Goal: Information Seeking & Learning: Compare options

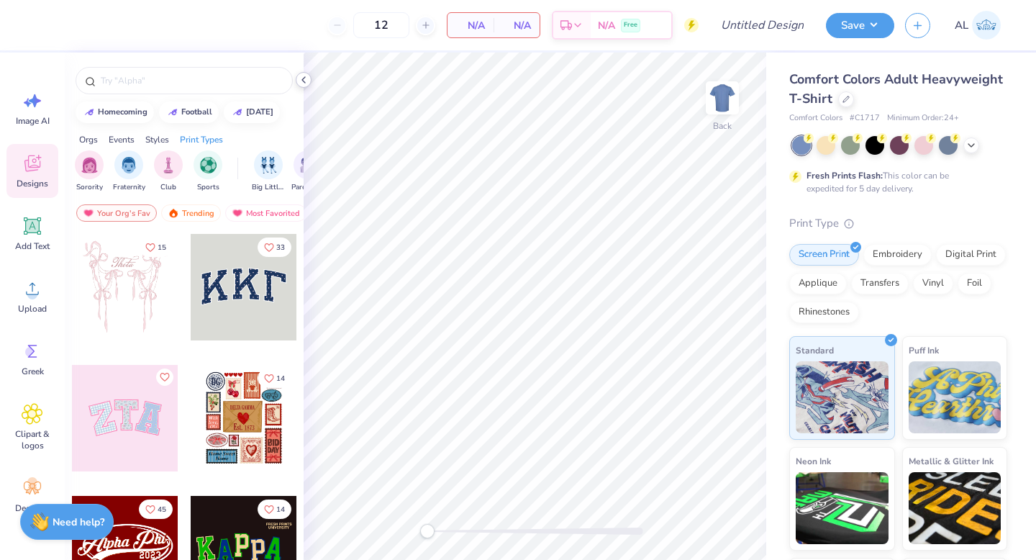
click at [304, 81] on polyline at bounding box center [303, 80] width 3 height 6
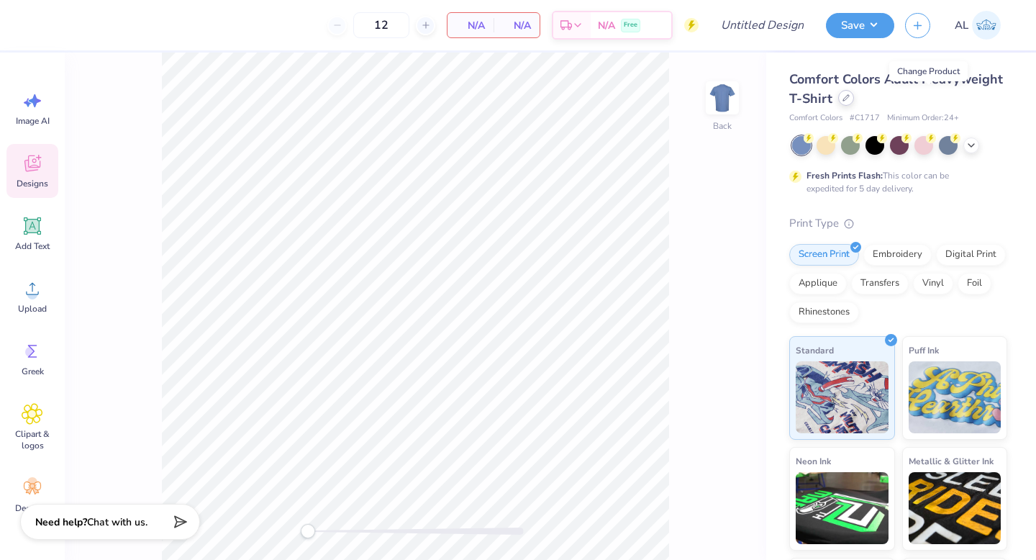
click at [850, 101] on icon at bounding box center [846, 97] width 7 height 7
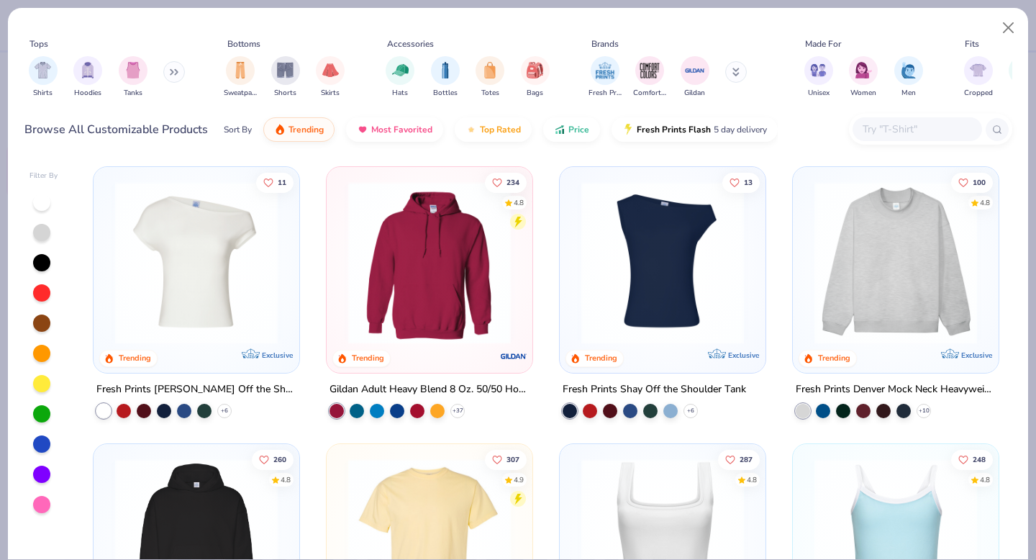
click at [165, 75] on div "Shirts Hoodies Tanks" at bounding box center [106, 76] width 165 height 53
click at [173, 75] on icon at bounding box center [174, 71] width 9 height 7
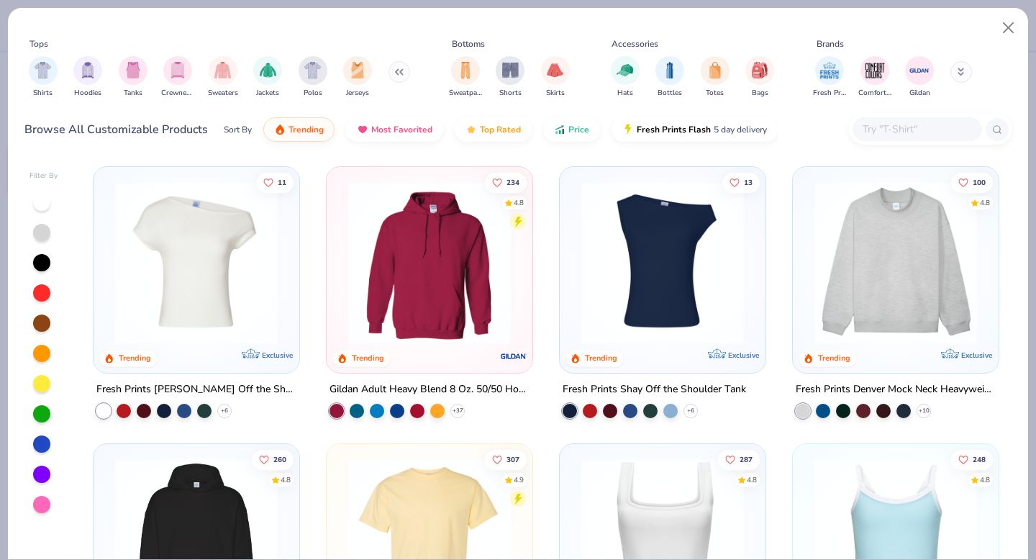
click at [958, 74] on icon at bounding box center [961, 72] width 7 height 9
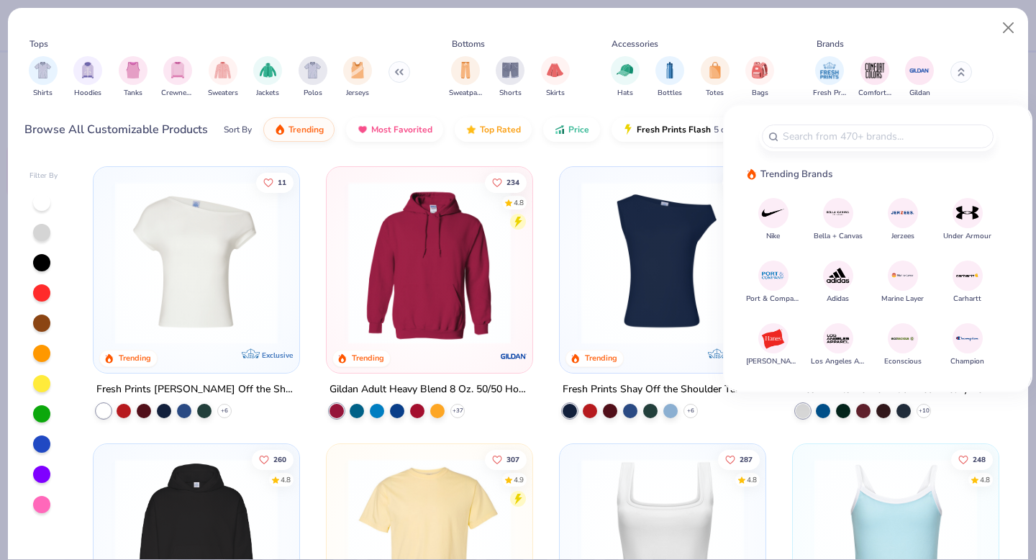
click at [957, 75] on button at bounding box center [961, 72] width 22 height 22
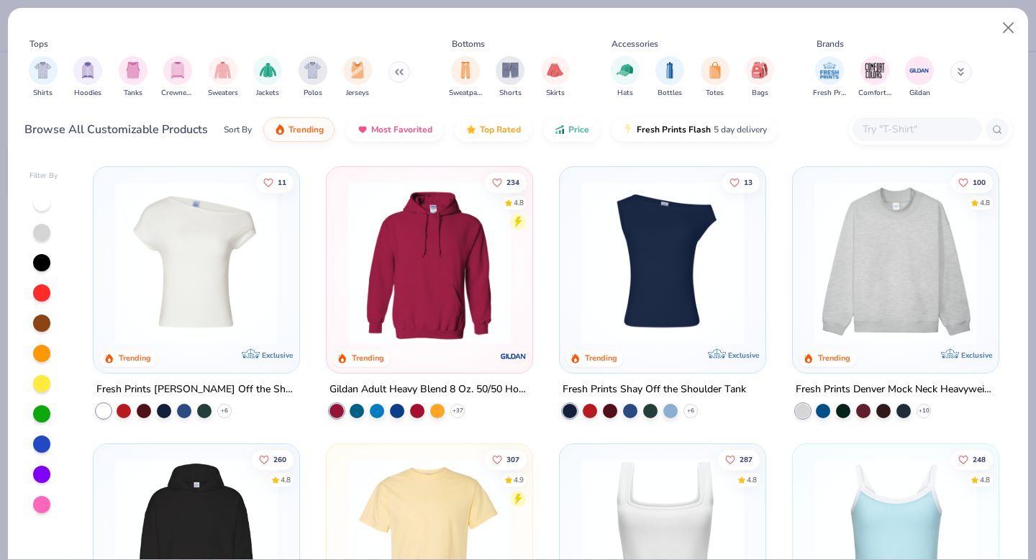
click at [394, 73] on icon at bounding box center [398, 71] width 9 height 7
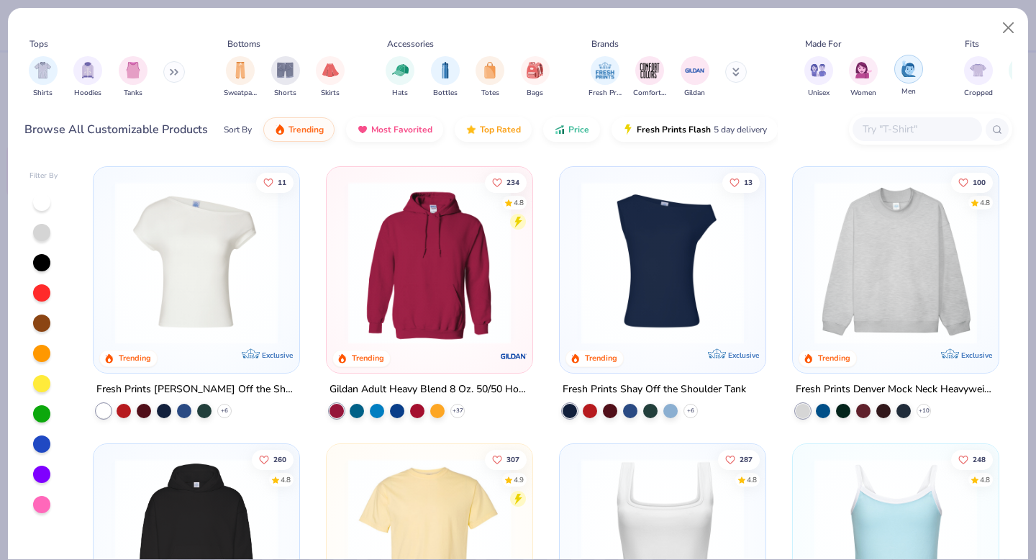
click at [906, 80] on div "filter for Men" at bounding box center [908, 69] width 29 height 29
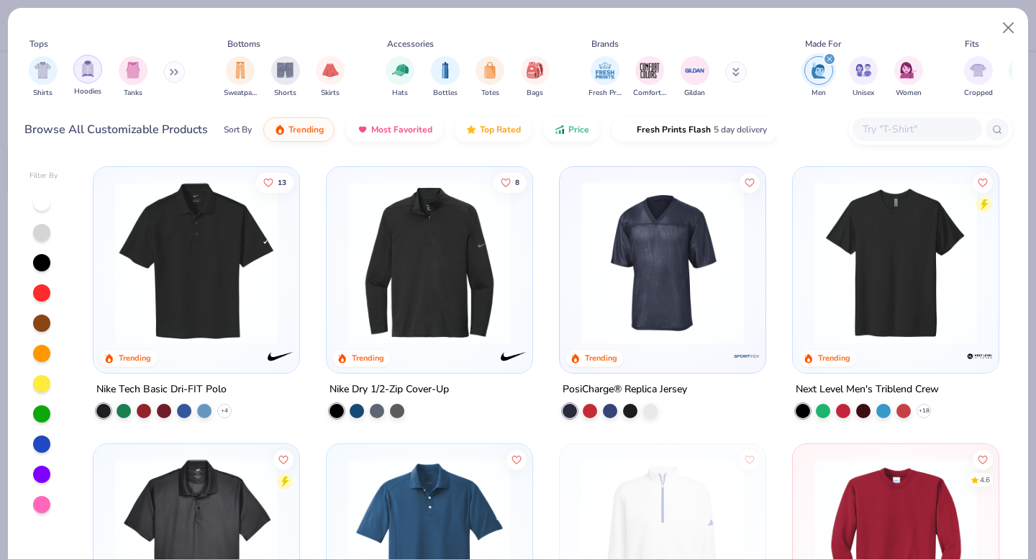
click at [87, 73] on img "filter for Hoodies" at bounding box center [88, 68] width 16 height 17
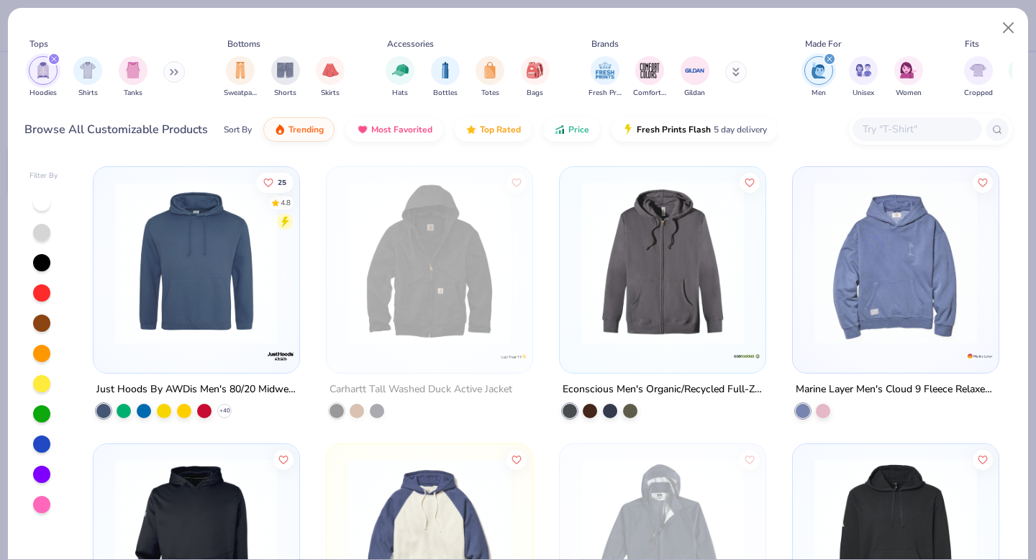
click at [855, 295] on img at bounding box center [895, 262] width 177 height 163
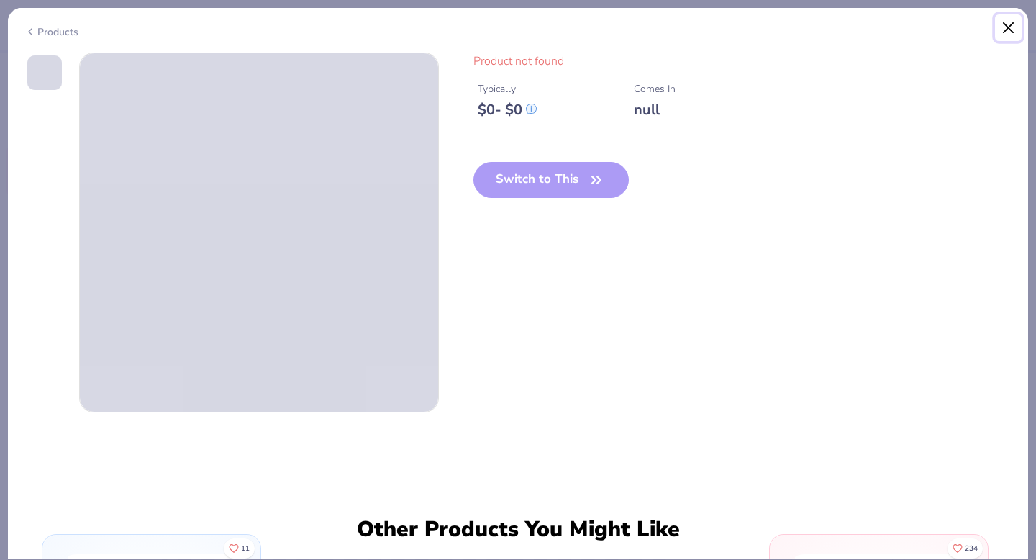
click at [1004, 27] on button "Close" at bounding box center [1008, 27] width 27 height 27
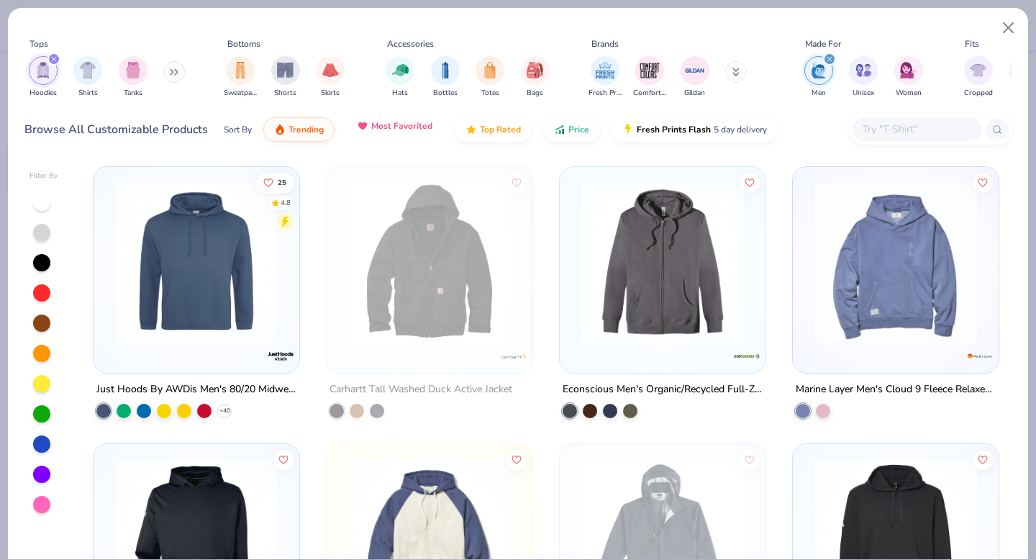
click at [400, 131] on span "Most Favorited" at bounding box center [401, 126] width 61 height 12
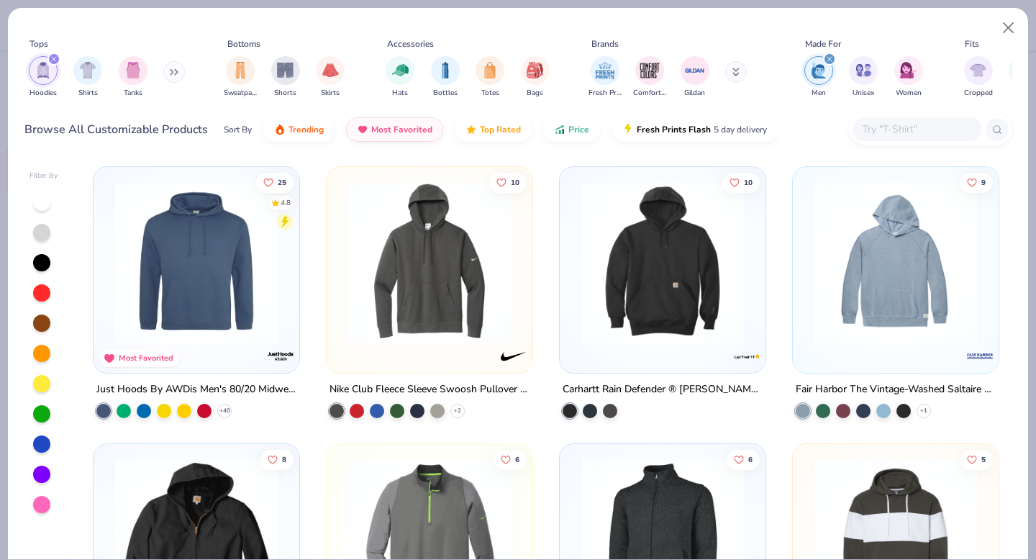
click at [53, 60] on icon "filter for Hoodies" at bounding box center [54, 59] width 6 height 6
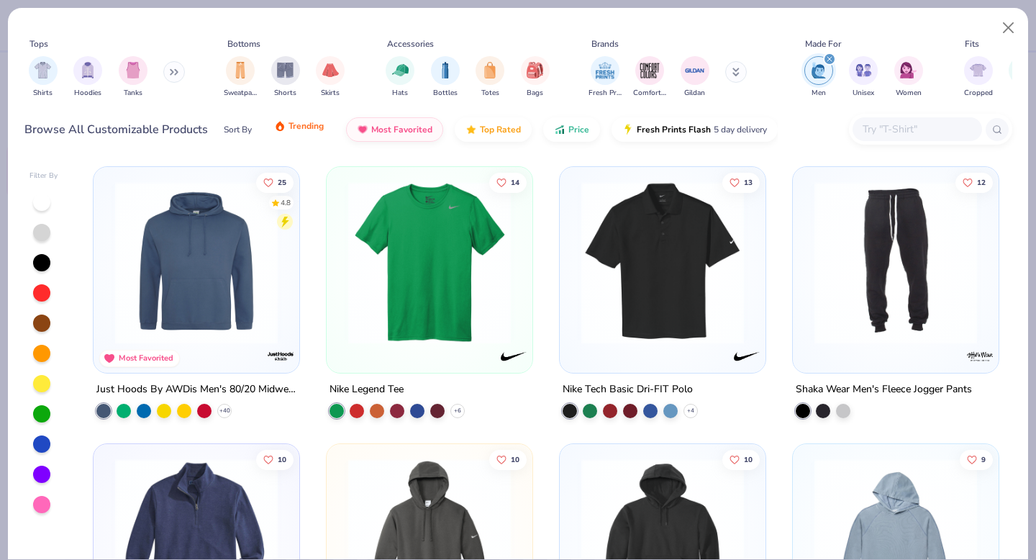
click at [283, 132] on button "Trending" at bounding box center [298, 126] width 71 height 24
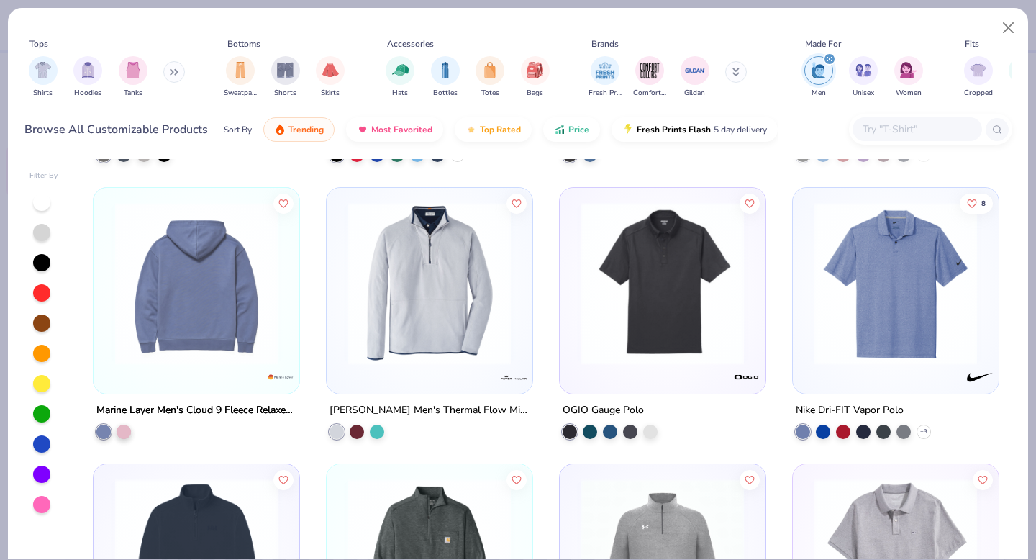
scroll to position [1651, 0]
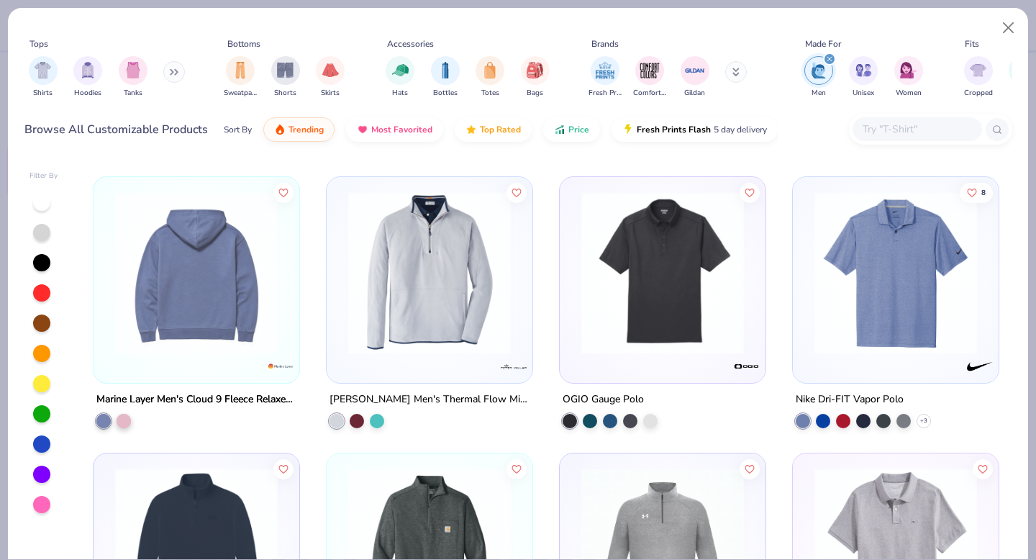
click at [245, 324] on div at bounding box center [109, 272] width 354 height 163
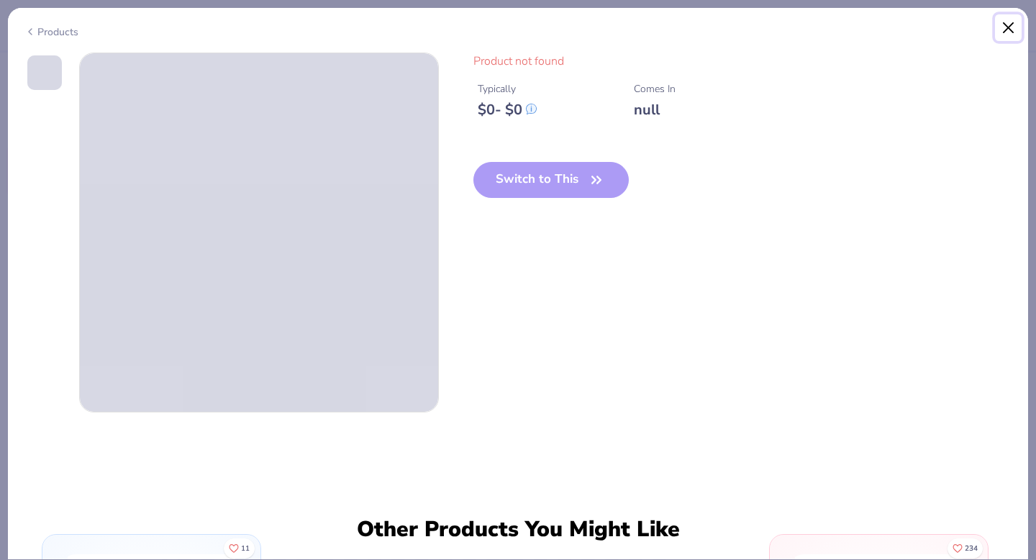
click at [1012, 22] on button "Close" at bounding box center [1008, 27] width 27 height 27
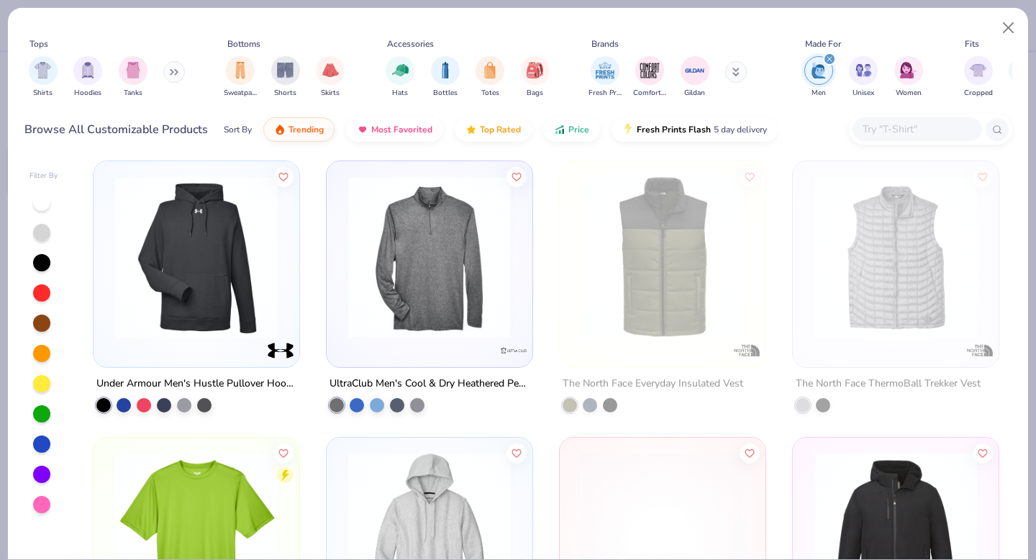
scroll to position [5831, 0]
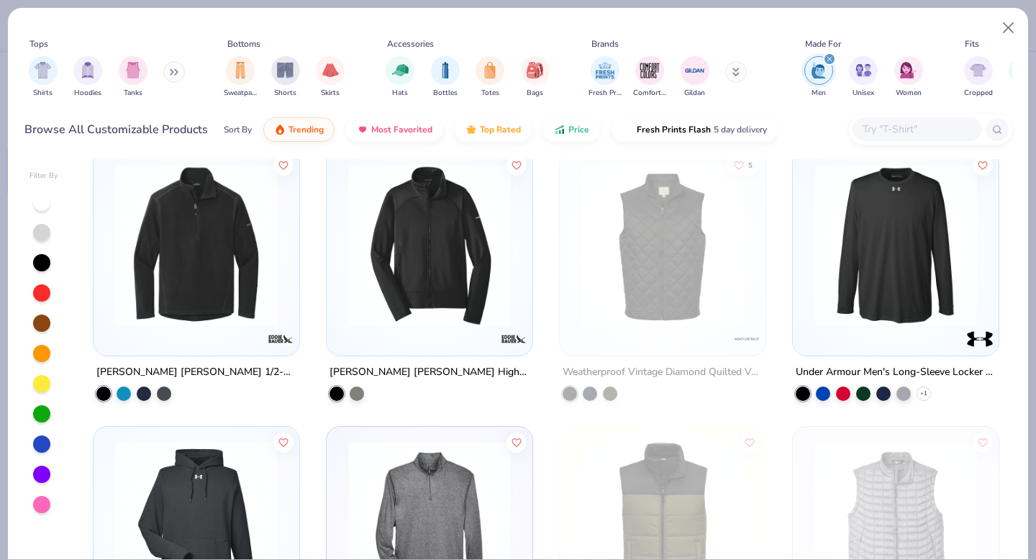
click at [830, 60] on icon "filter for Men" at bounding box center [829, 59] width 4 height 4
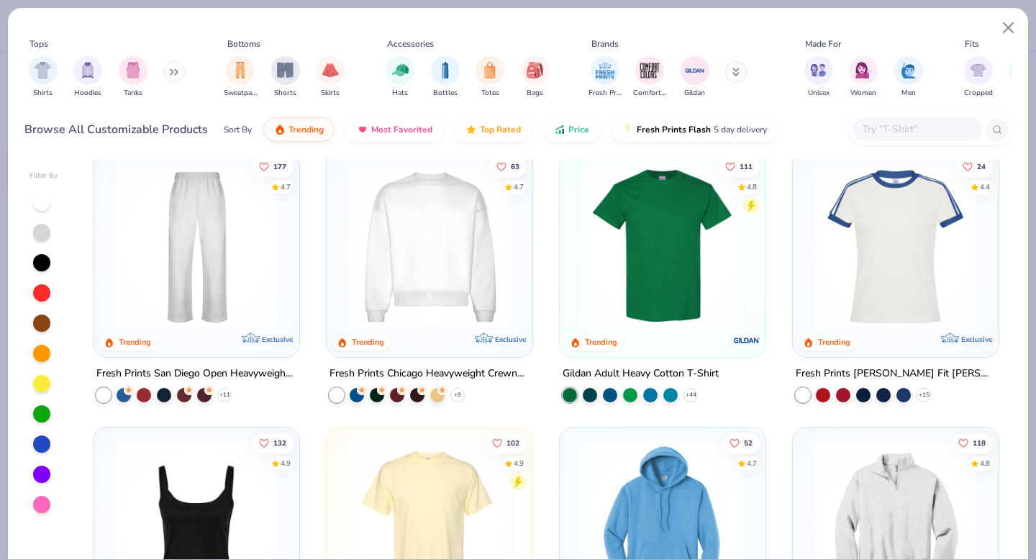
scroll to position [582, 0]
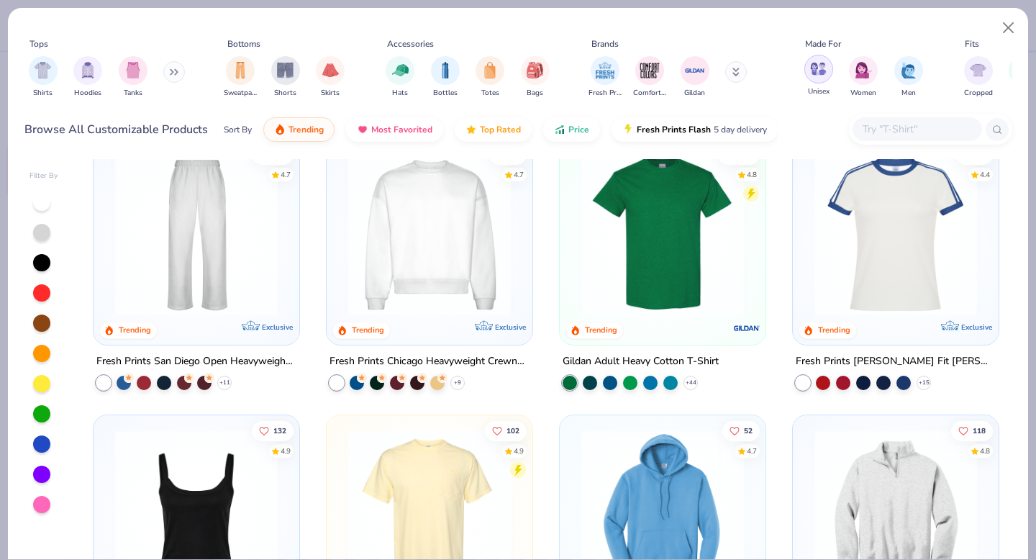
click at [815, 70] on img "filter for Unisex" at bounding box center [818, 68] width 17 height 17
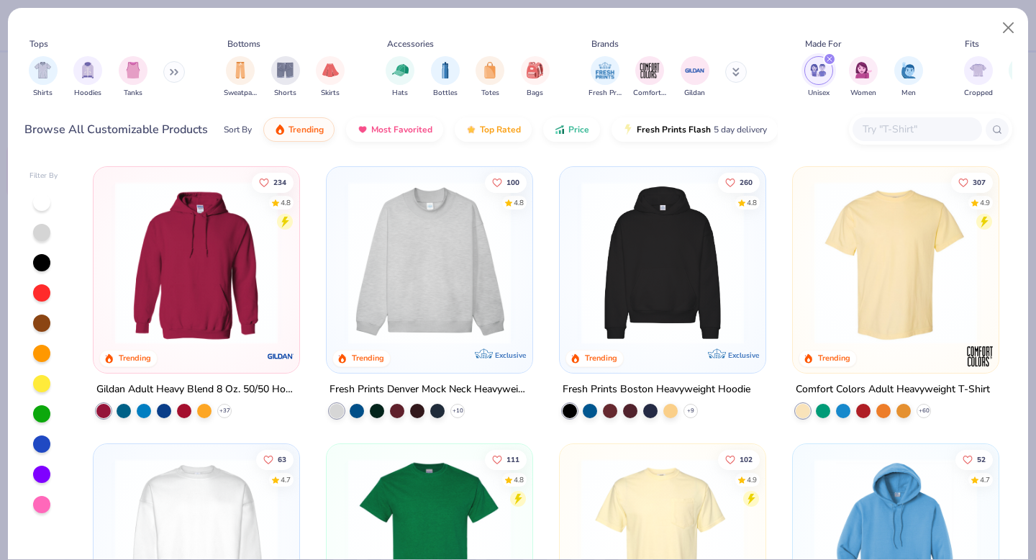
scroll to position [19, 0]
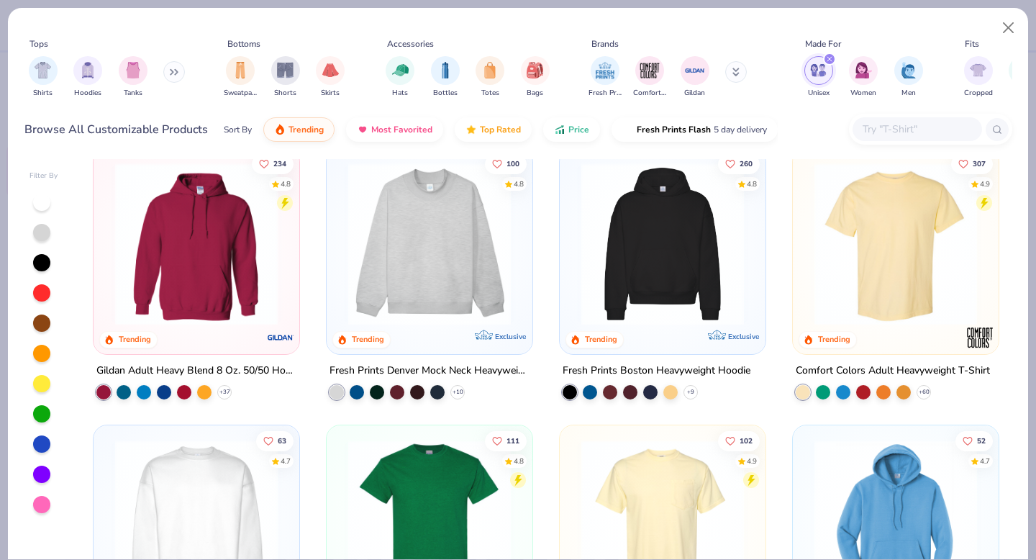
click at [451, 236] on img at bounding box center [429, 244] width 177 height 163
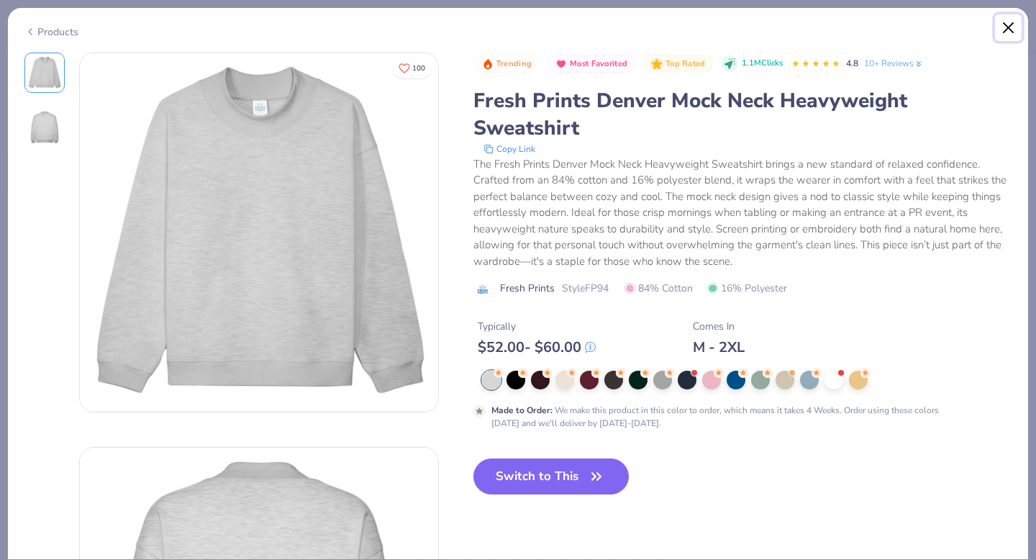
click at [1007, 29] on button "Close" at bounding box center [1008, 27] width 27 height 27
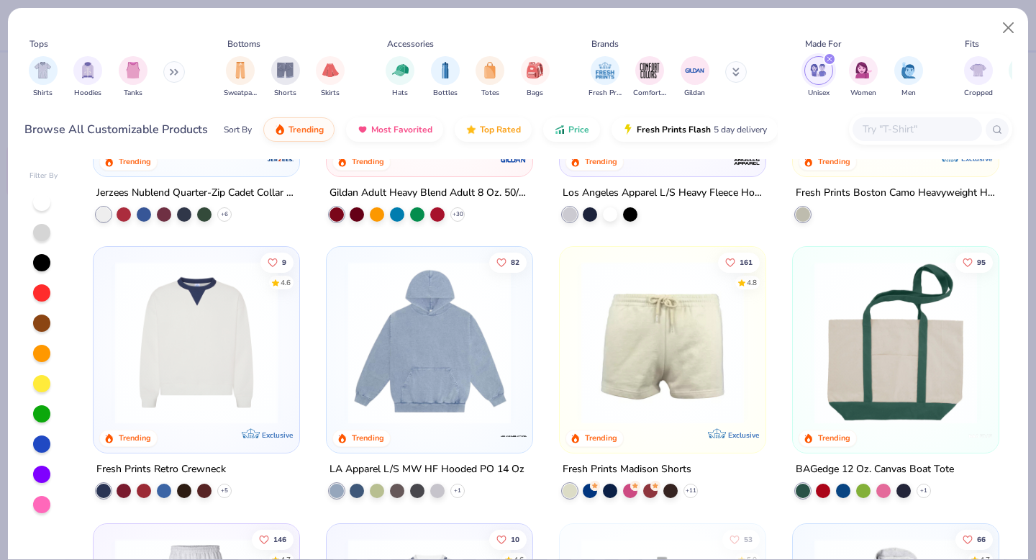
scroll to position [755, 0]
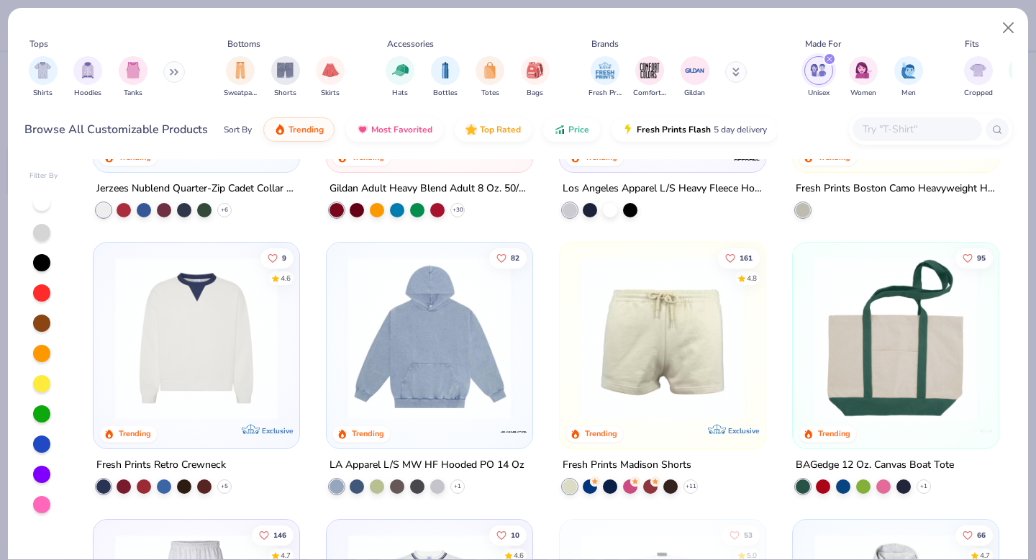
click at [417, 363] on img at bounding box center [429, 338] width 177 height 163
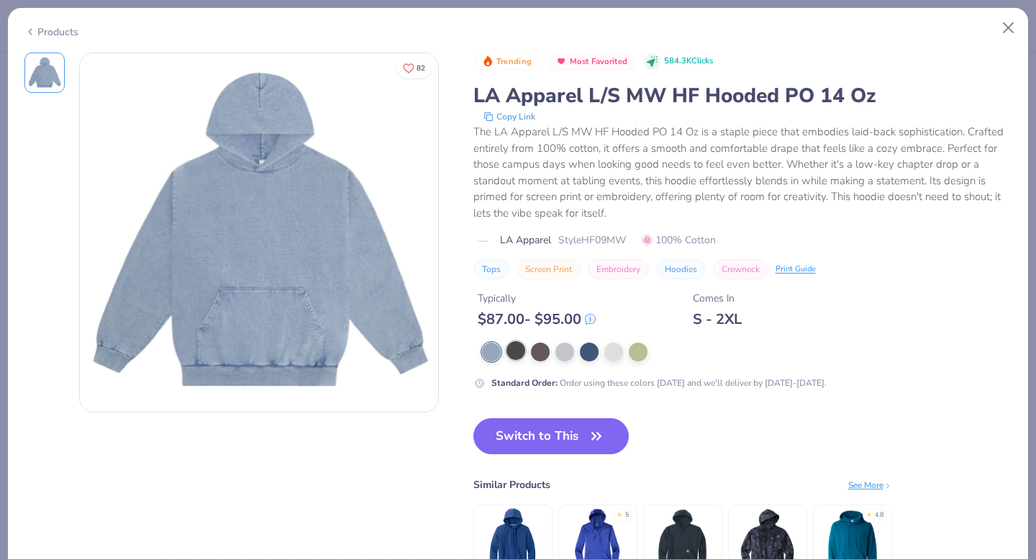
click at [526, 348] on div at bounding box center [747, 351] width 530 height 19
click at [515, 350] on div at bounding box center [516, 350] width 19 height 19
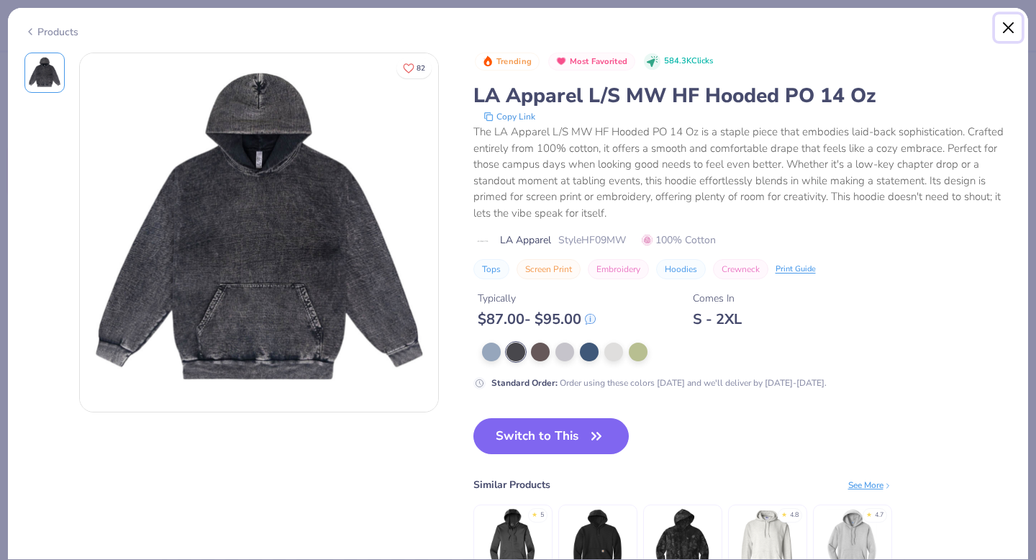
click at [1007, 27] on button "Close" at bounding box center [1008, 27] width 27 height 27
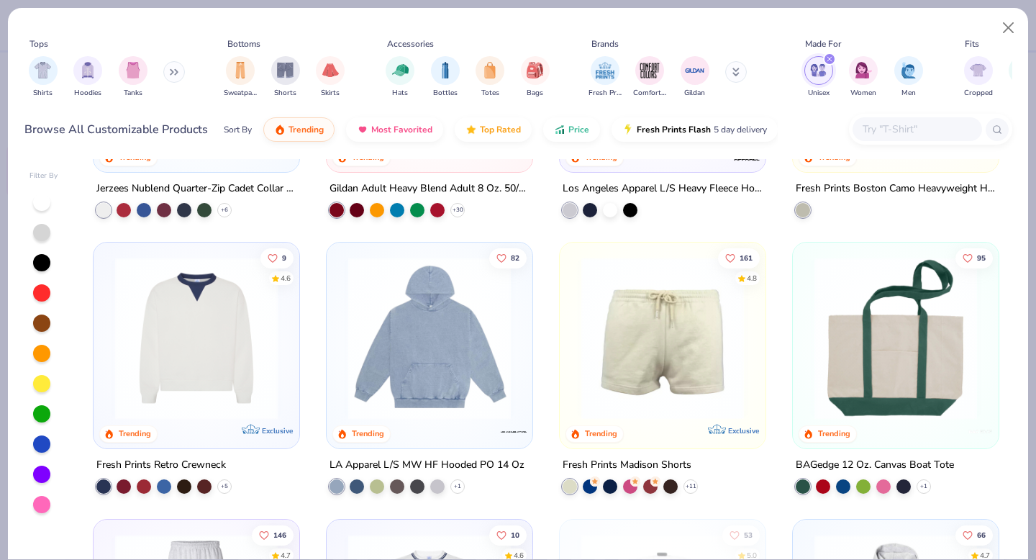
click at [213, 319] on img at bounding box center [196, 338] width 177 height 163
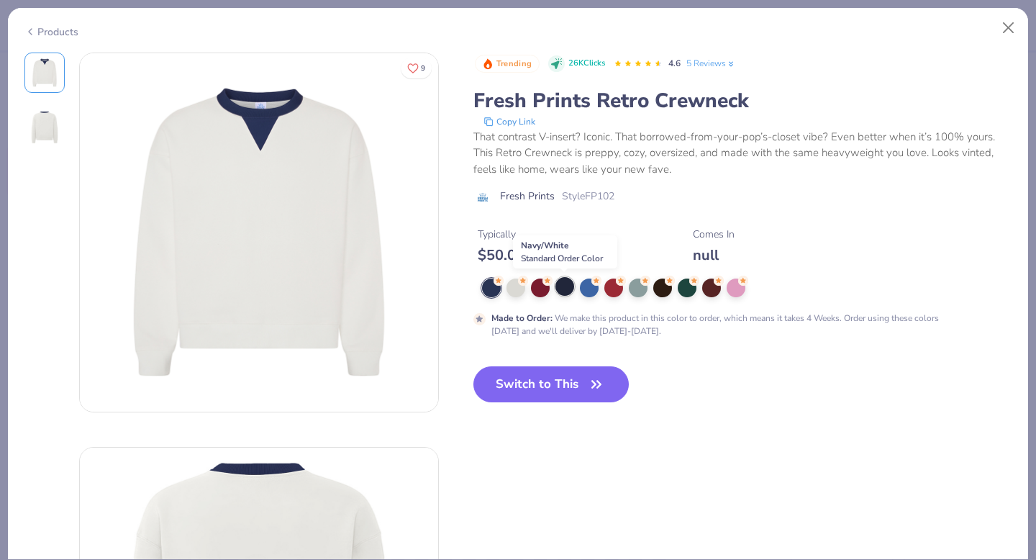
click at [571, 287] on div at bounding box center [564, 286] width 19 height 19
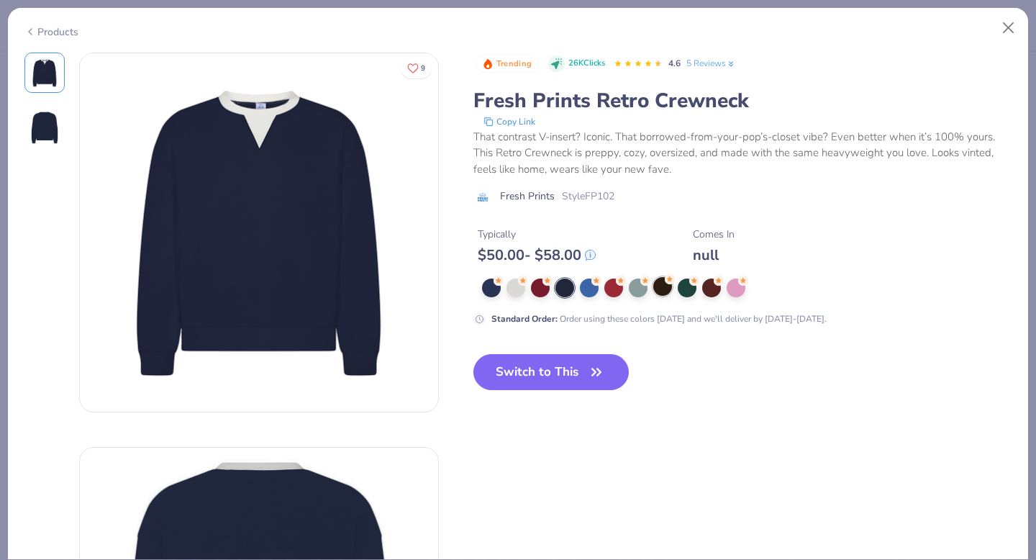
click at [663, 288] on div at bounding box center [662, 286] width 19 height 19
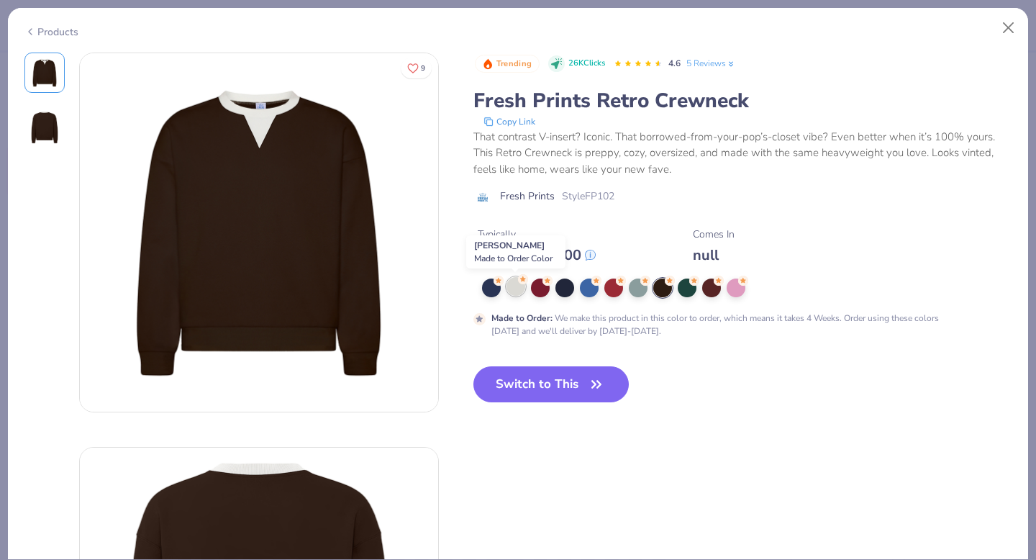
click at [517, 289] on div at bounding box center [516, 286] width 19 height 19
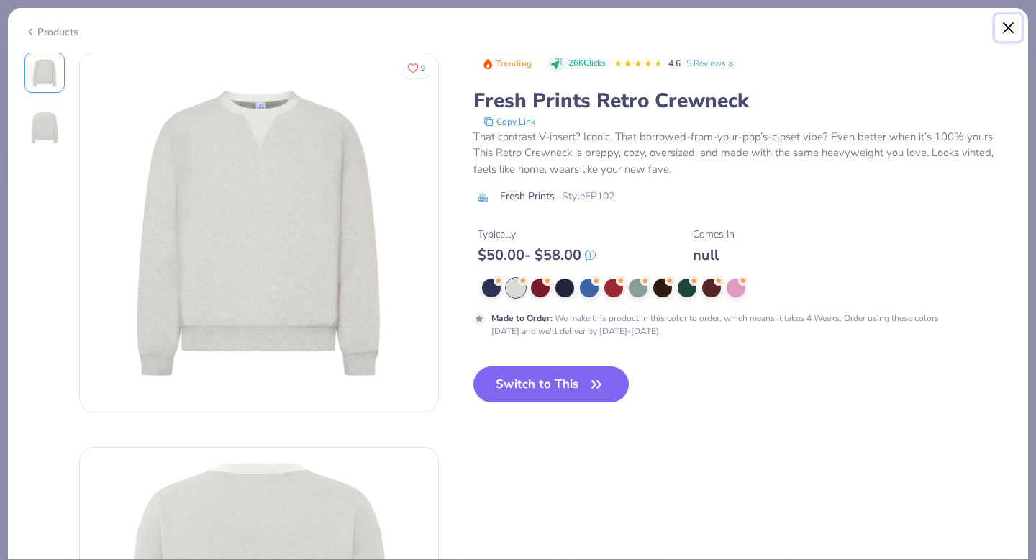
click at [1005, 28] on button "Close" at bounding box center [1008, 27] width 27 height 27
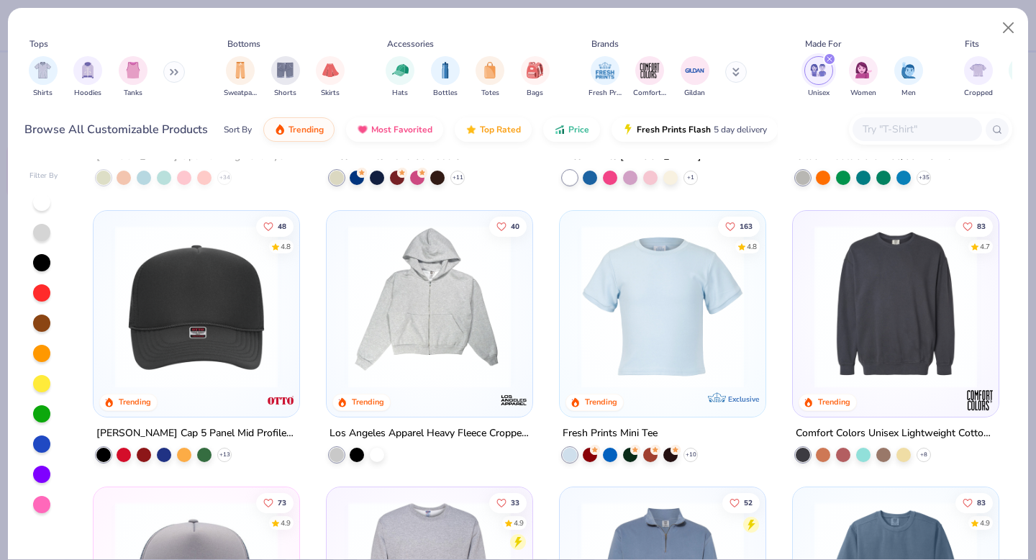
scroll to position [1607, 0]
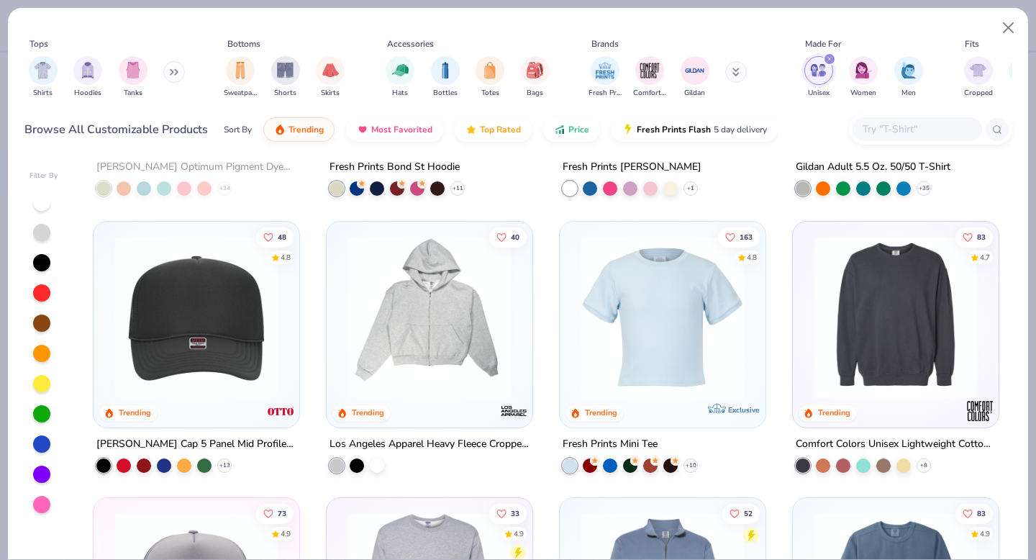
click at [852, 374] on img at bounding box center [895, 316] width 177 height 163
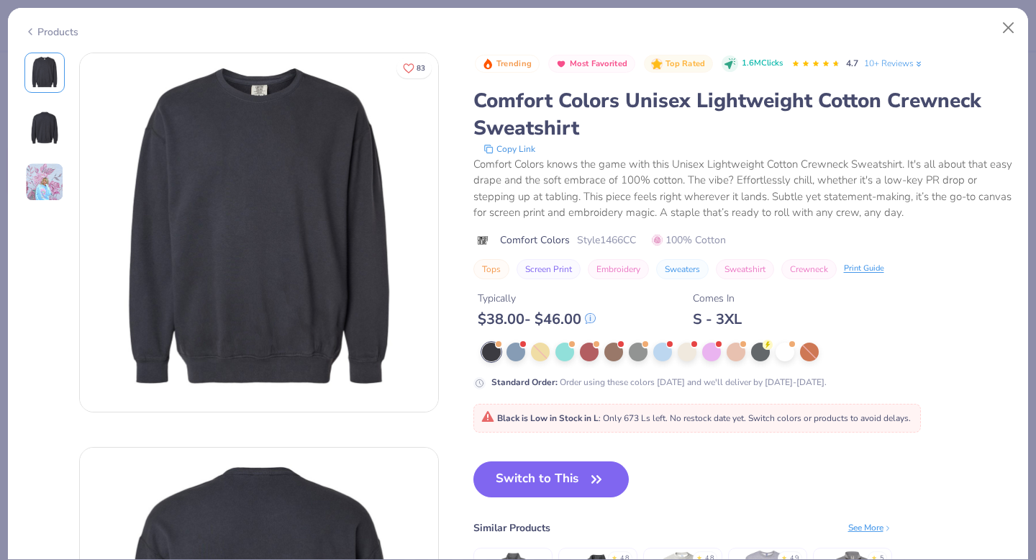
click at [53, 129] on img at bounding box center [44, 127] width 35 height 35
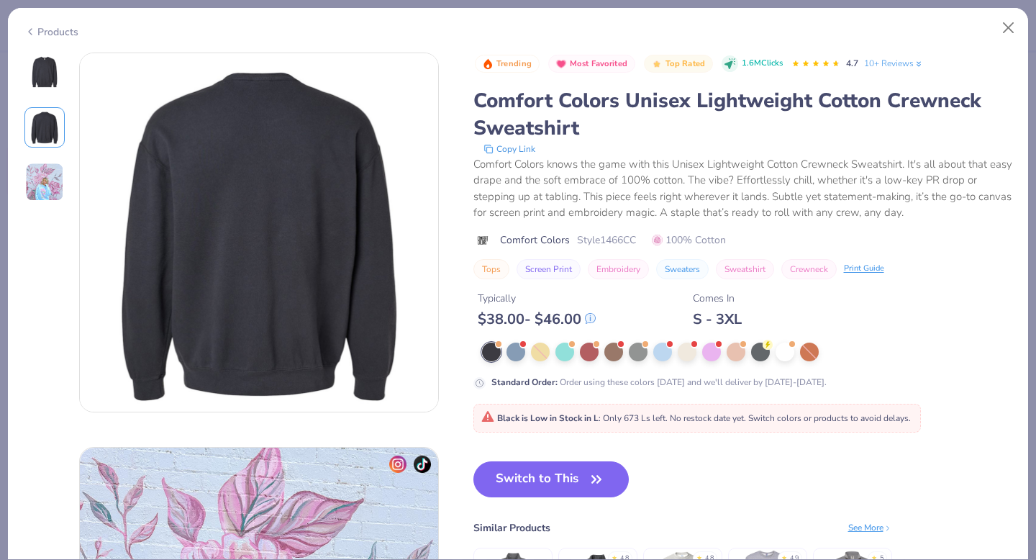
click at [44, 167] on img at bounding box center [44, 182] width 39 height 39
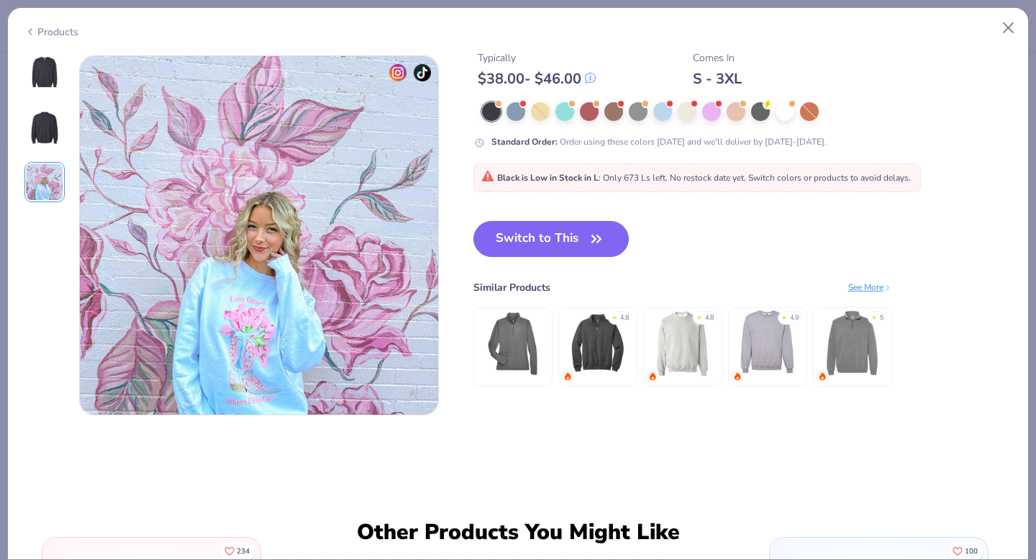
scroll to position [789, 0]
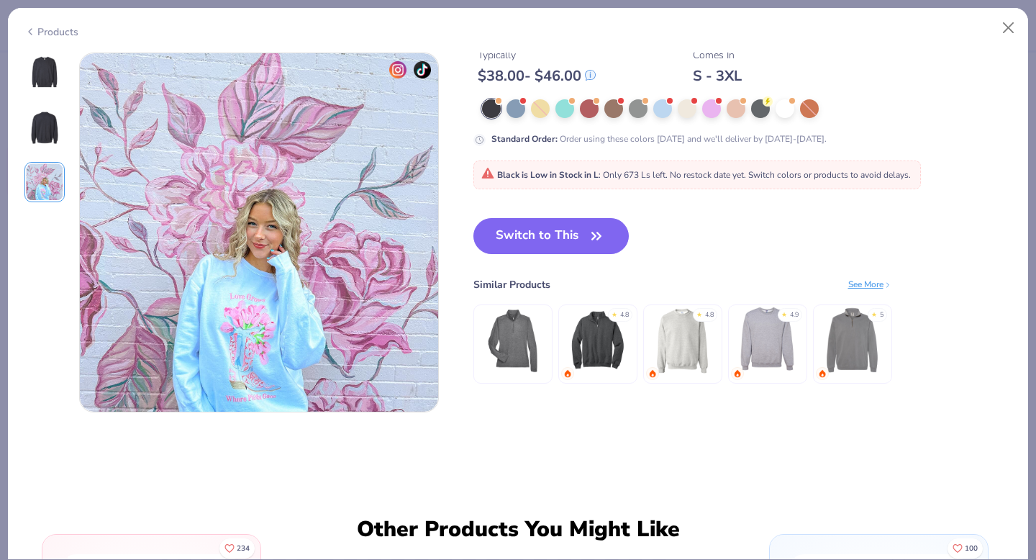
click at [49, 68] on img at bounding box center [44, 72] width 35 height 35
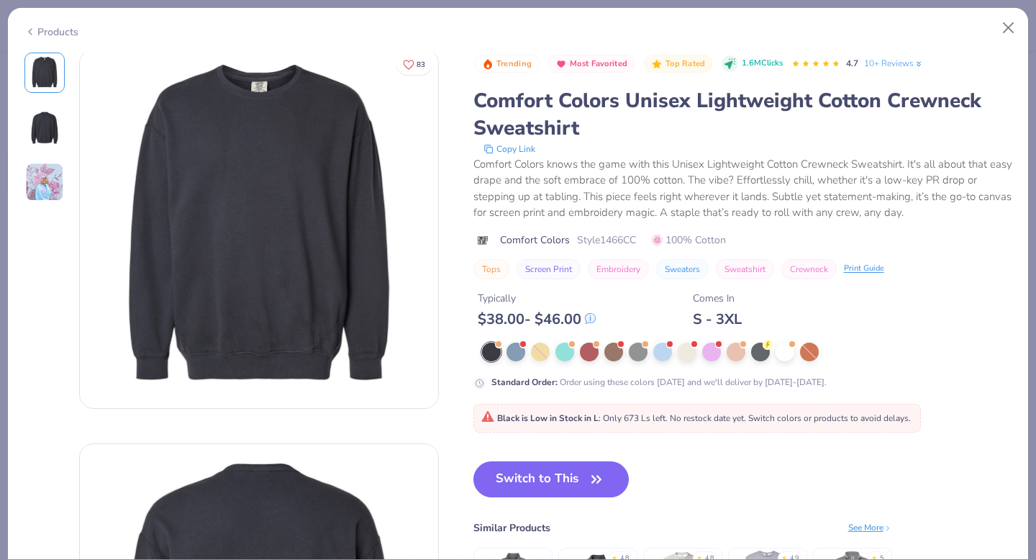
scroll to position [0, 0]
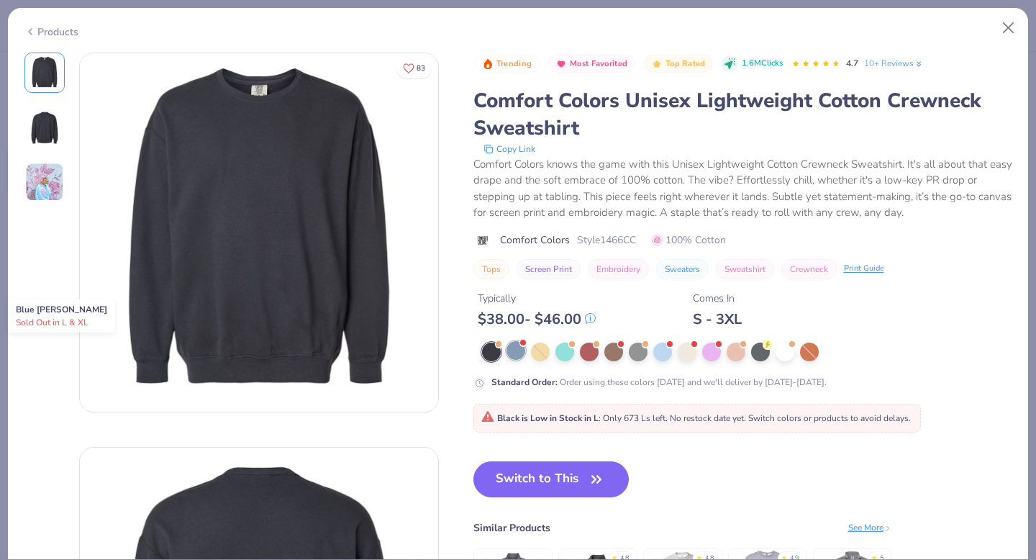
click at [516, 358] on div at bounding box center [516, 350] width 19 height 19
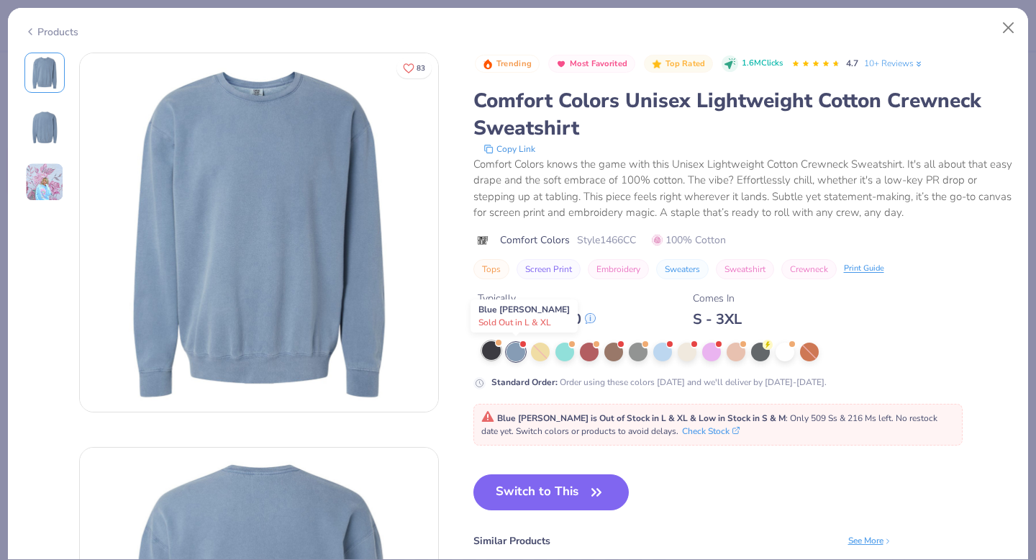
click at [491, 354] on div at bounding box center [491, 350] width 19 height 19
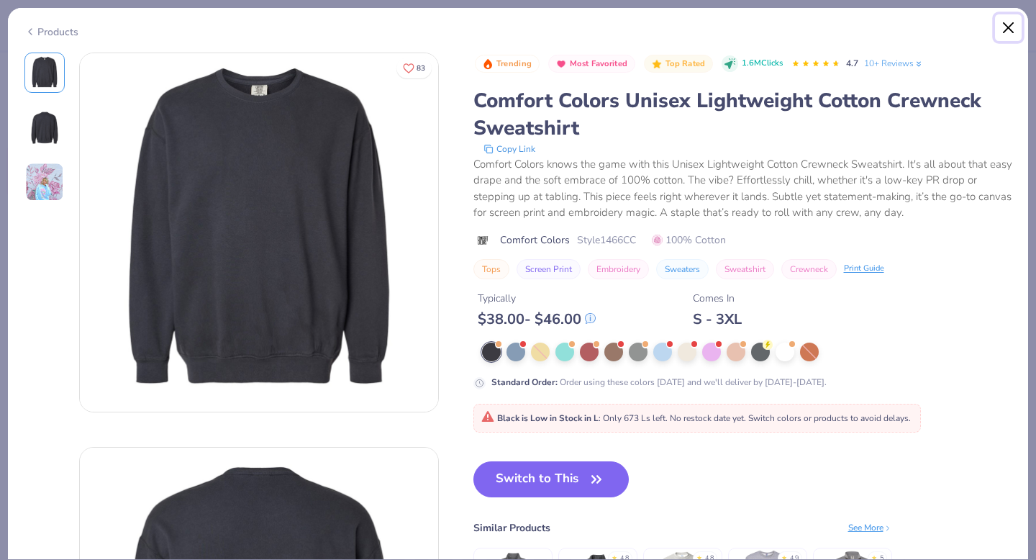
click at [1009, 35] on button "Close" at bounding box center [1008, 27] width 27 height 27
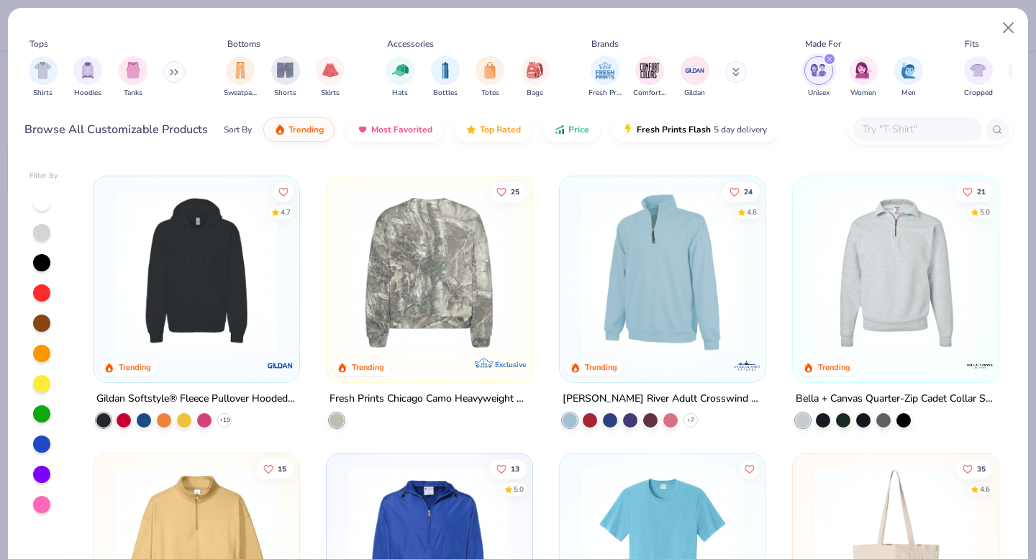
scroll to position [2486, 0]
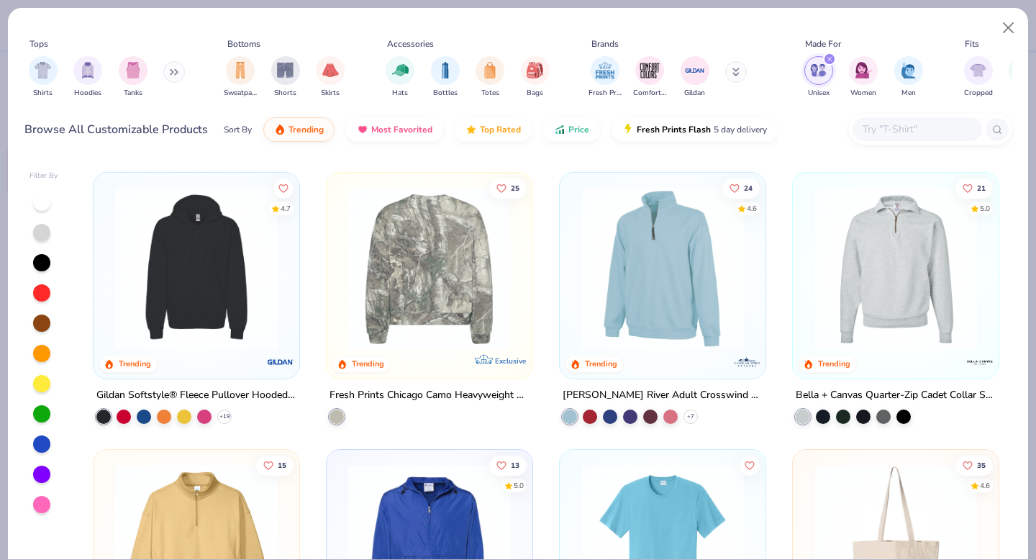
click at [444, 297] on img at bounding box center [429, 268] width 177 height 163
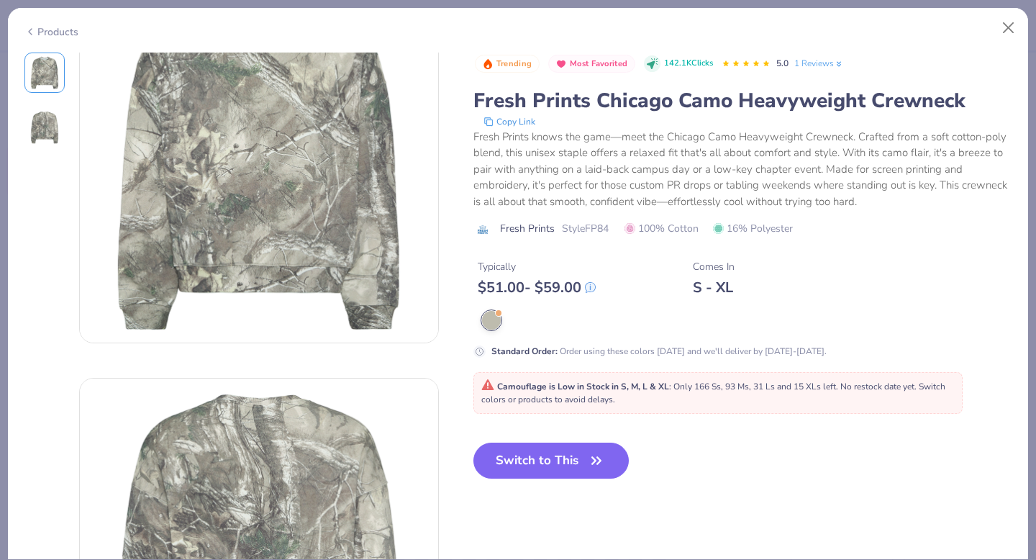
scroll to position [111, 0]
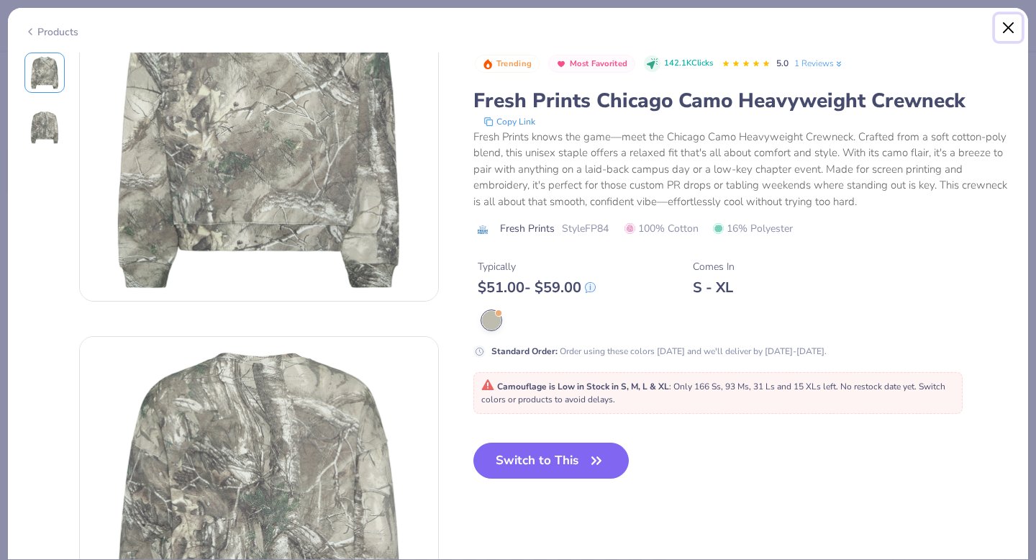
click at [1014, 18] on button "Close" at bounding box center [1008, 27] width 27 height 27
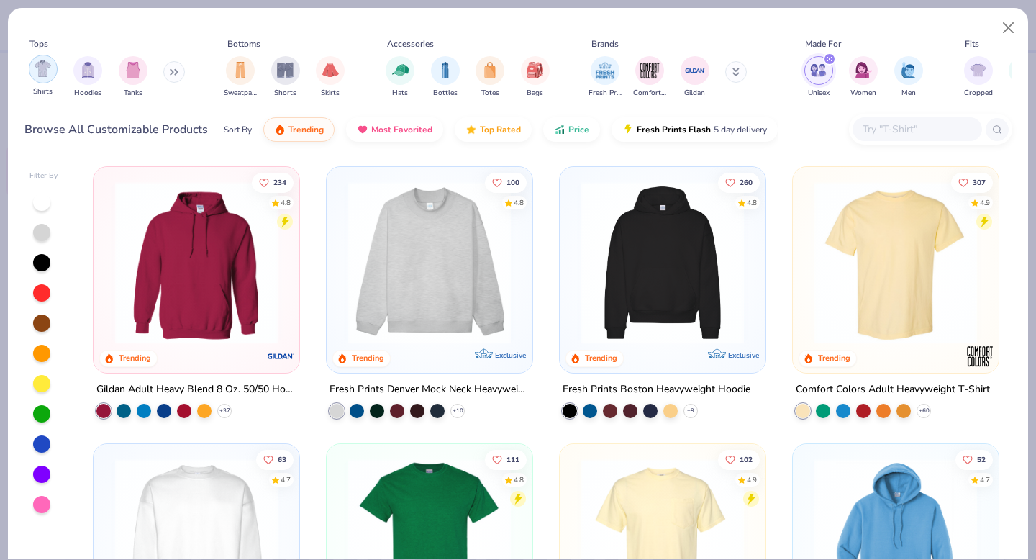
click at [36, 76] on img "filter for Shirts" at bounding box center [43, 68] width 17 height 17
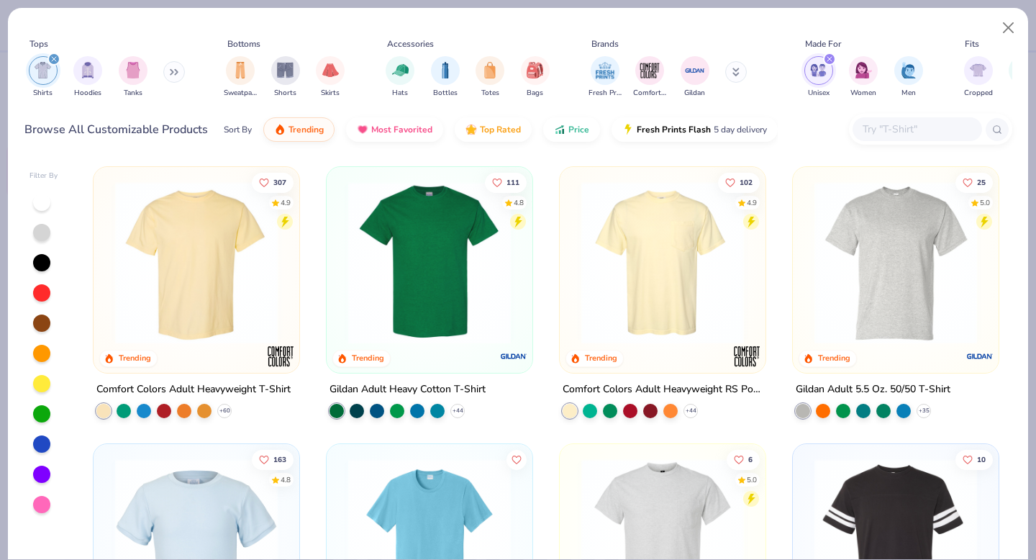
click at [53, 57] on icon "filter for Shirts" at bounding box center [54, 59] width 6 height 6
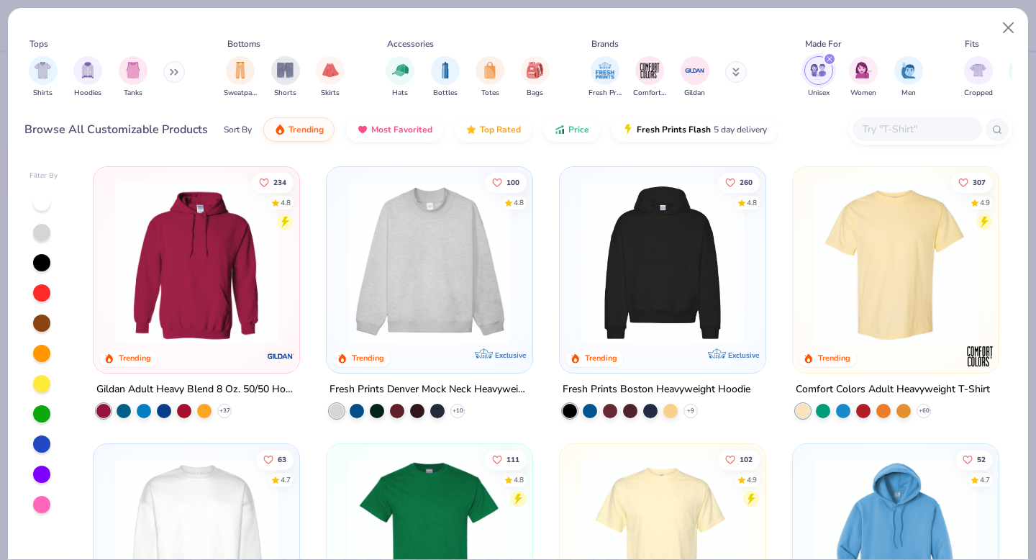
click at [72, 73] on div "Shirts Hoodies Tanks" at bounding box center [106, 76] width 165 height 53
click at [91, 73] on img "filter for Hoodies" at bounding box center [88, 68] width 16 height 17
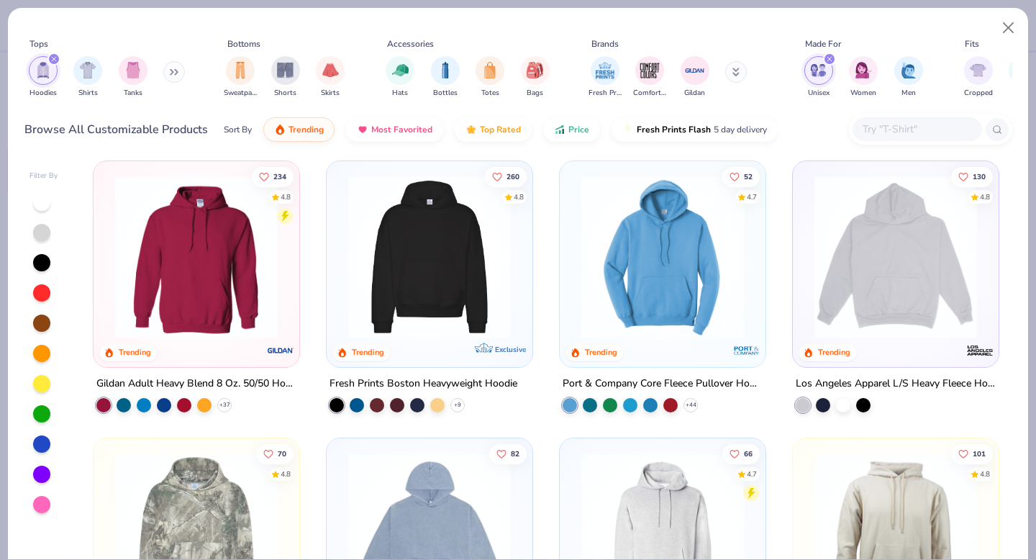
scroll to position [7, 0]
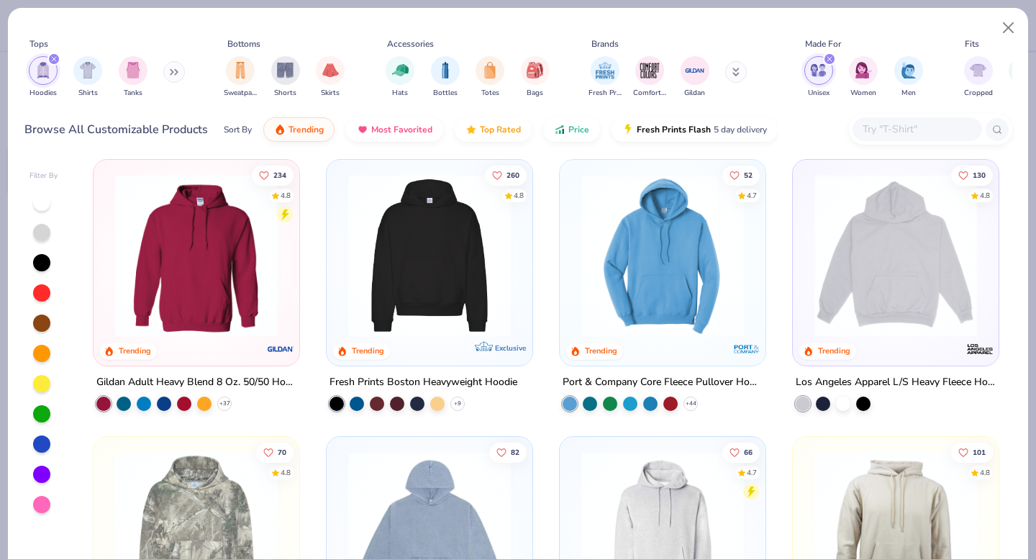
click at [402, 276] on img at bounding box center [429, 255] width 177 height 163
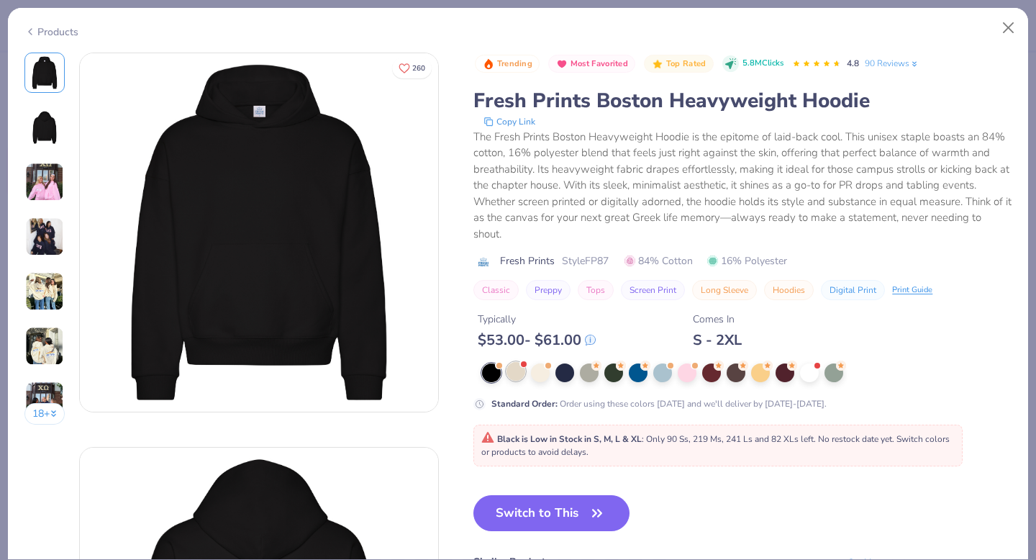
click at [522, 373] on div at bounding box center [516, 371] width 19 height 19
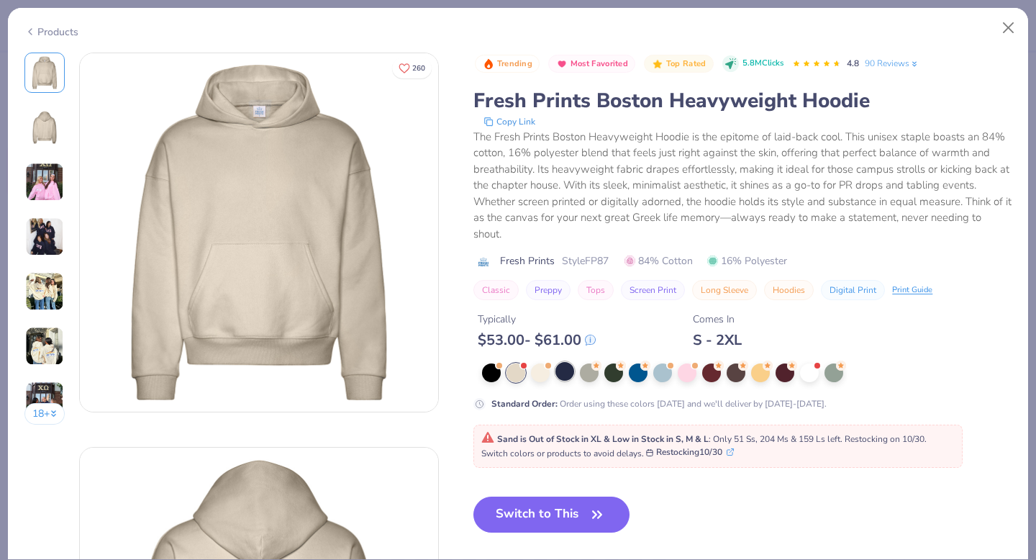
click at [565, 376] on div at bounding box center [564, 371] width 19 height 19
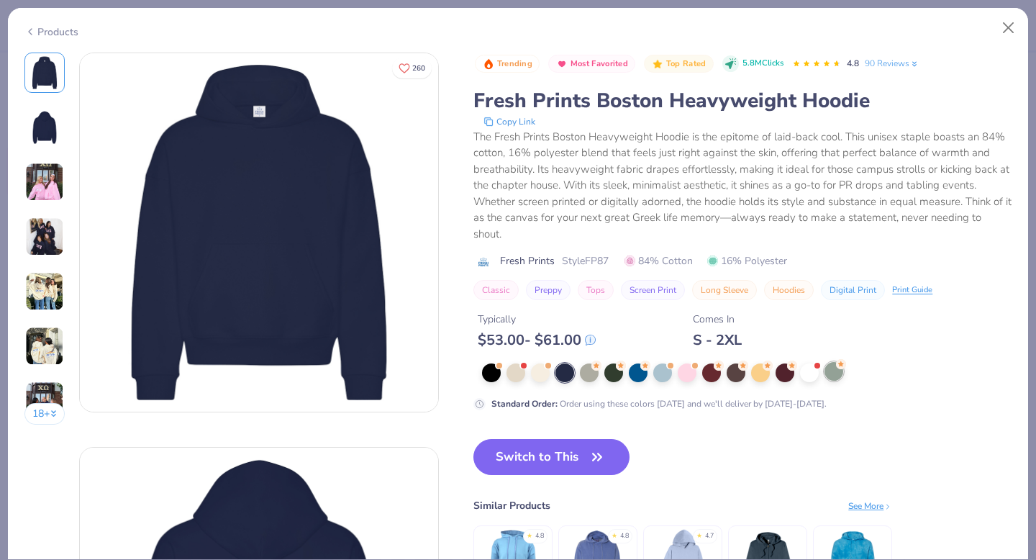
click at [841, 372] on div at bounding box center [834, 371] width 19 height 19
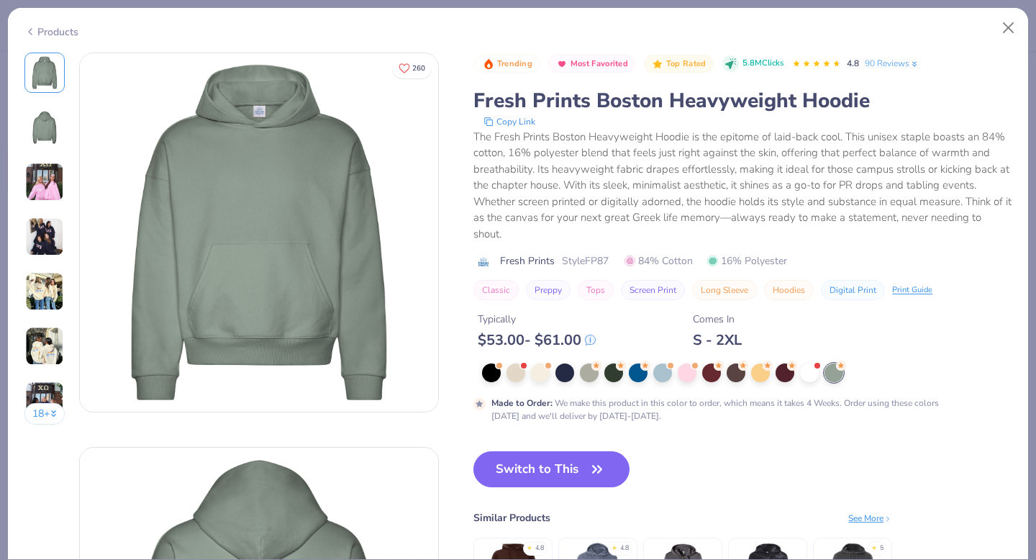
click at [55, 132] on img at bounding box center [44, 127] width 35 height 35
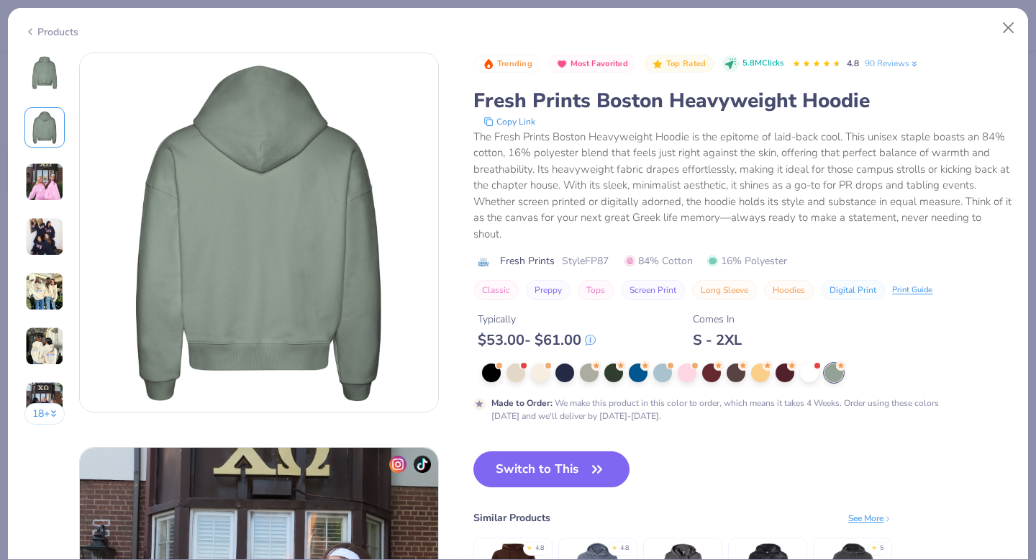
click at [45, 280] on img at bounding box center [44, 291] width 39 height 39
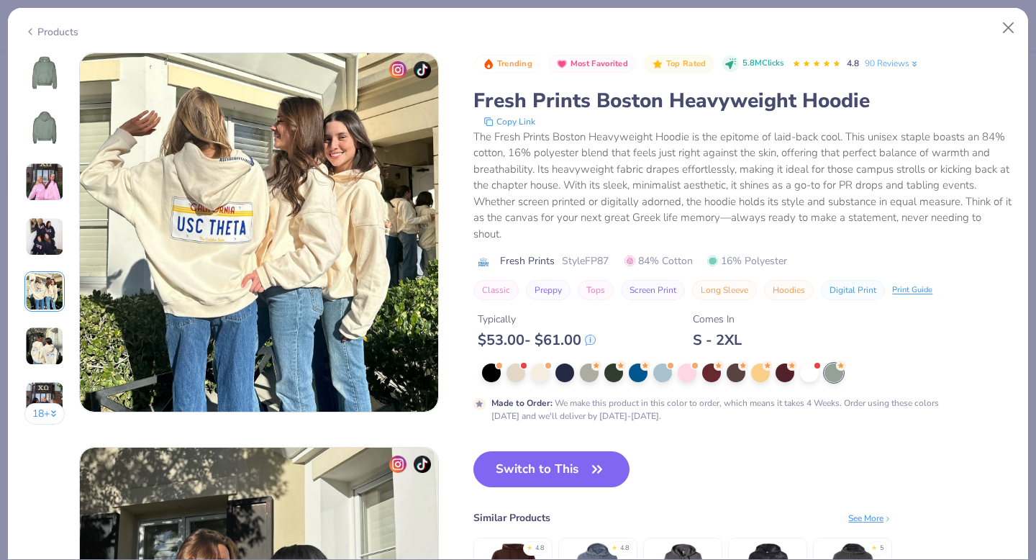
click at [41, 330] on img at bounding box center [44, 346] width 39 height 39
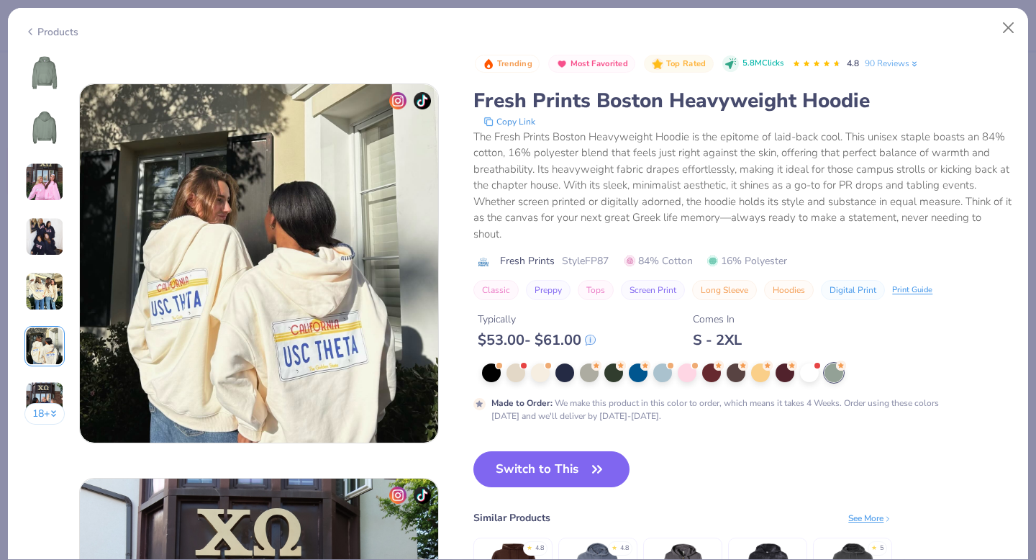
scroll to position [1971, 0]
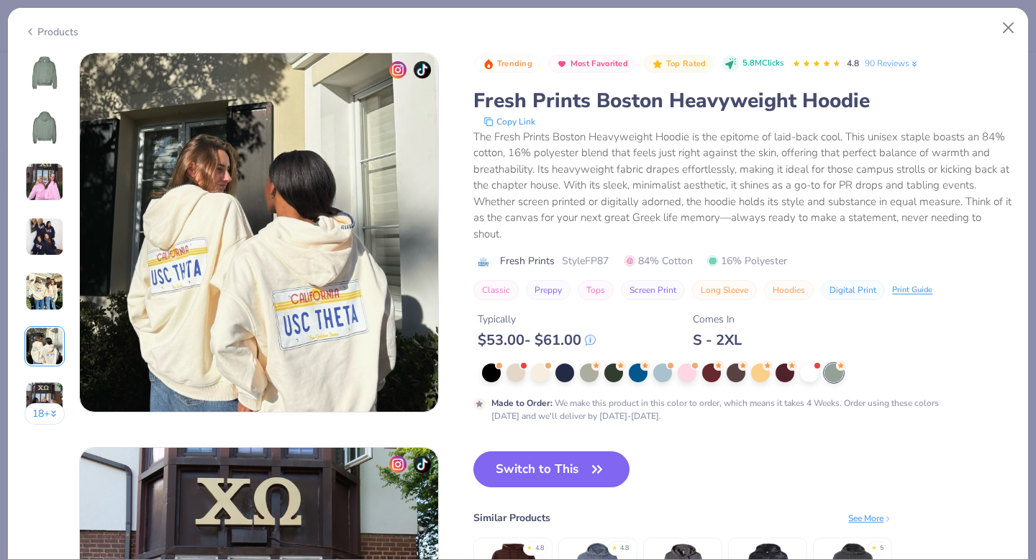
click at [42, 371] on div "18 +" at bounding box center [44, 244] width 41 height 383
click at [42, 404] on button "18 +" at bounding box center [44, 414] width 41 height 22
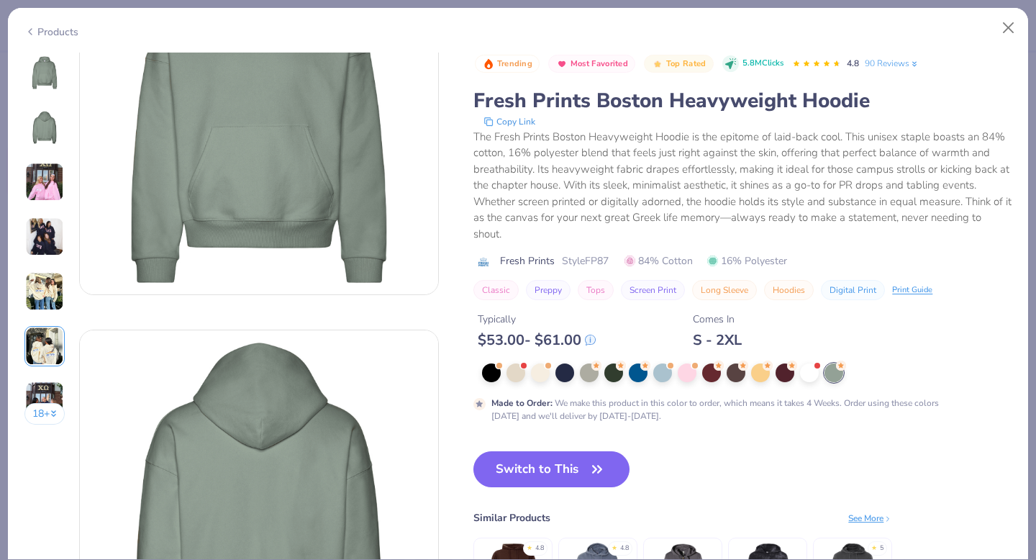
scroll to position [0, 0]
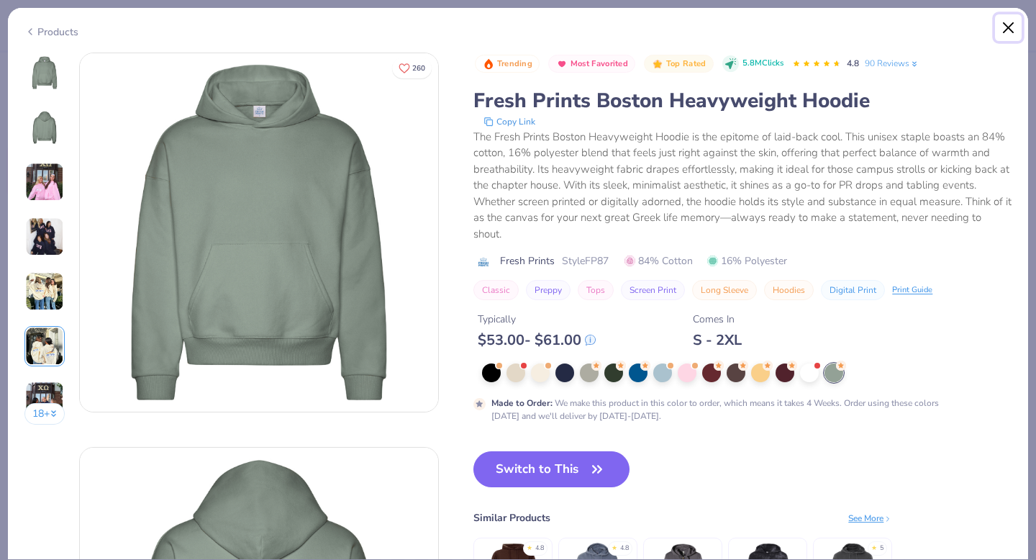
click at [1009, 33] on button "Close" at bounding box center [1008, 27] width 27 height 27
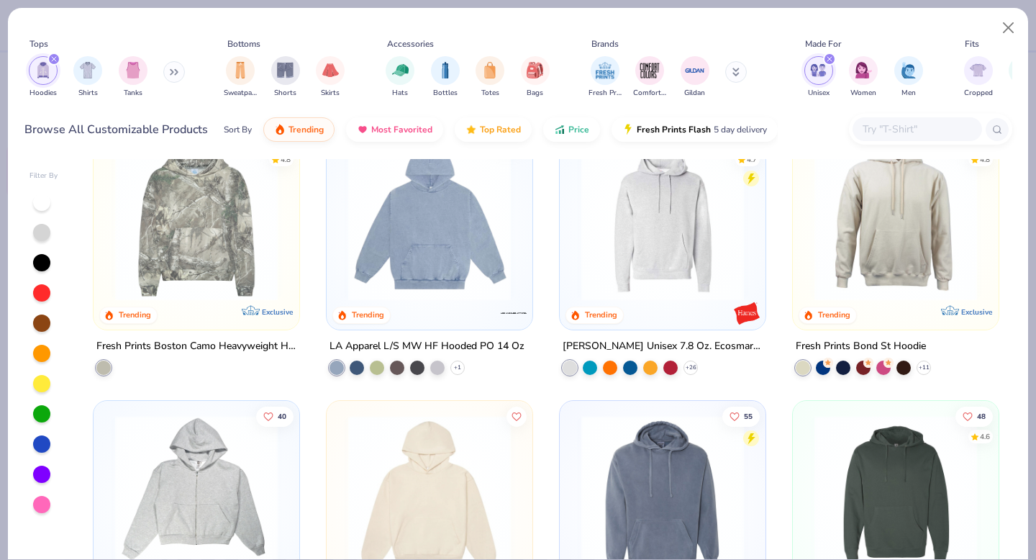
scroll to position [444, 0]
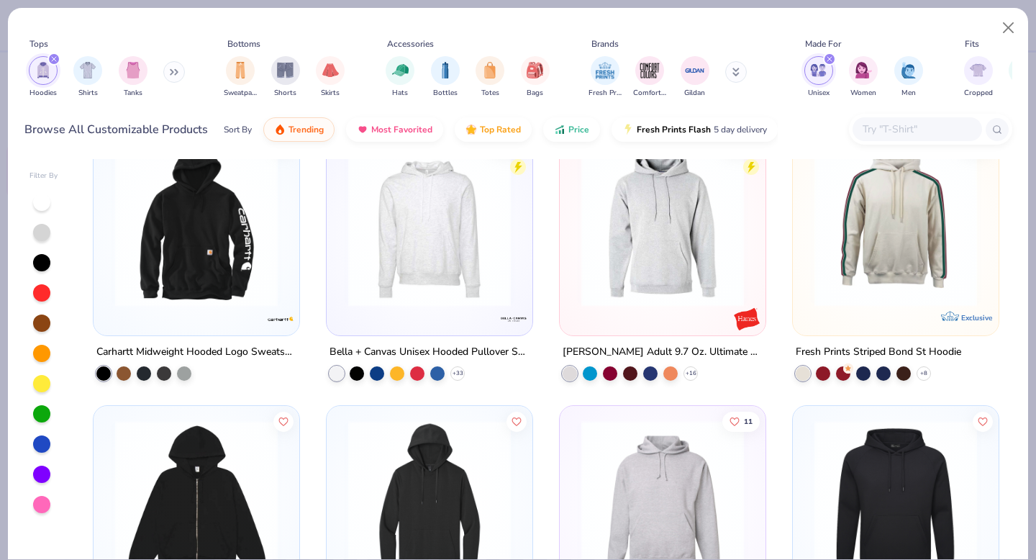
scroll to position [1697, 0]
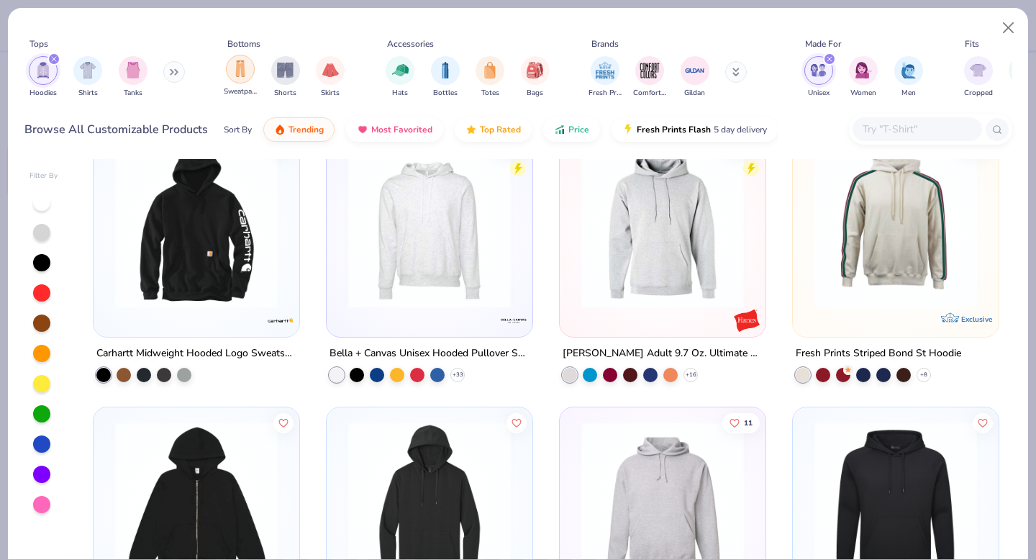
click at [248, 73] on div "filter for Sweatpants" at bounding box center [240, 69] width 29 height 29
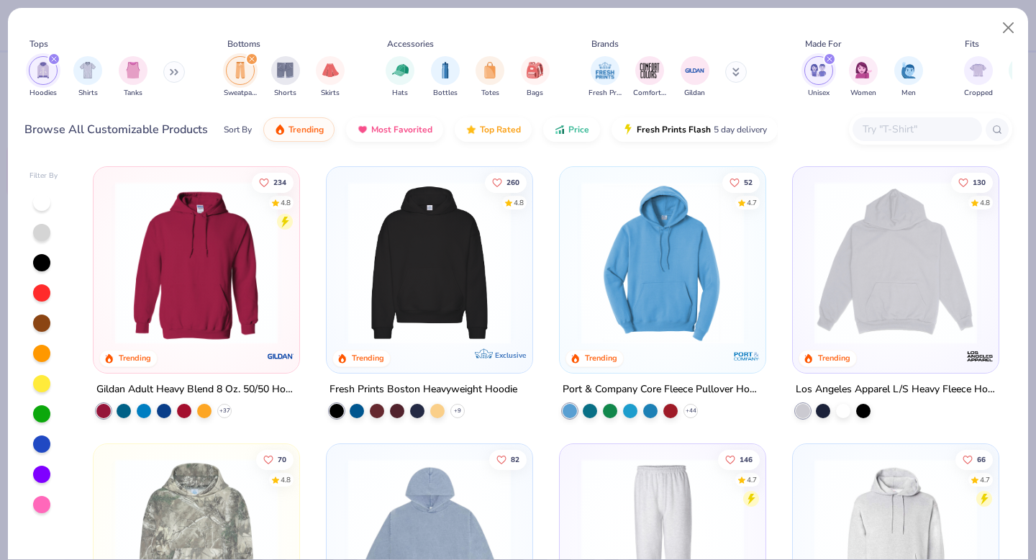
click at [56, 58] on icon "filter for Hoodies" at bounding box center [54, 59] width 6 height 6
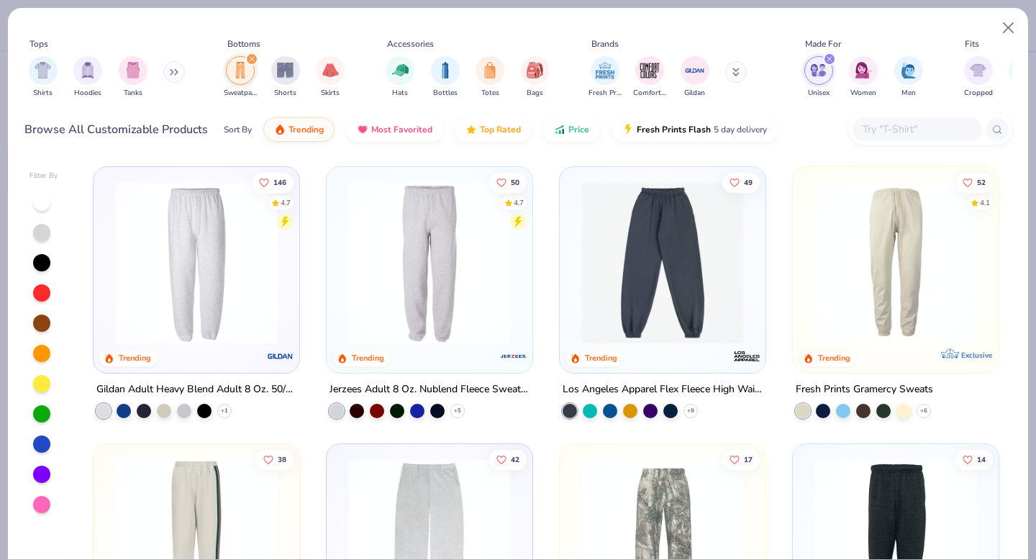
click at [830, 62] on div "filter for Unisex" at bounding box center [829, 59] width 13 height 13
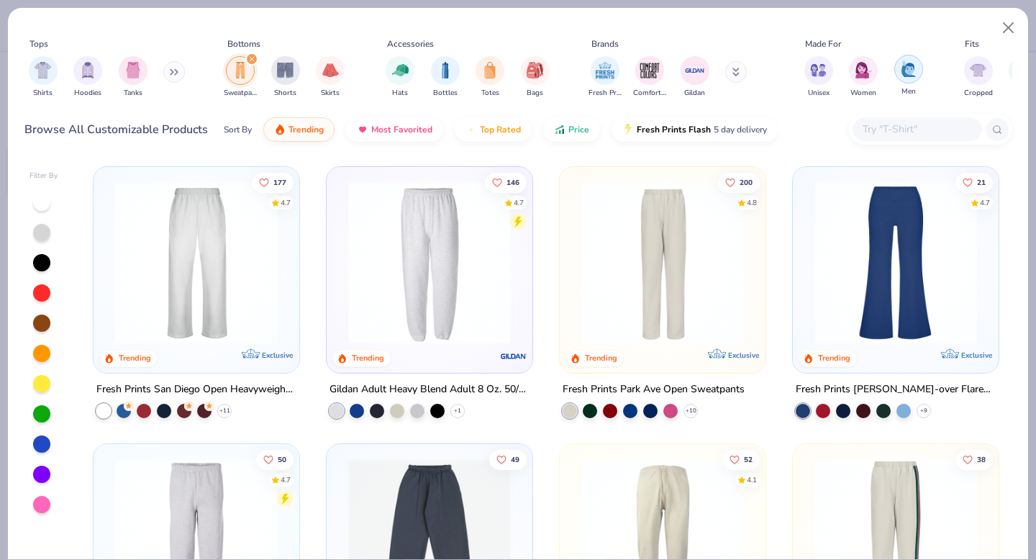
click at [917, 71] on div "filter for Men" at bounding box center [908, 69] width 29 height 29
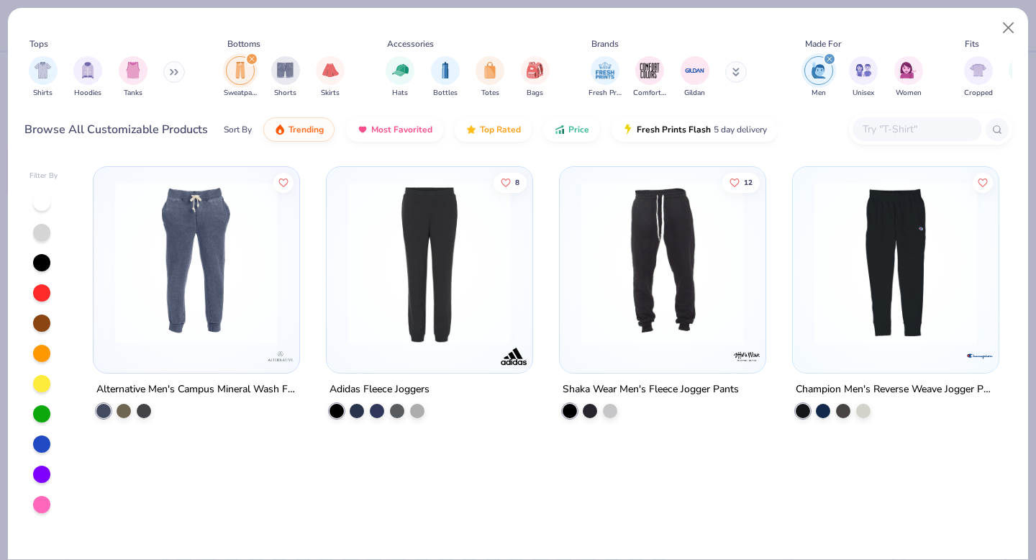
click at [827, 57] on icon "filter for Men" at bounding box center [829, 59] width 4 height 4
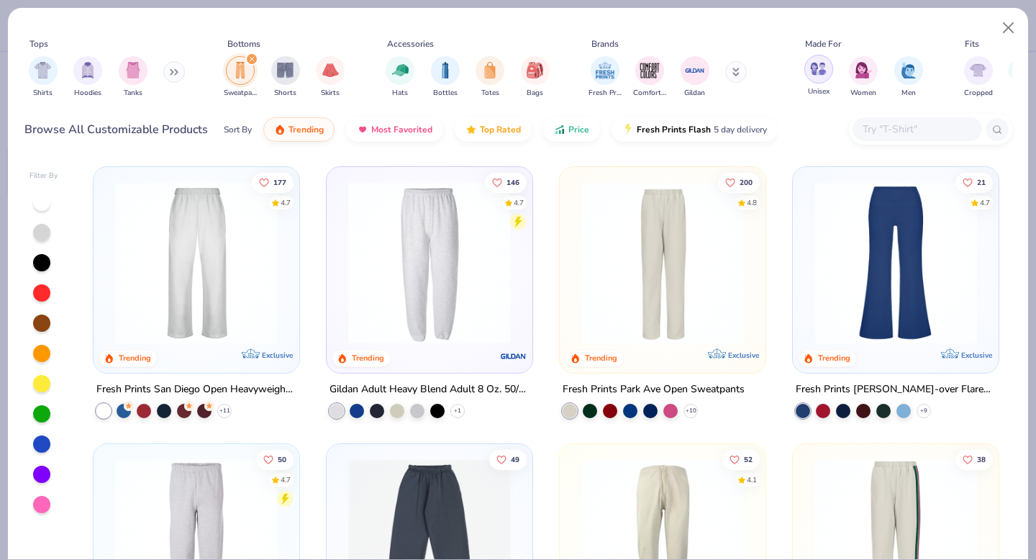
click at [817, 74] on img "filter for Unisex" at bounding box center [818, 68] width 17 height 17
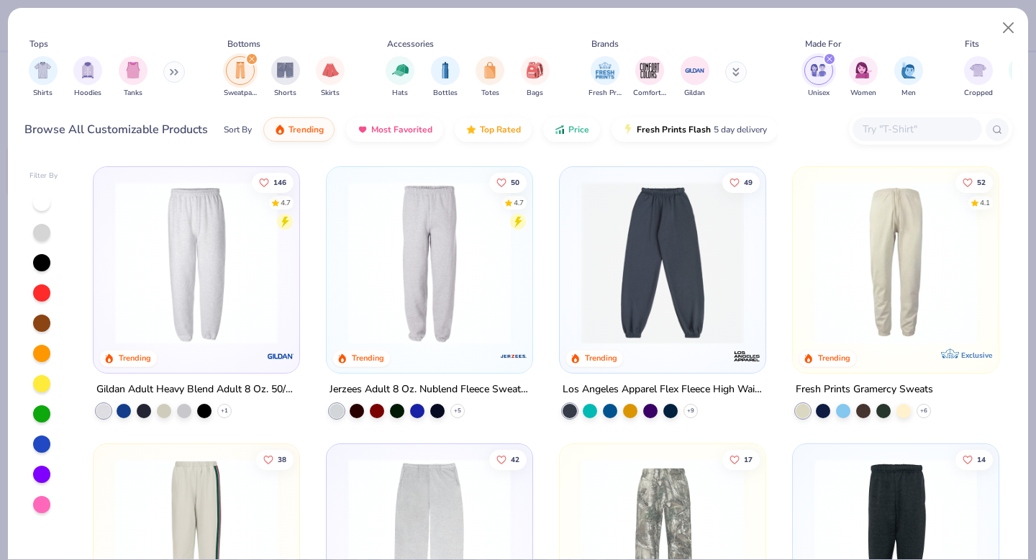
click at [681, 294] on img at bounding box center [662, 262] width 177 height 163
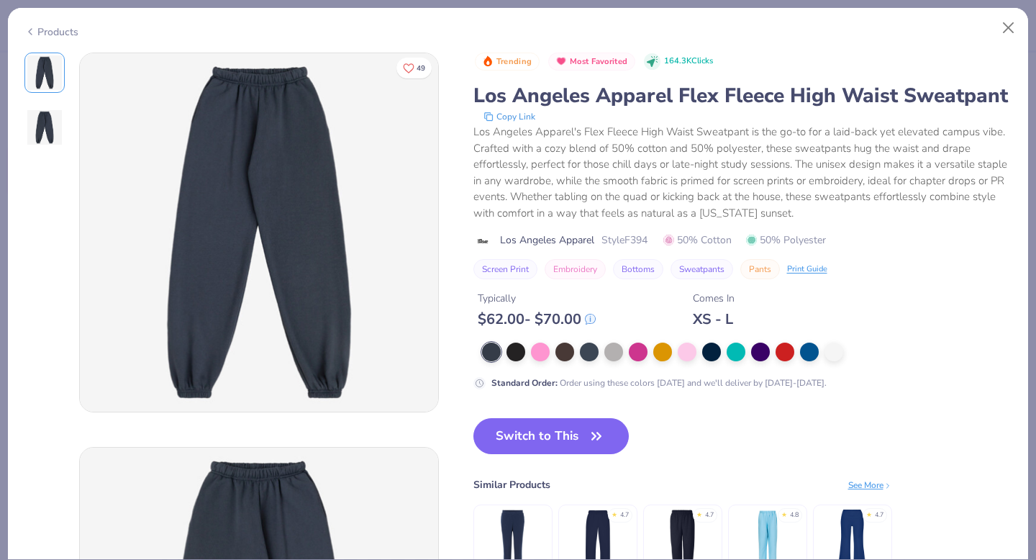
click at [45, 147] on div "49" at bounding box center [231, 430] width 414 height 754
click at [46, 135] on img at bounding box center [44, 127] width 35 height 35
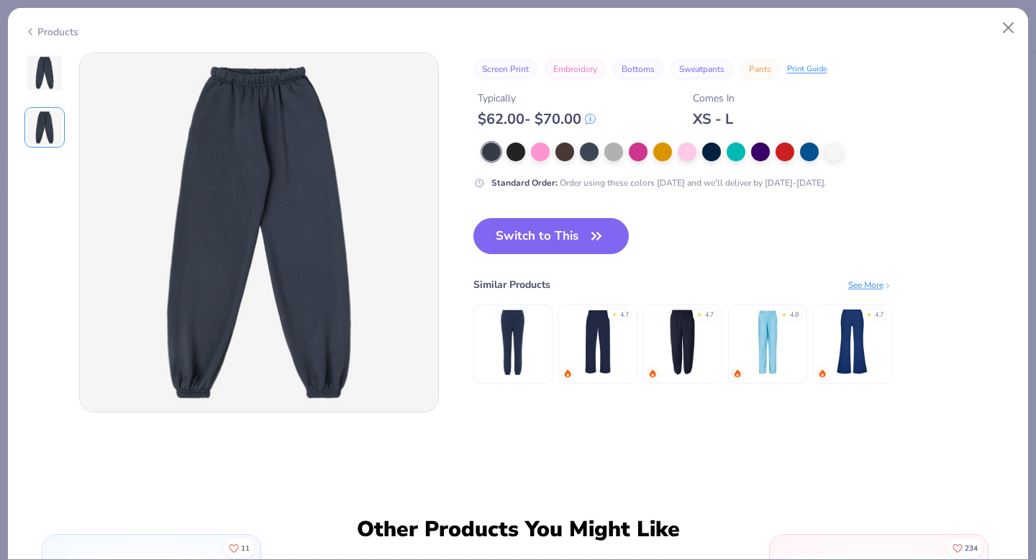
click at [50, 81] on img at bounding box center [44, 72] width 35 height 35
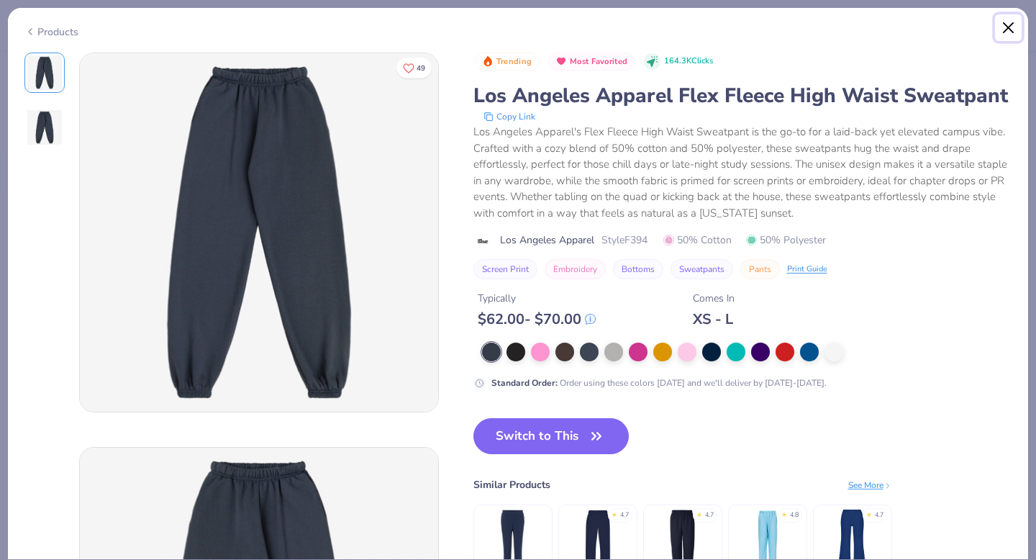
click at [1004, 32] on button "Close" at bounding box center [1008, 27] width 27 height 27
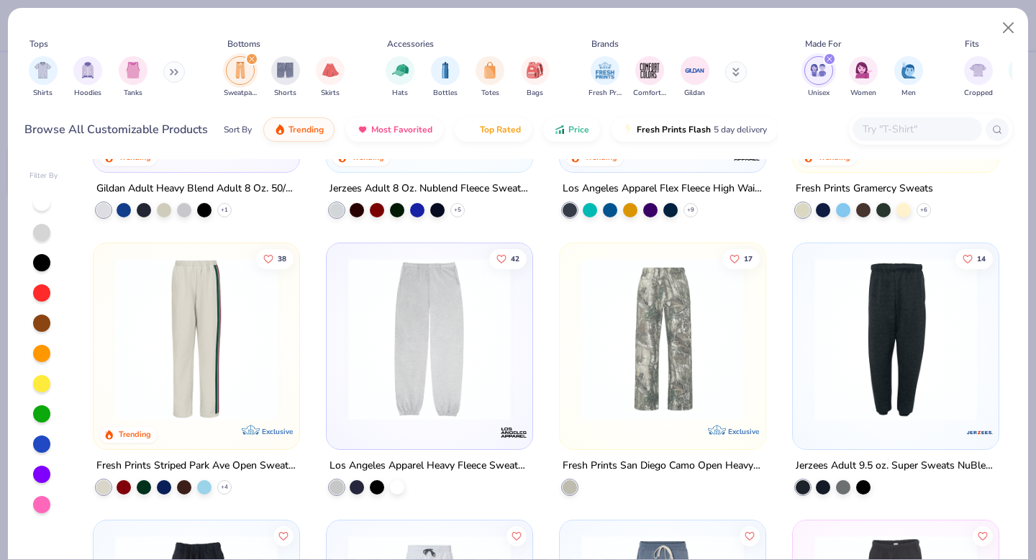
scroll to position [201, 0]
click at [395, 354] on img at bounding box center [429, 338] width 177 height 163
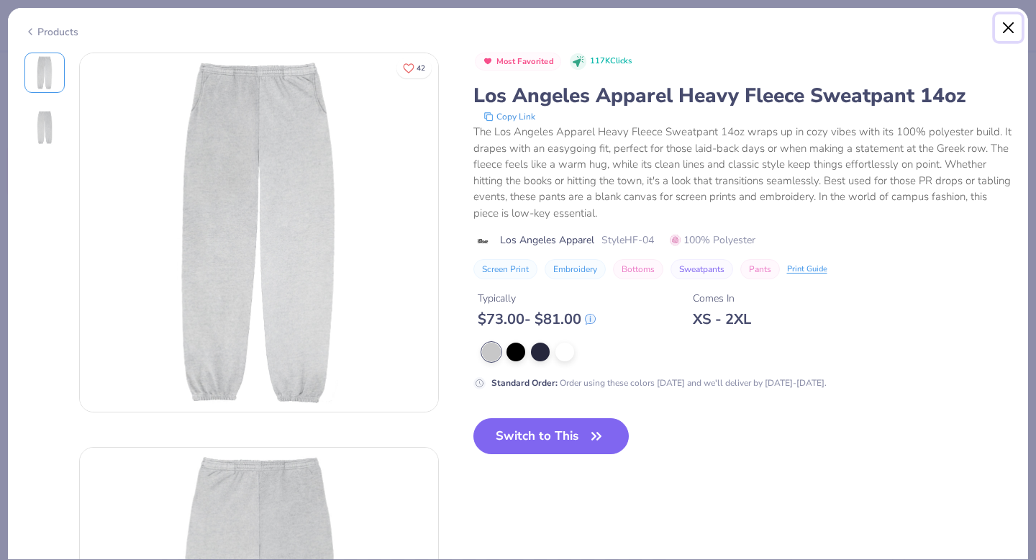
click at [1004, 27] on button "Close" at bounding box center [1008, 27] width 27 height 27
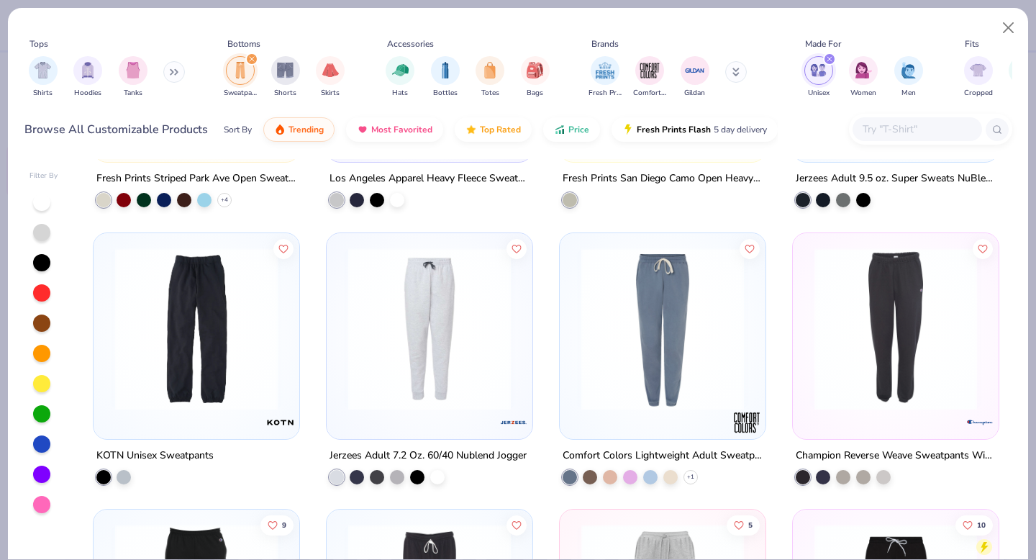
scroll to position [498, 0]
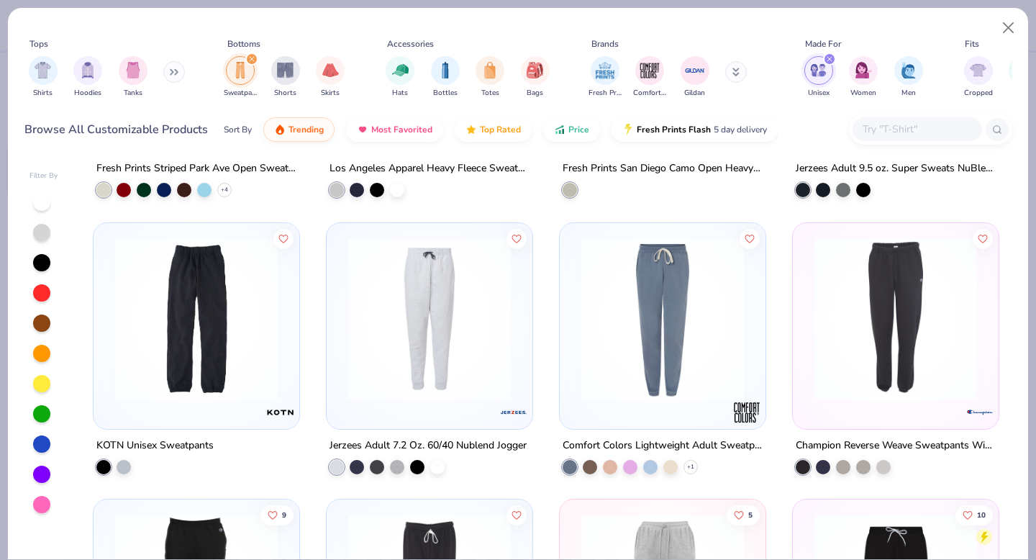
click at [181, 307] on img at bounding box center [196, 318] width 177 height 163
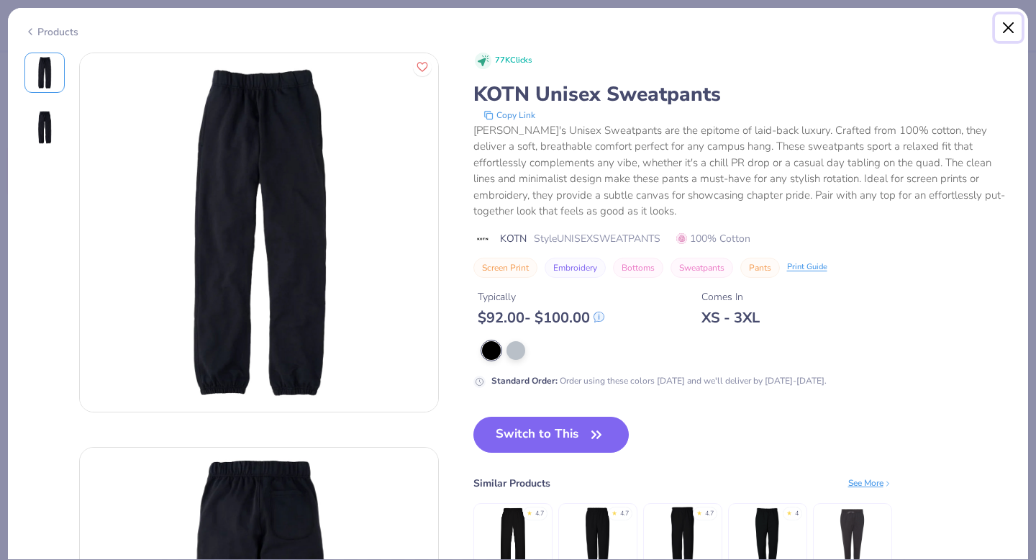
click at [1007, 26] on button "Close" at bounding box center [1008, 27] width 27 height 27
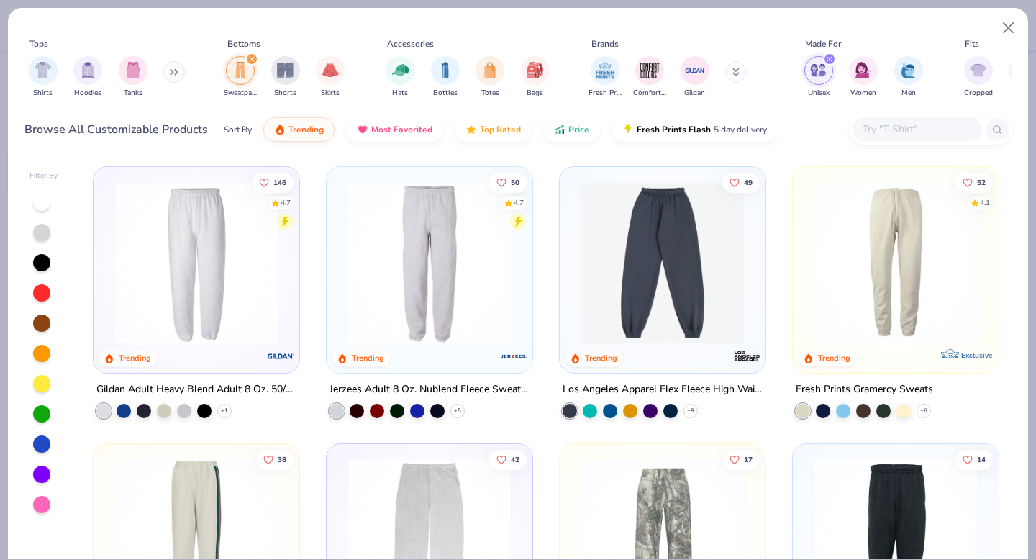
click at [178, 73] on icon at bounding box center [177, 72] width 2 height 5
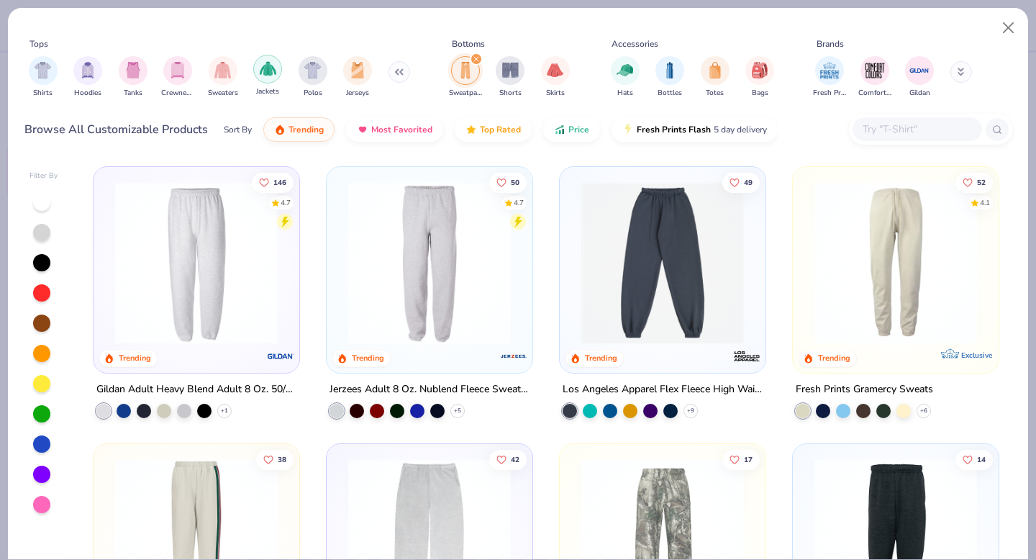
click at [272, 73] on img "filter for Jackets" at bounding box center [268, 68] width 17 height 17
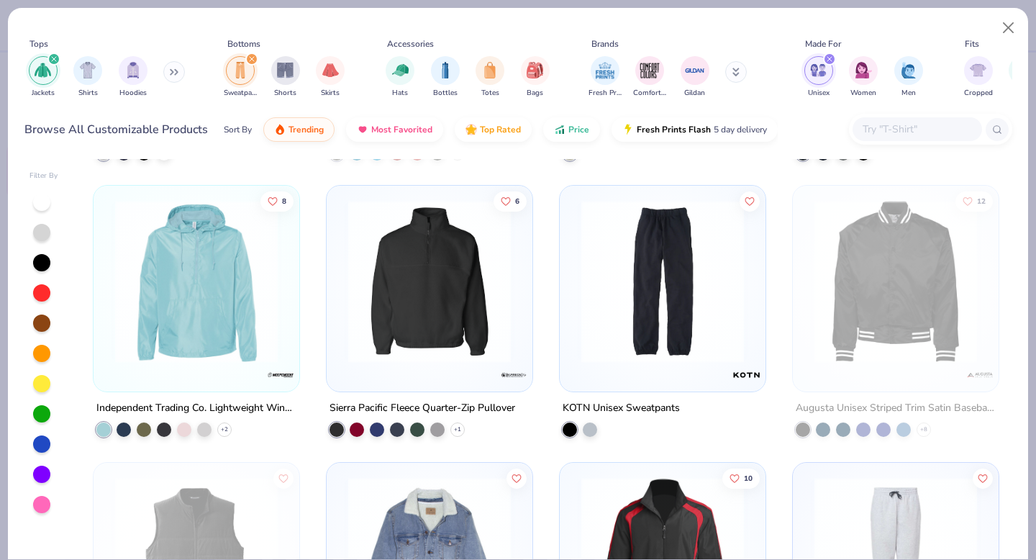
scroll to position [813, 0]
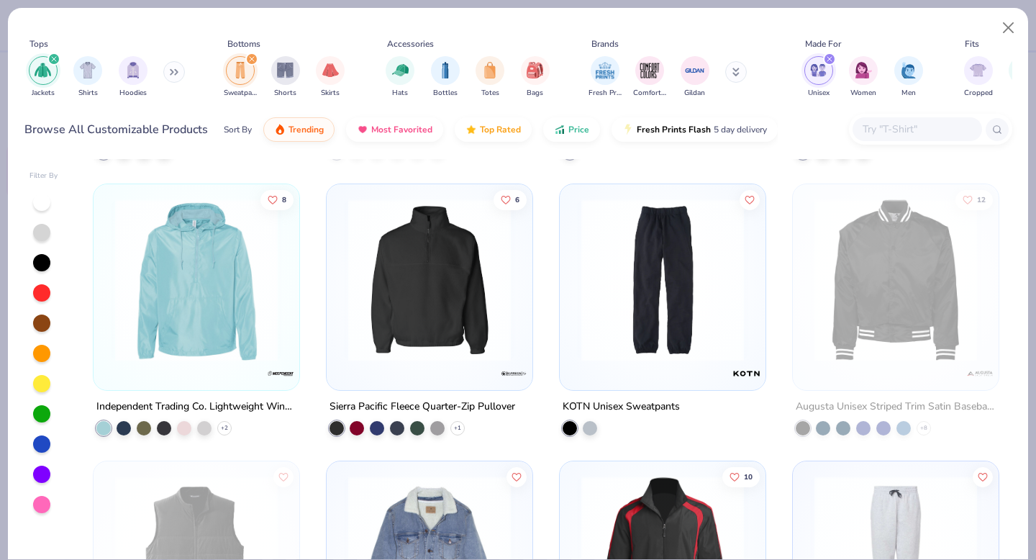
click at [251, 60] on icon "filter for Sweatpants" at bounding box center [252, 59] width 6 height 6
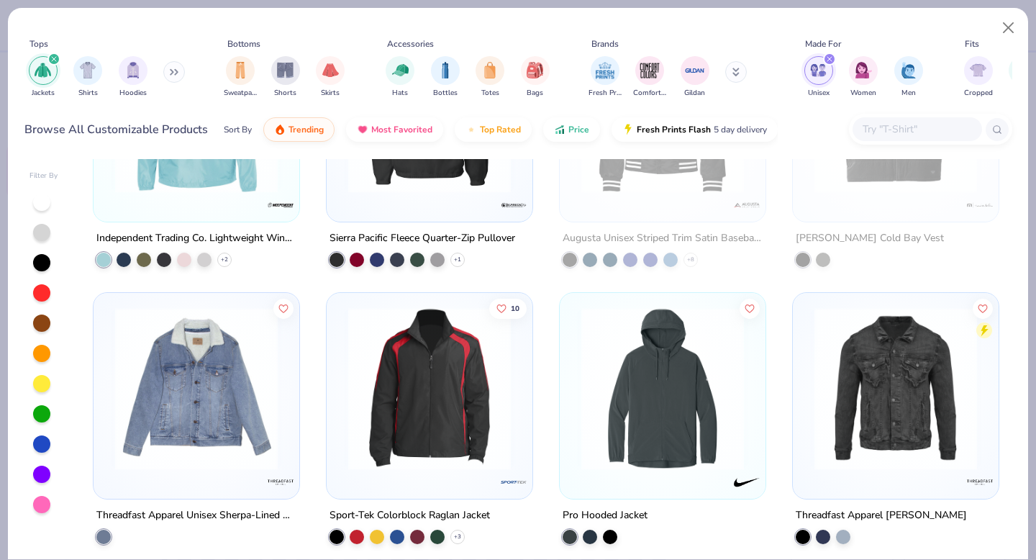
scroll to position [544, 0]
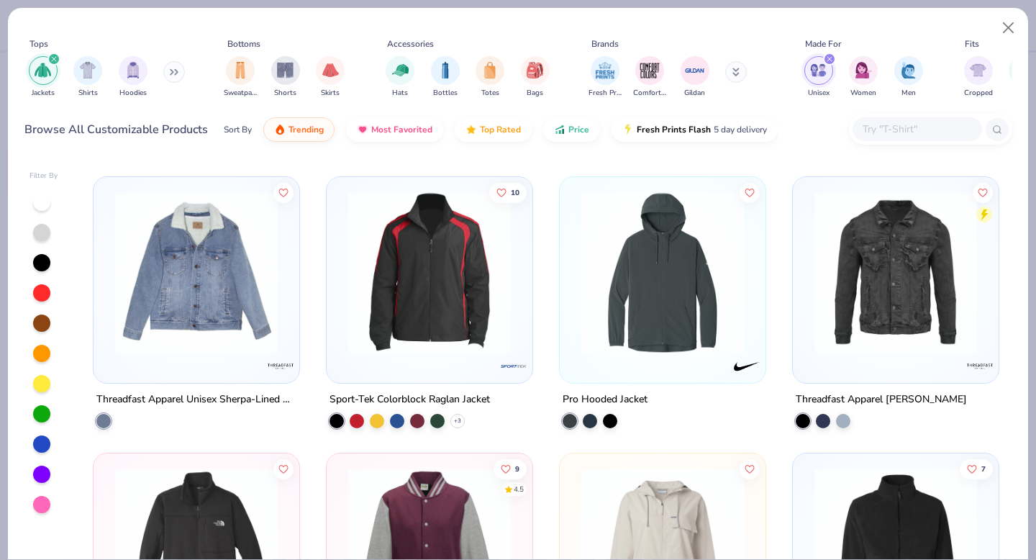
click at [130, 307] on div "24 4.6 Trending [PERSON_NAME] River Adult Crosswind Quarter Zip Sweatshirt + 7 …" at bounding box center [546, 359] width 932 height 400
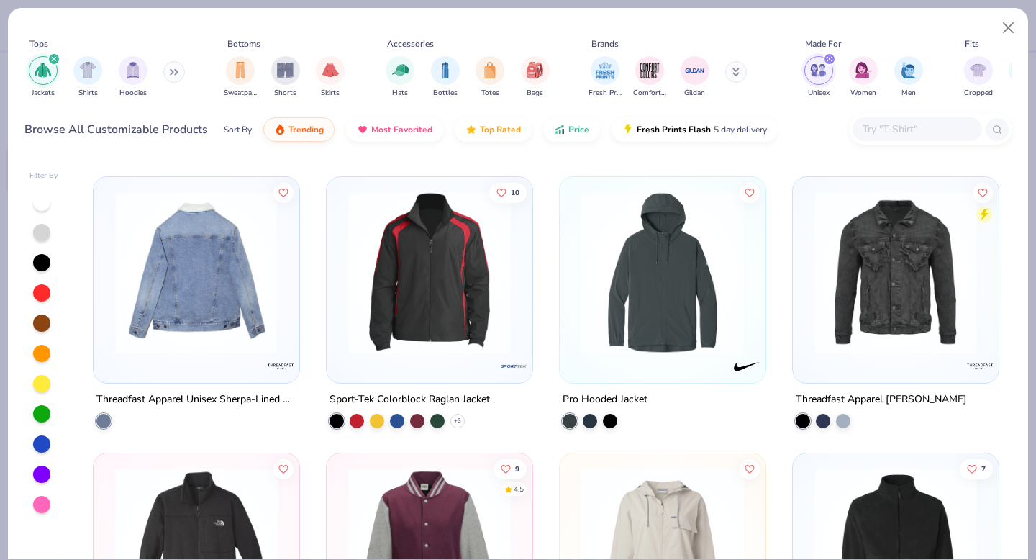
click at [190, 296] on img at bounding box center [196, 272] width 177 height 163
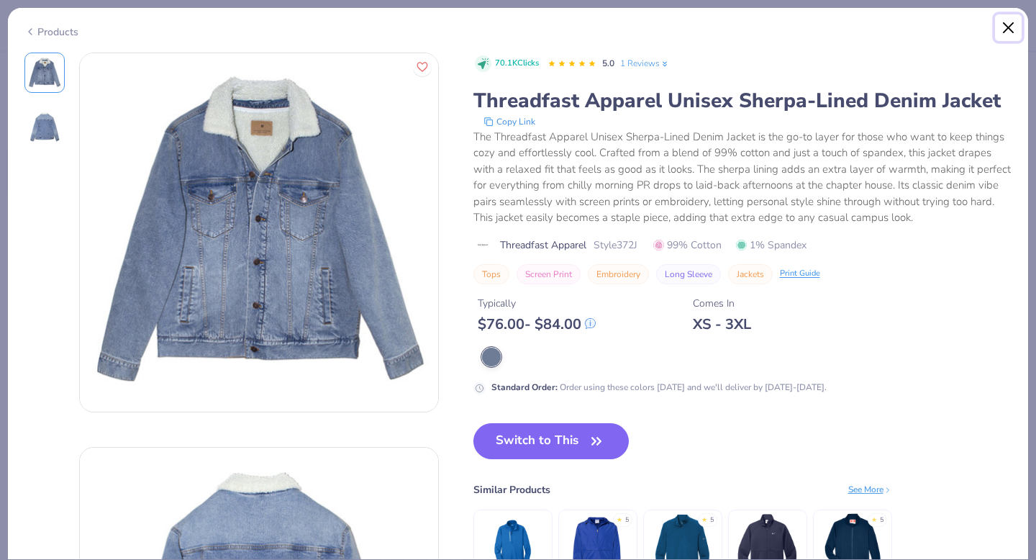
click at [1007, 27] on button "Close" at bounding box center [1008, 27] width 27 height 27
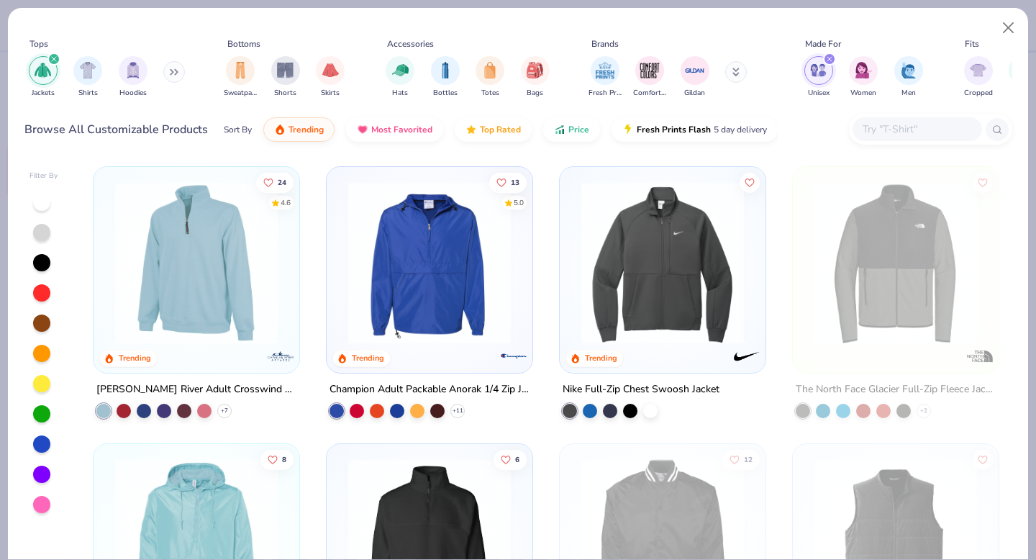
click at [55, 56] on icon "filter for Jackets" at bounding box center [54, 59] width 6 height 6
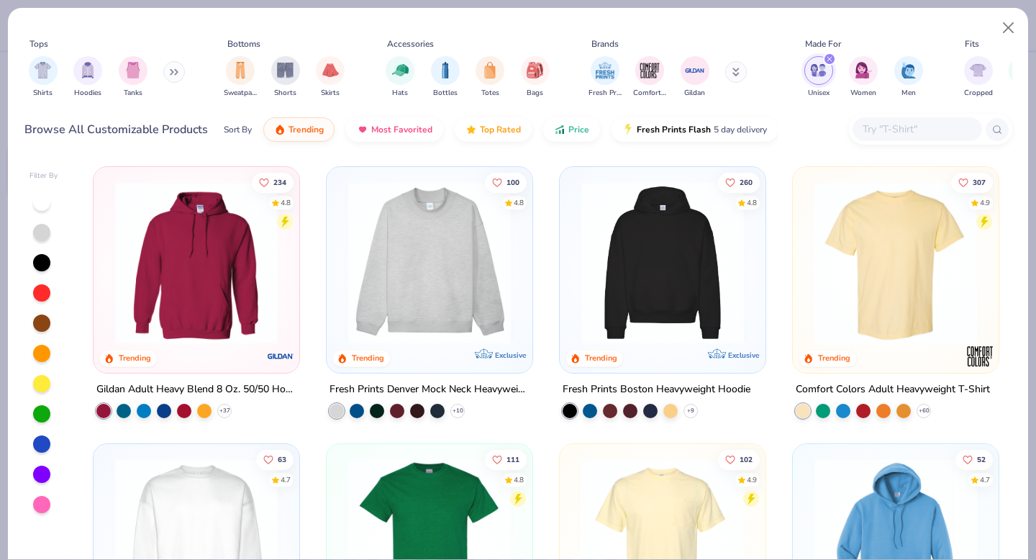
click at [176, 74] on icon at bounding box center [174, 71] width 9 height 7
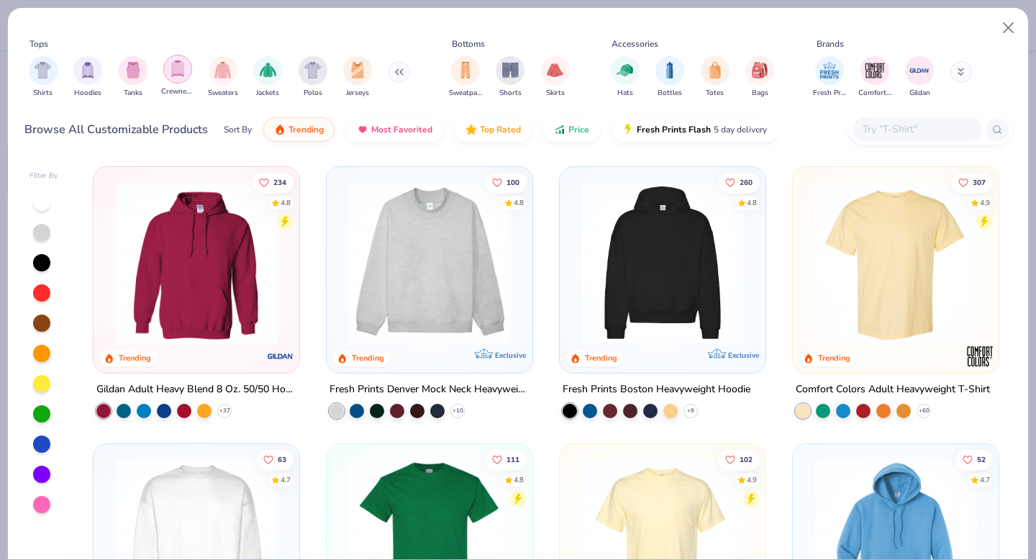
click at [180, 73] on img "filter for Crewnecks" at bounding box center [178, 68] width 16 height 17
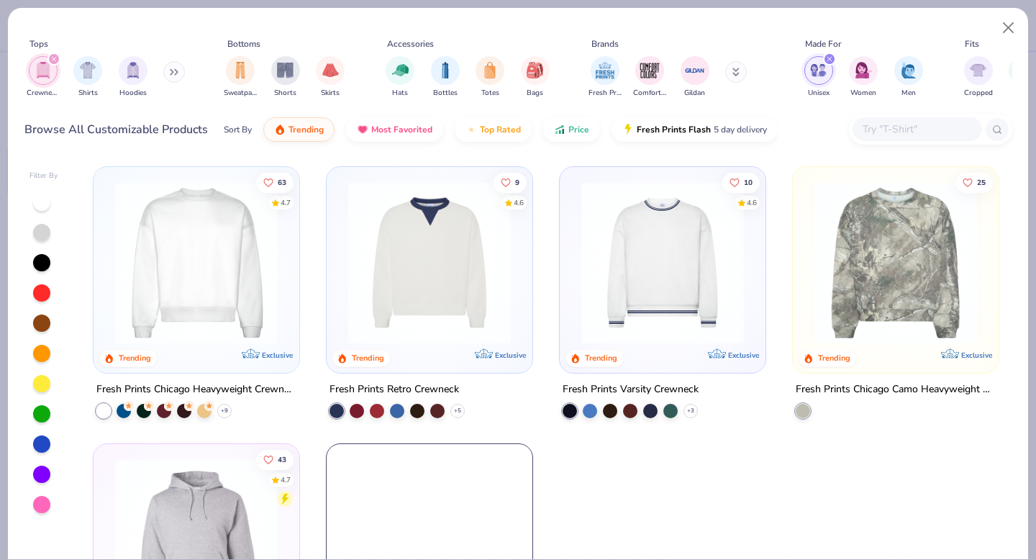
click at [609, 269] on img at bounding box center [662, 262] width 177 height 163
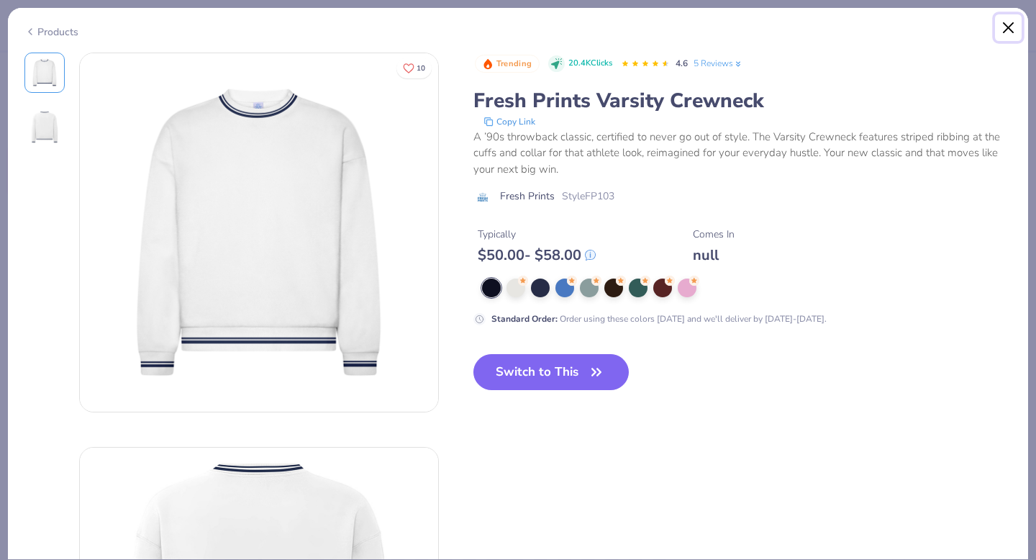
click at [1007, 28] on button "Close" at bounding box center [1008, 27] width 27 height 27
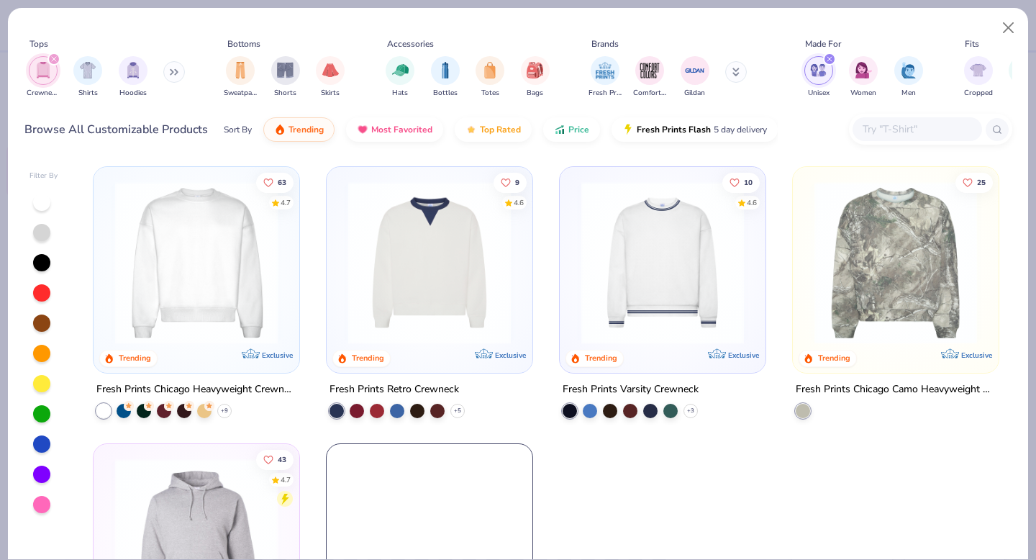
click at [412, 275] on img at bounding box center [429, 262] width 177 height 163
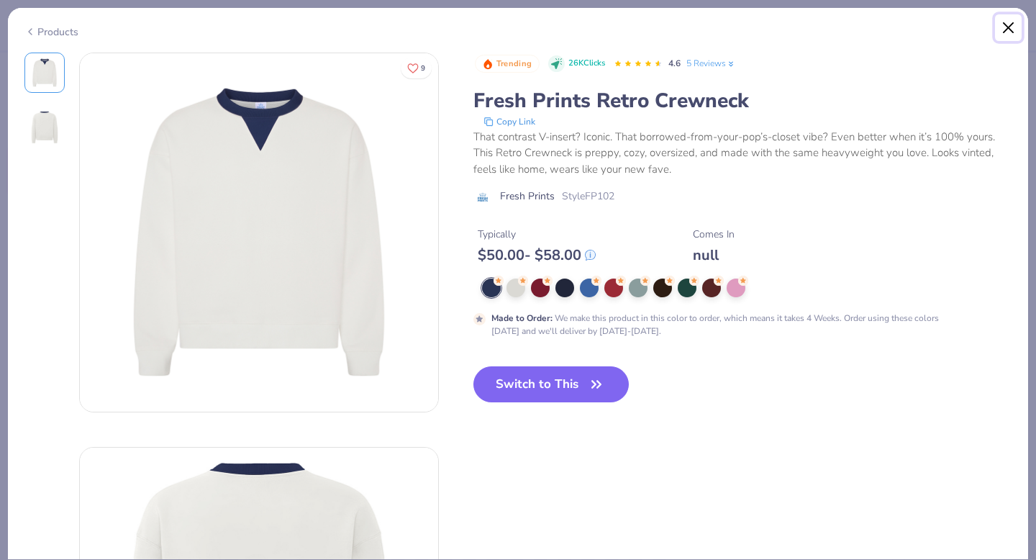
click at [1007, 27] on button "Close" at bounding box center [1008, 27] width 27 height 27
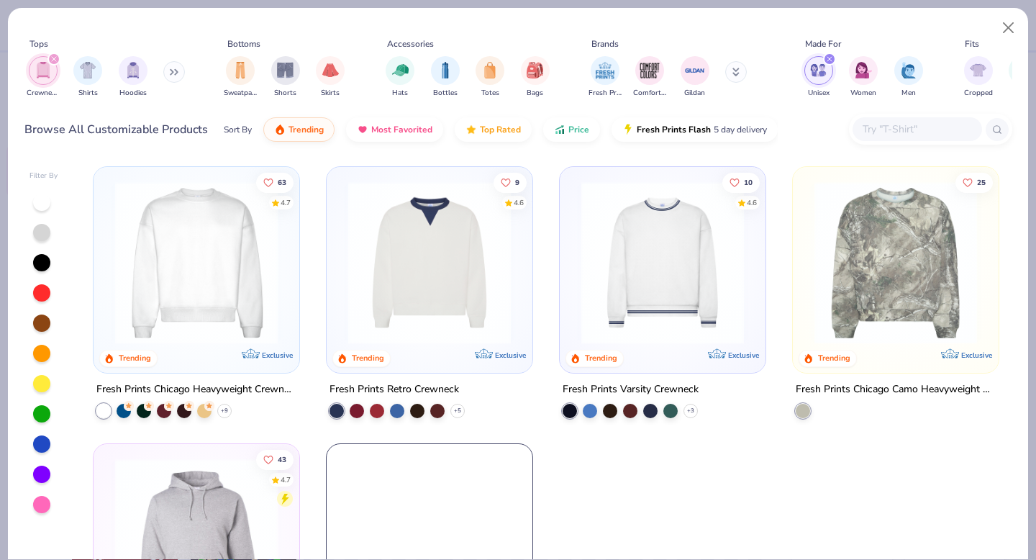
click at [658, 272] on img at bounding box center [662, 262] width 177 height 163
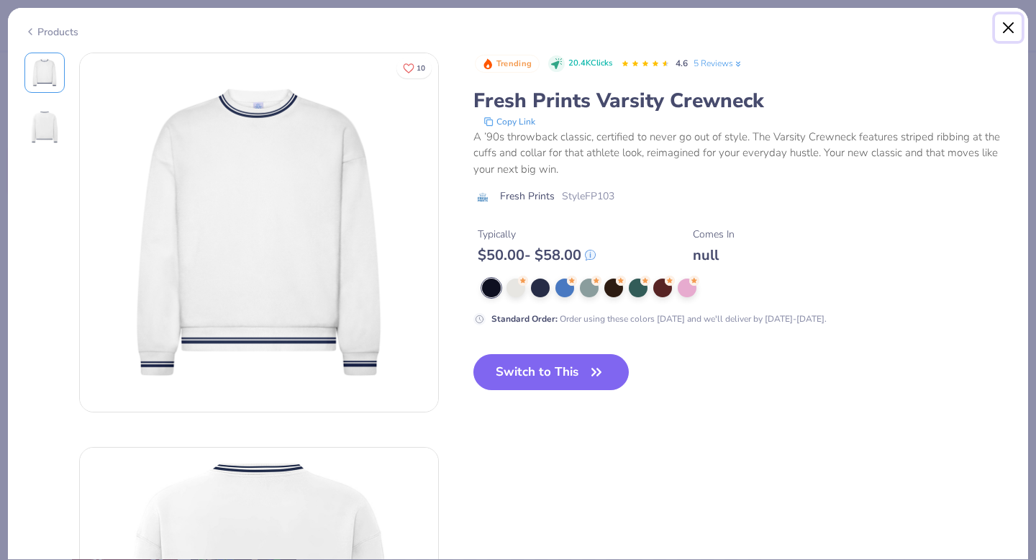
click at [1008, 28] on button "Close" at bounding box center [1008, 27] width 27 height 27
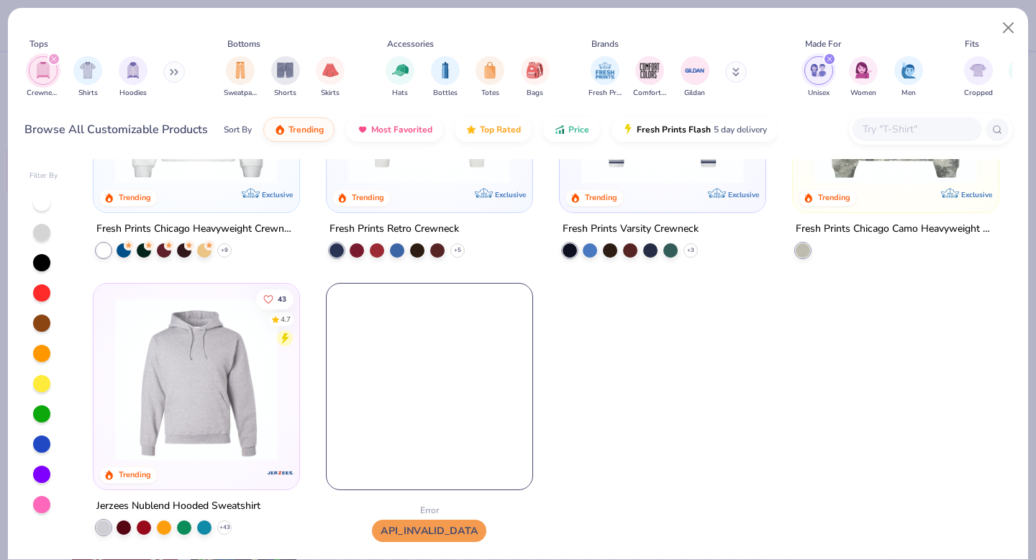
scroll to position [159, 0]
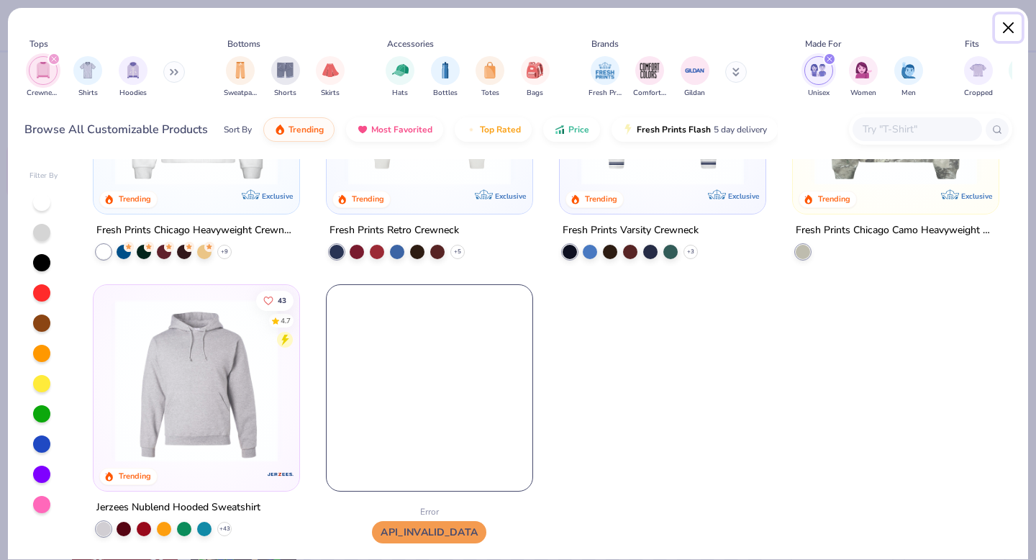
click at [1009, 29] on button "Close" at bounding box center [1008, 27] width 27 height 27
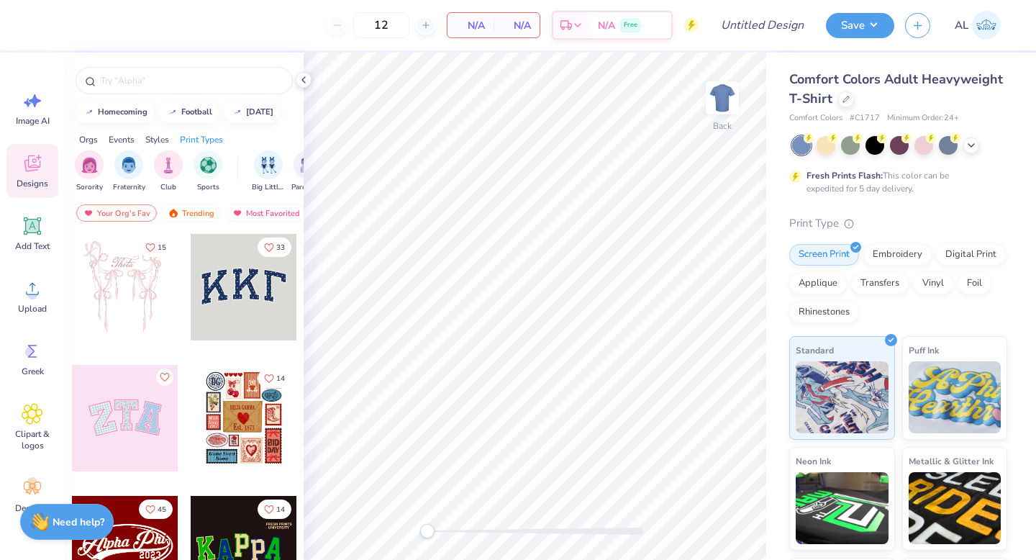
click at [930, 107] on div "Comfort Colors Adult Heavyweight T-Shirt" at bounding box center [898, 89] width 218 height 39
click at [854, 102] on div at bounding box center [846, 98] width 16 height 16
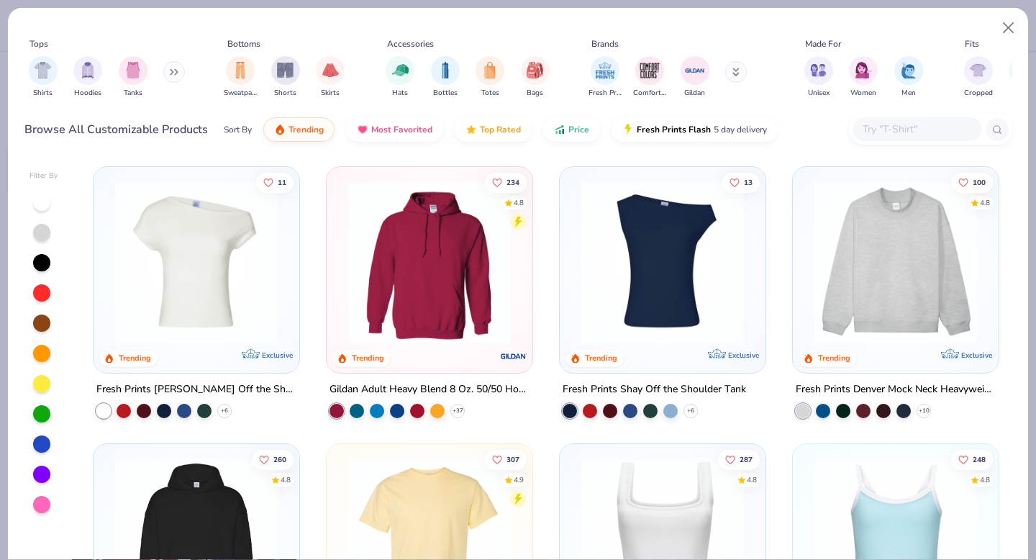
click at [894, 260] on img at bounding box center [895, 262] width 177 height 163
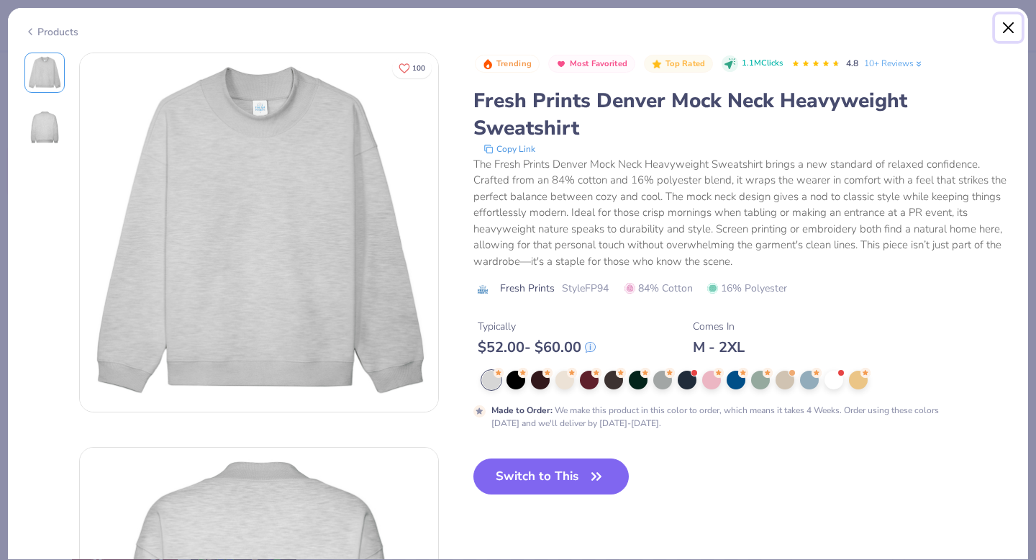
click at [1013, 29] on button "Close" at bounding box center [1008, 27] width 27 height 27
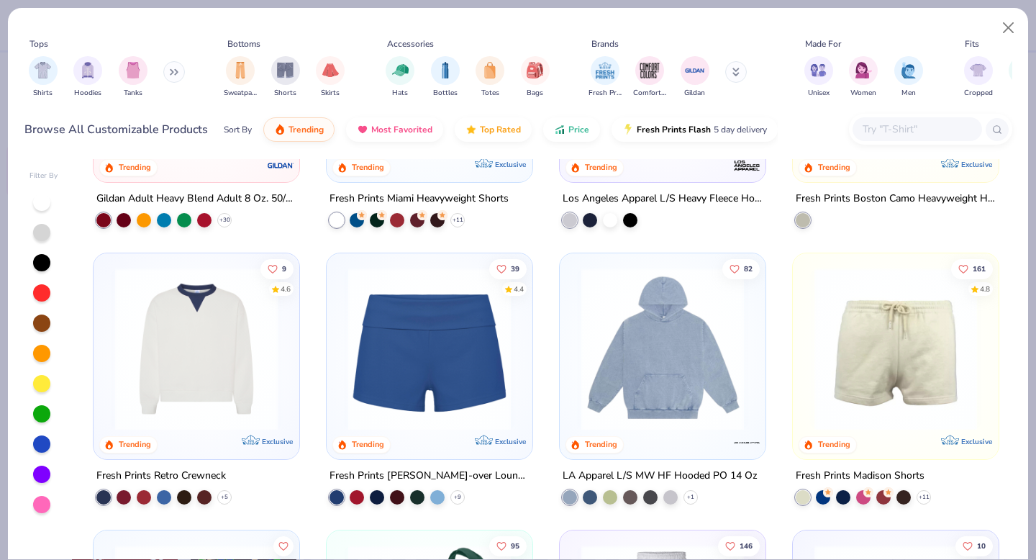
scroll to position [1303, 0]
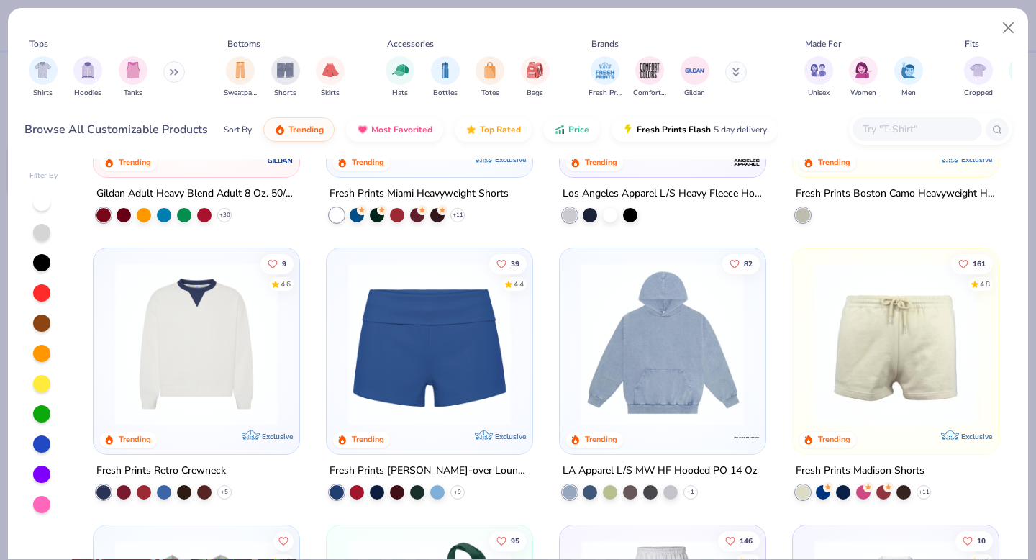
click at [176, 357] on img at bounding box center [196, 344] width 177 height 163
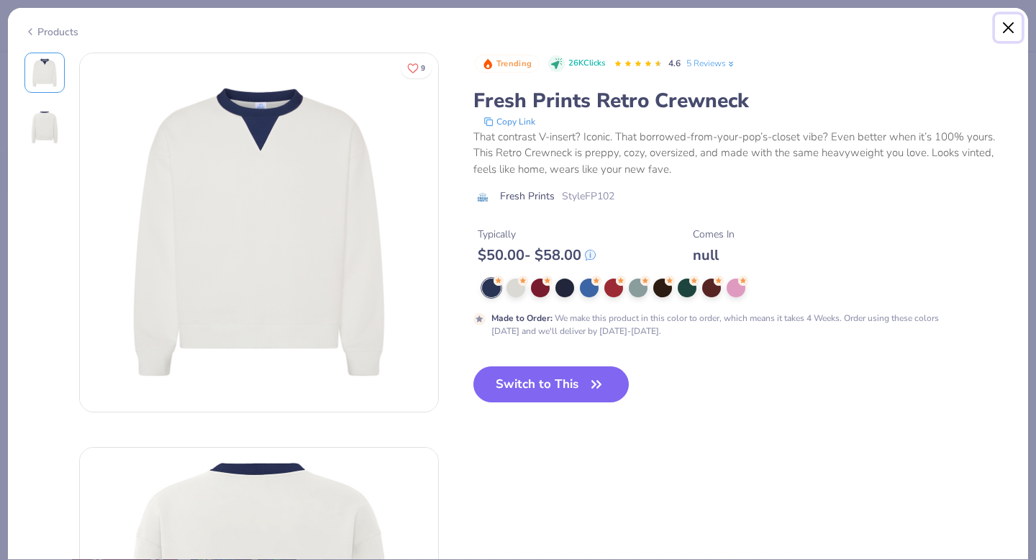
click at [1004, 26] on button "Close" at bounding box center [1008, 27] width 27 height 27
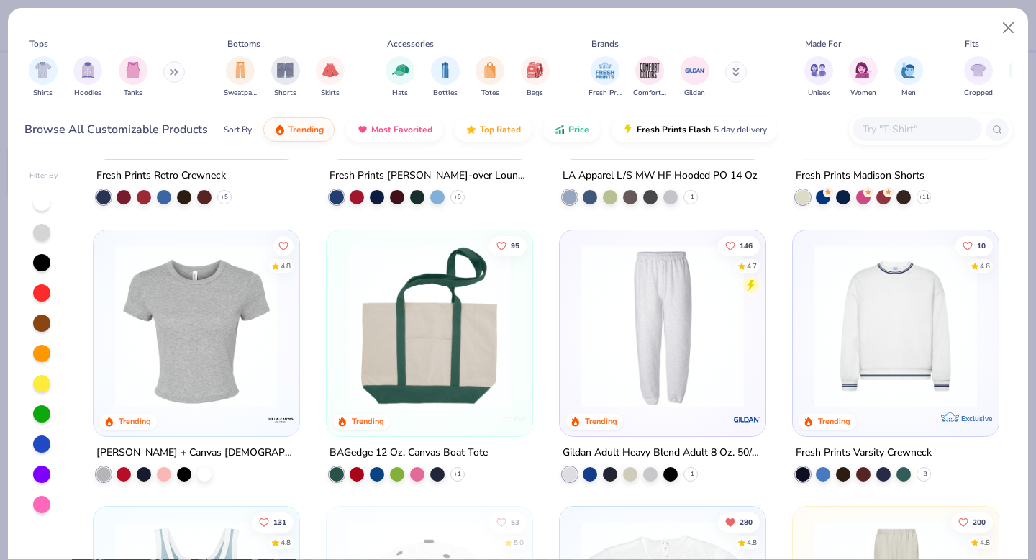
scroll to position [1614, 0]
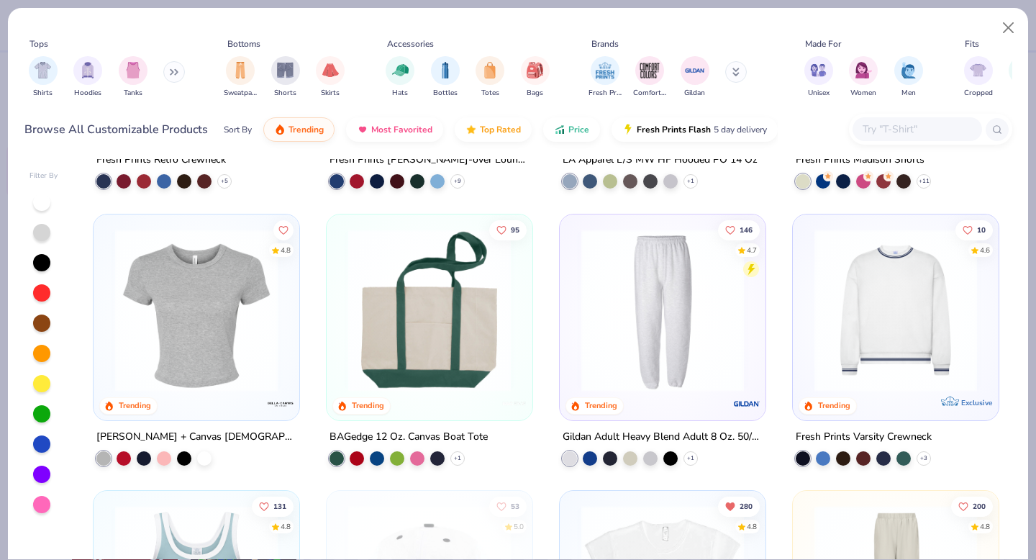
click at [847, 355] on img at bounding box center [895, 309] width 177 height 163
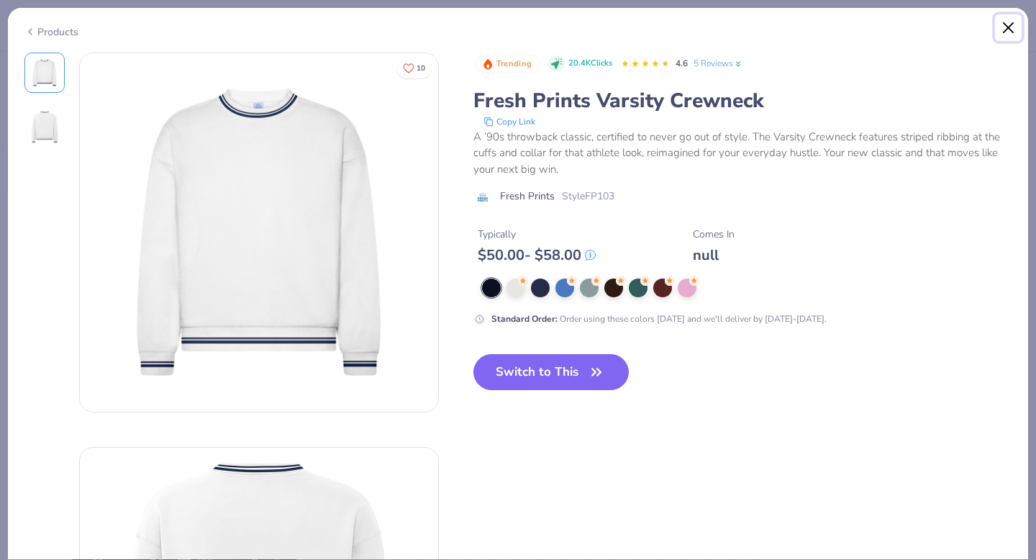
click at [1004, 24] on button "Close" at bounding box center [1008, 27] width 27 height 27
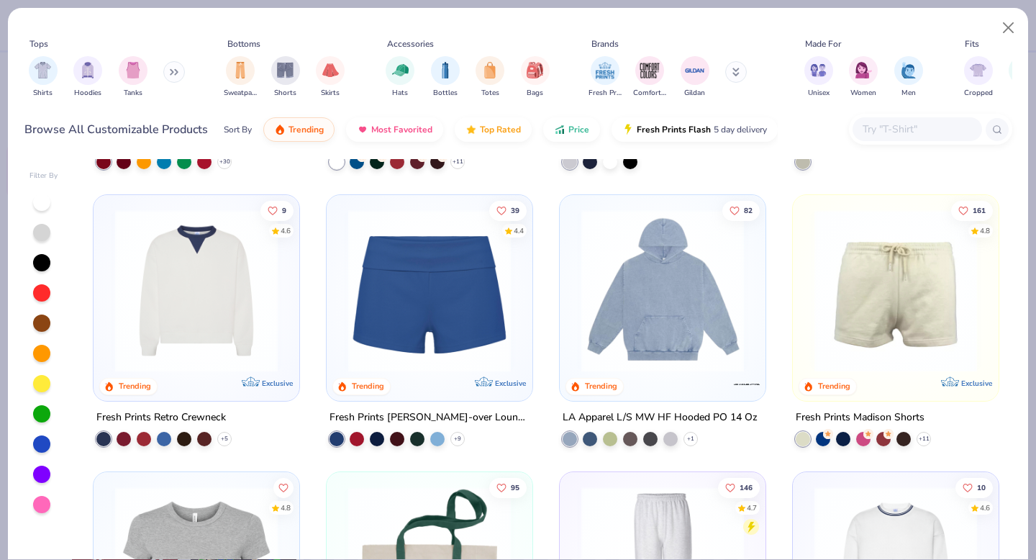
scroll to position [1335, 0]
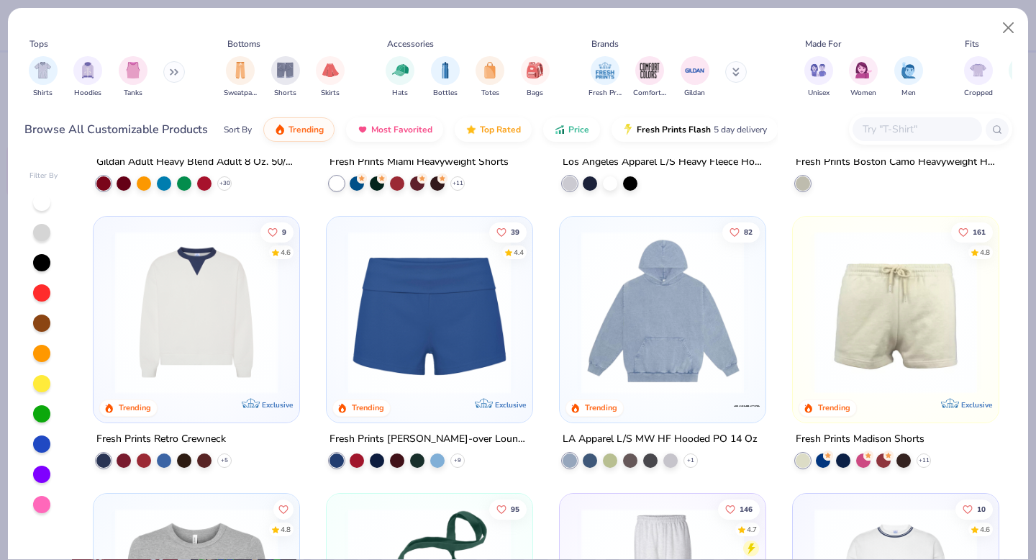
click at [243, 303] on img at bounding box center [196, 312] width 177 height 163
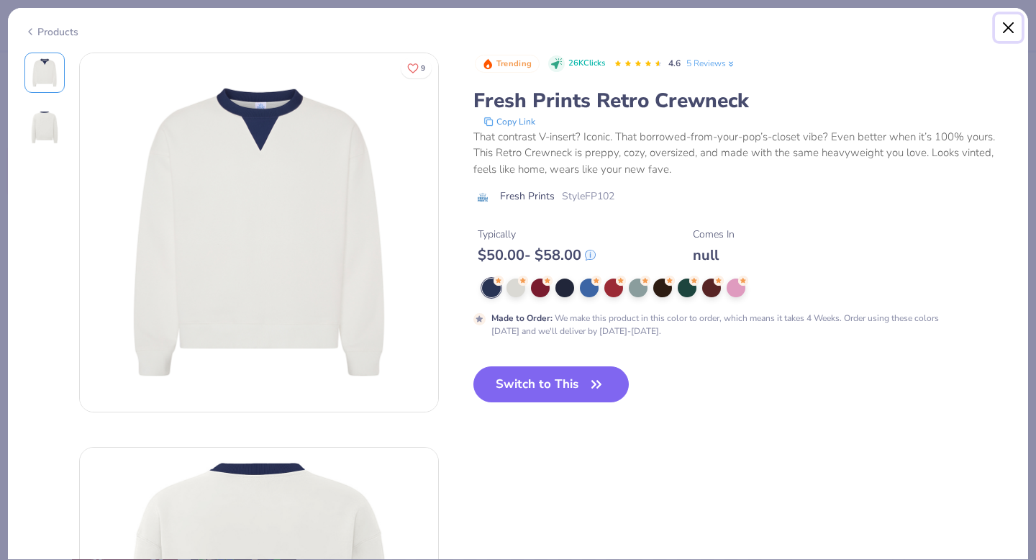
click at [1010, 25] on button "Close" at bounding box center [1008, 27] width 27 height 27
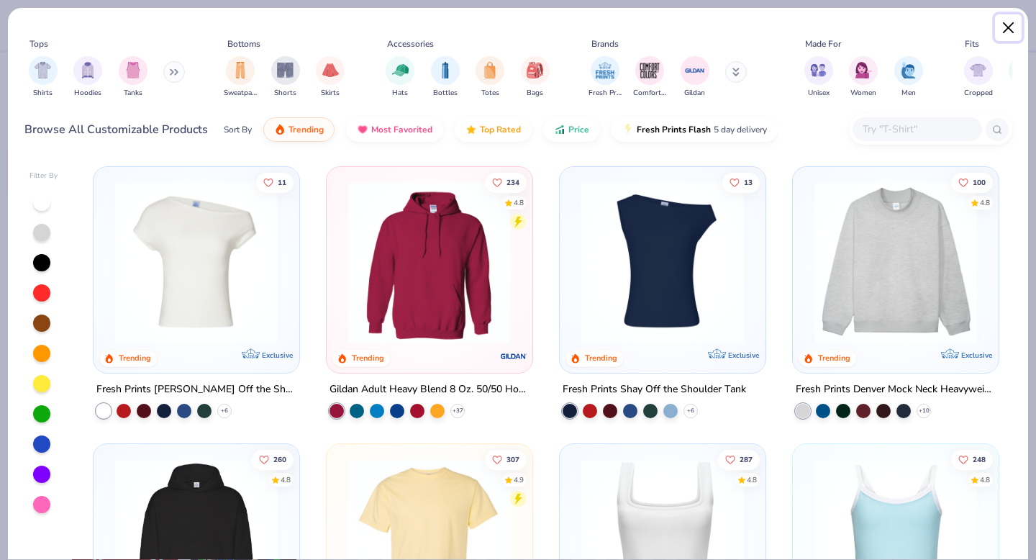
click at [1008, 26] on button "Close" at bounding box center [1008, 27] width 27 height 27
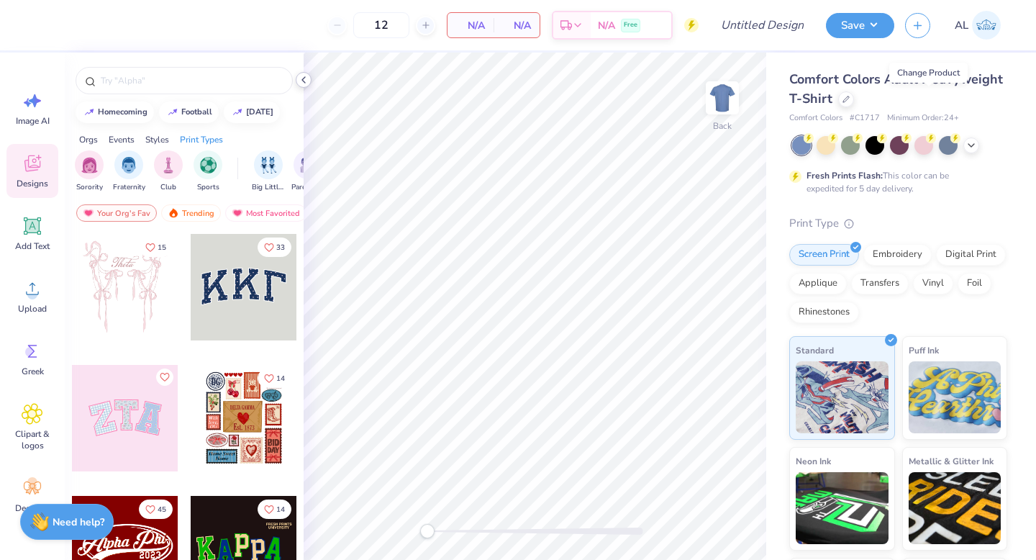
click at [298, 83] on icon at bounding box center [304, 80] width 12 height 12
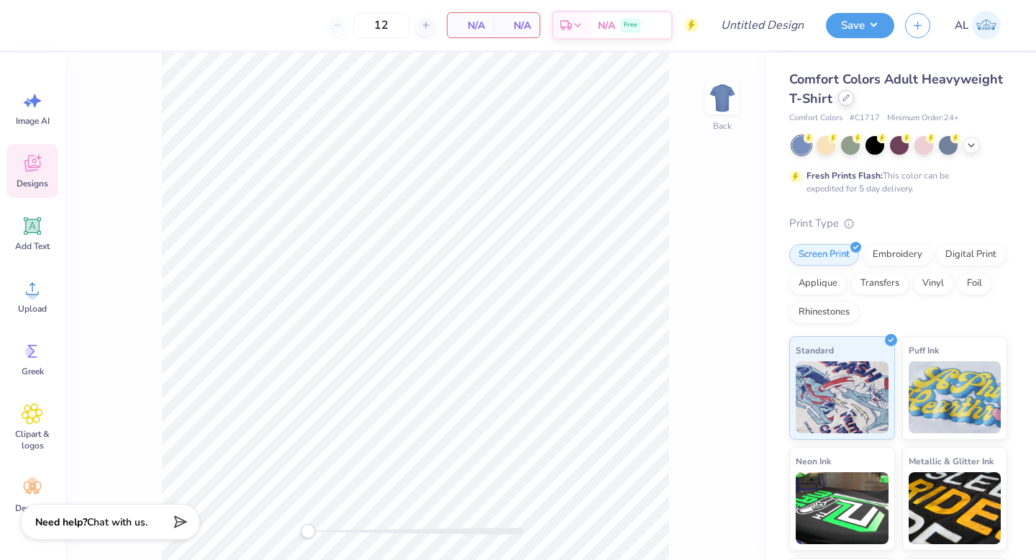
click at [849, 96] on icon at bounding box center [846, 98] width 6 height 6
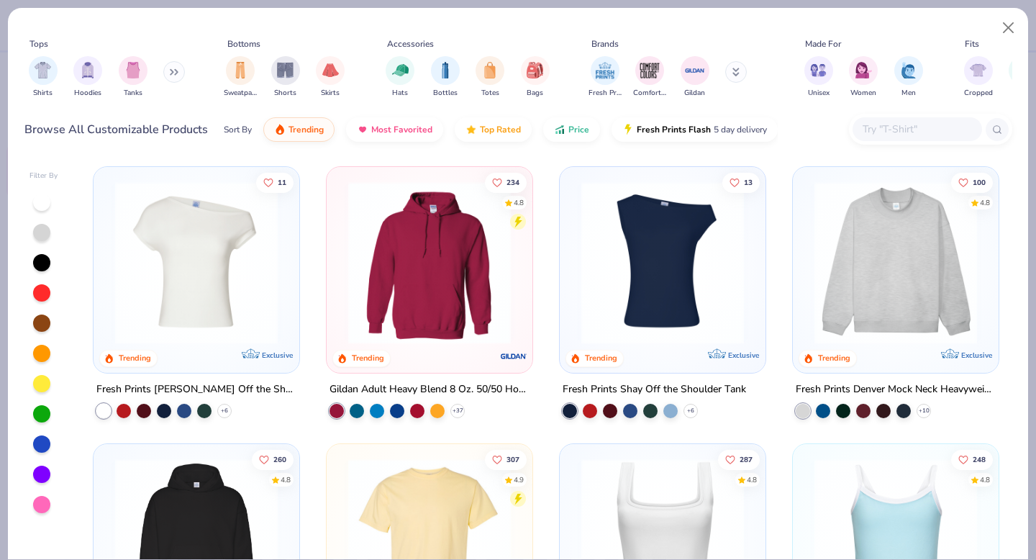
click at [884, 127] on input "text" at bounding box center [916, 129] width 111 height 17
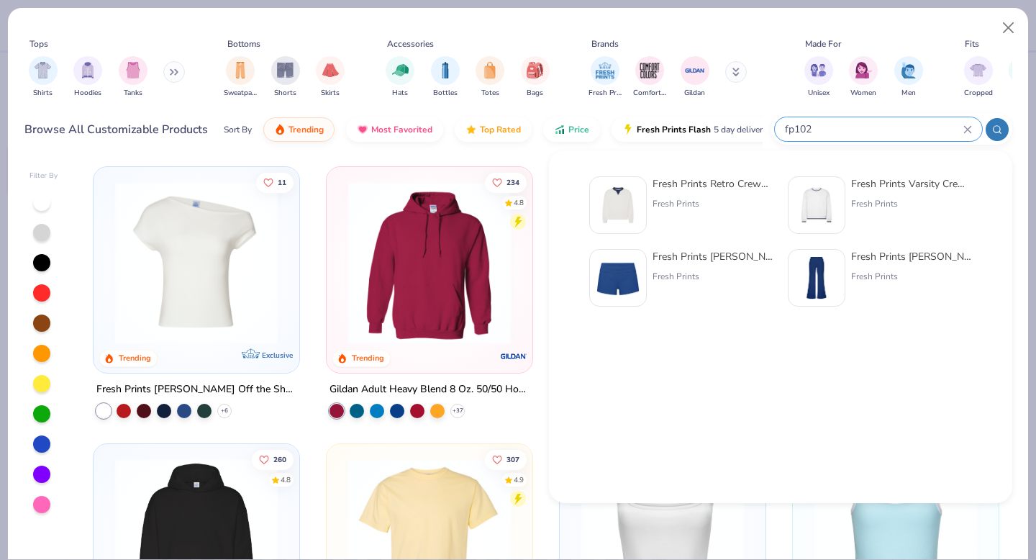
type input "fp102"
click at [712, 197] on div "Fresh Prints" at bounding box center [713, 203] width 121 height 13
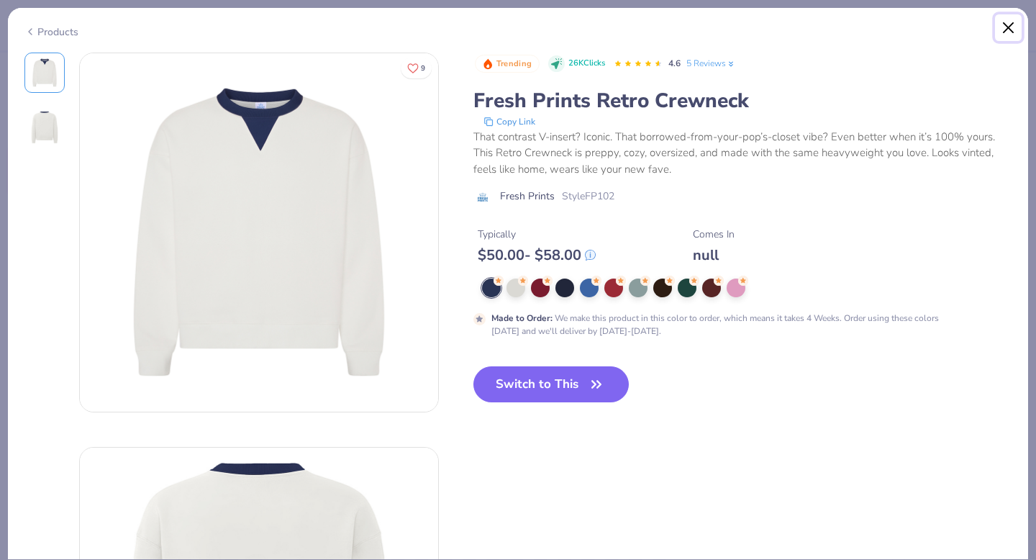
click at [1006, 24] on button "Close" at bounding box center [1008, 27] width 27 height 27
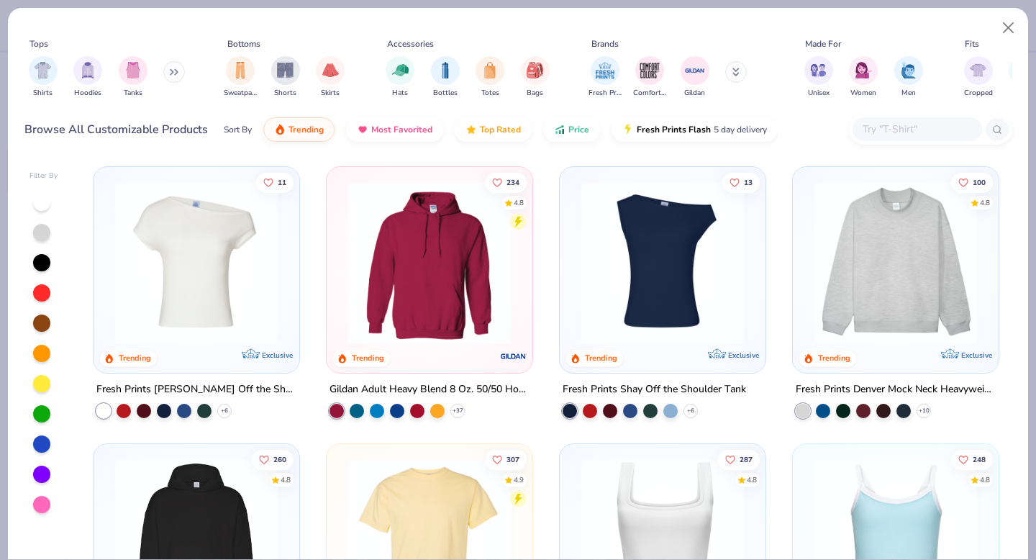
click at [904, 119] on div at bounding box center [918, 129] width 130 height 24
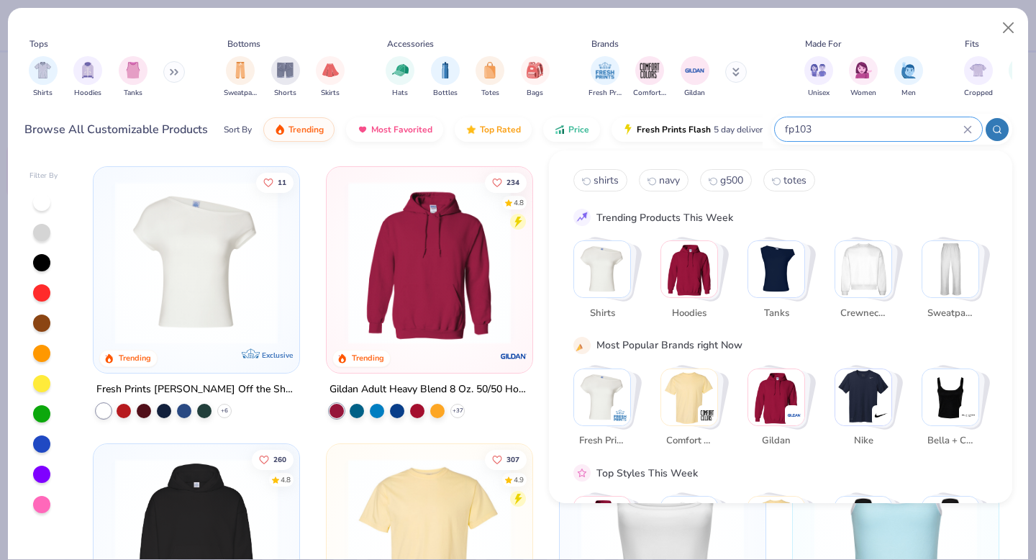
type input "fp103"
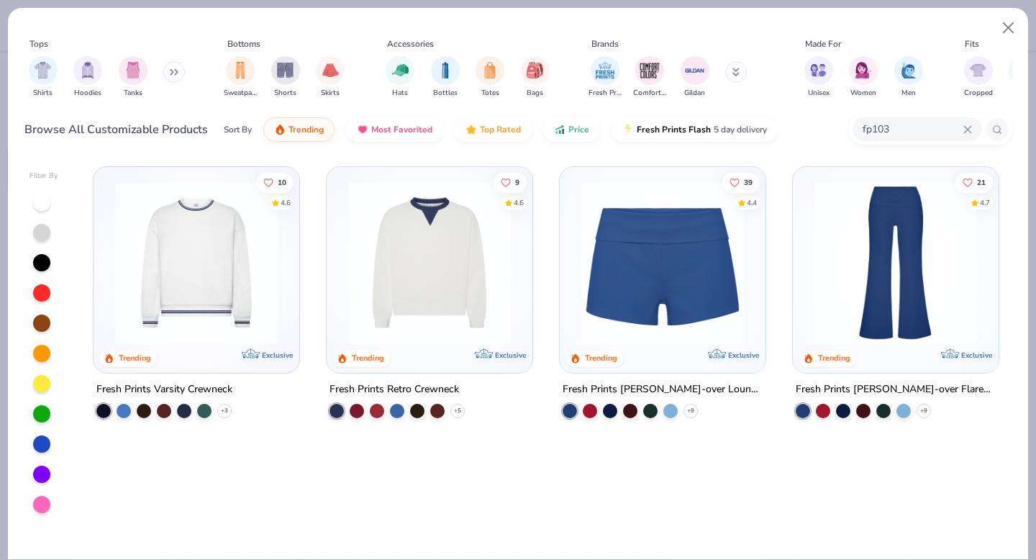
click at [435, 301] on img at bounding box center [429, 262] width 177 height 163
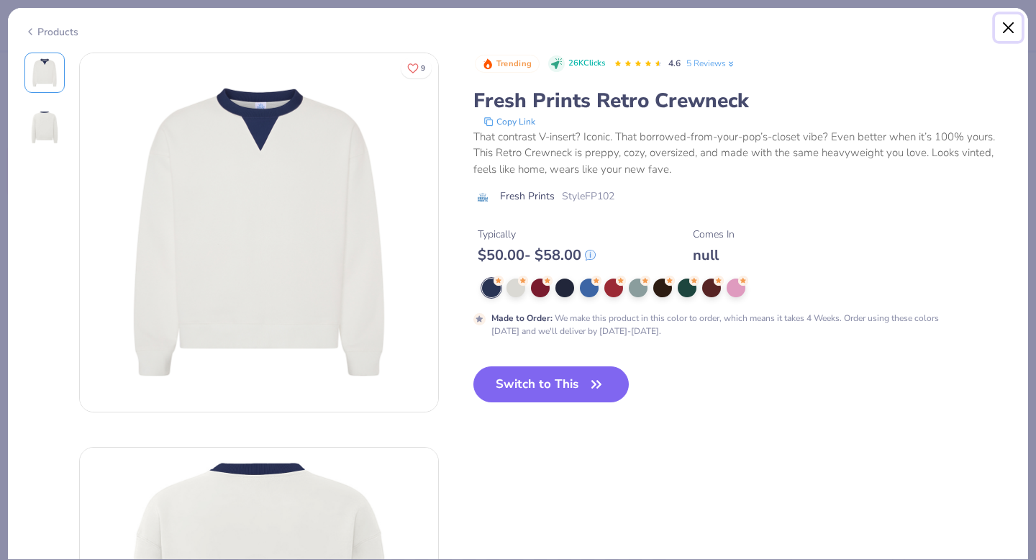
click at [1009, 27] on button "Close" at bounding box center [1008, 27] width 27 height 27
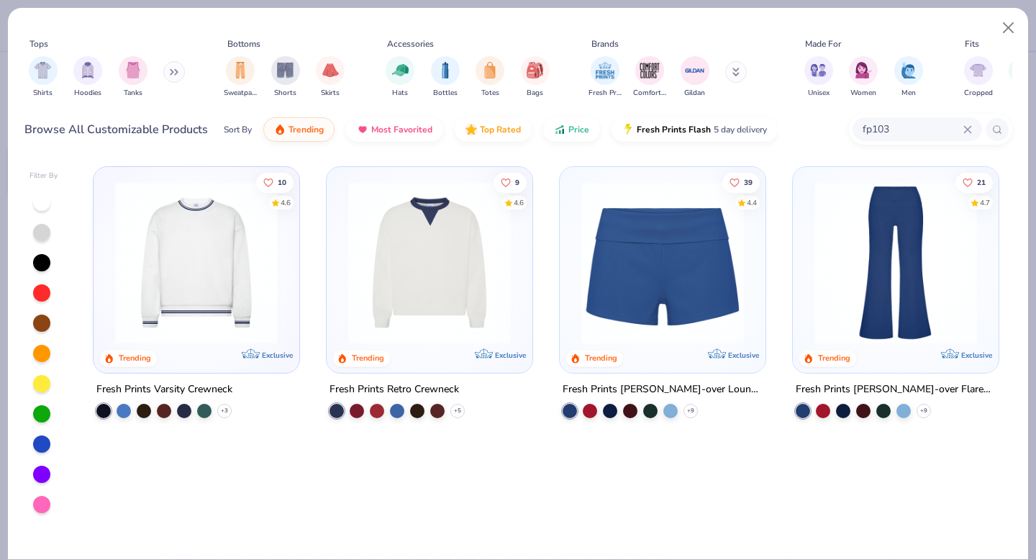
click at [228, 245] on img at bounding box center [196, 262] width 177 height 163
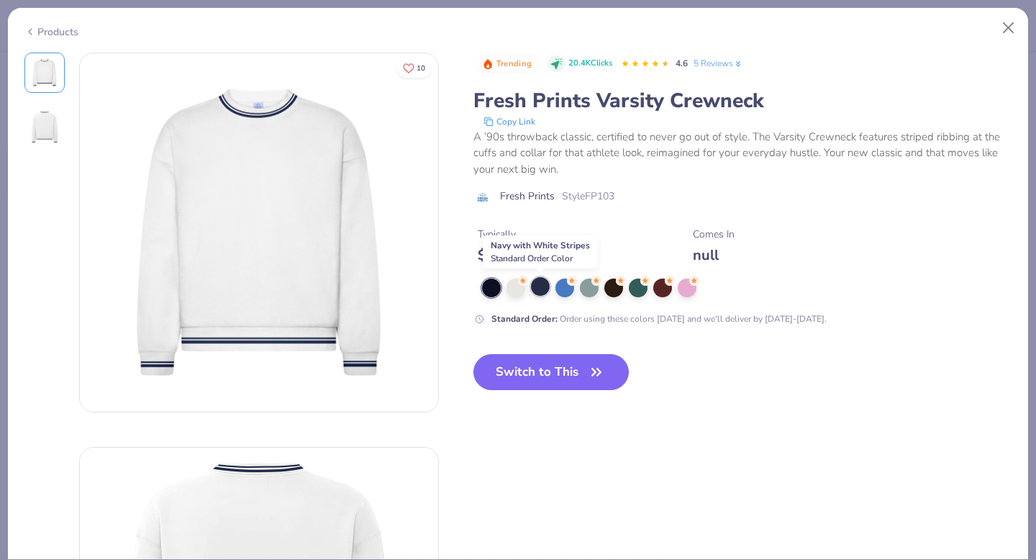
click at [543, 289] on div at bounding box center [540, 286] width 19 height 19
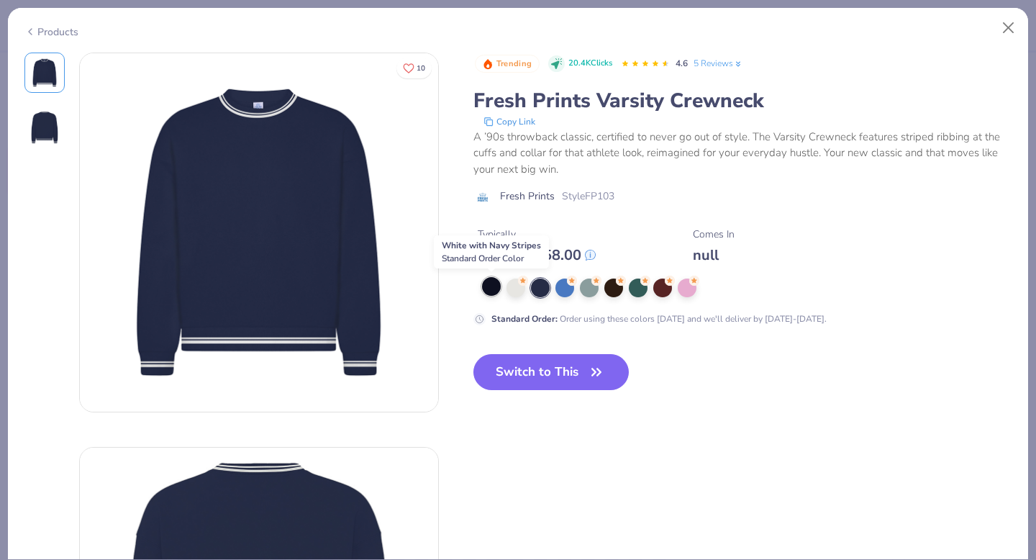
click at [491, 290] on div at bounding box center [491, 286] width 19 height 19
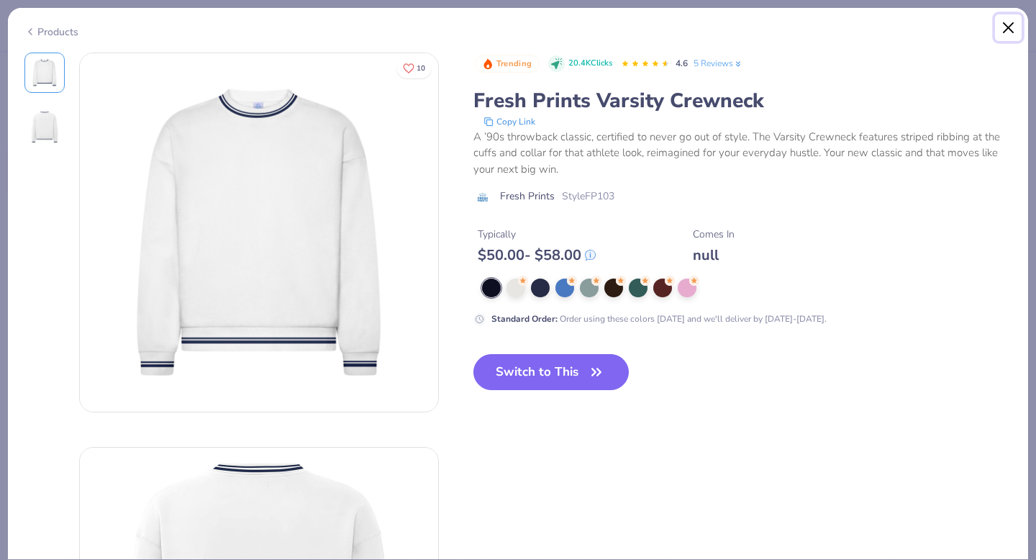
click at [1006, 29] on button "Close" at bounding box center [1008, 27] width 27 height 27
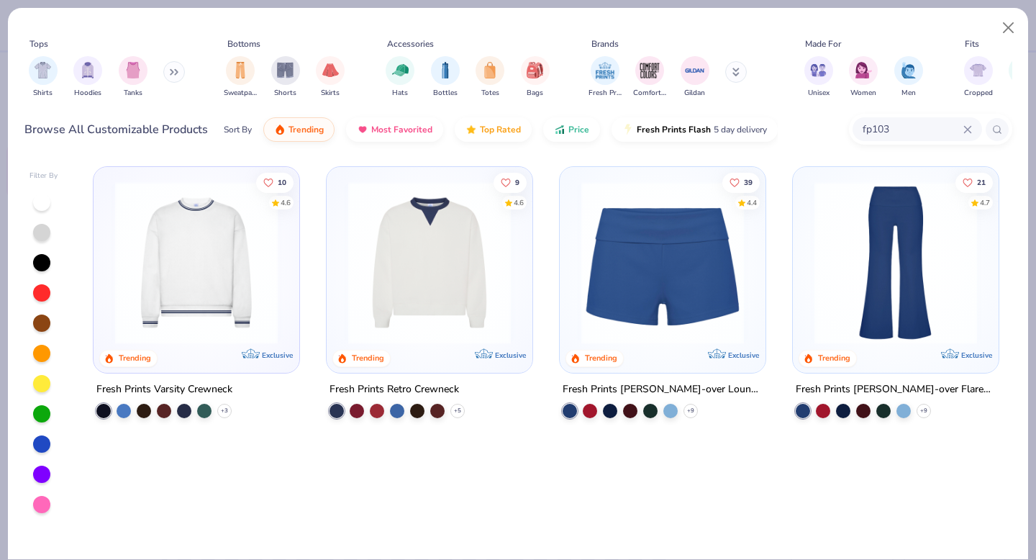
click at [440, 258] on img at bounding box center [429, 262] width 177 height 163
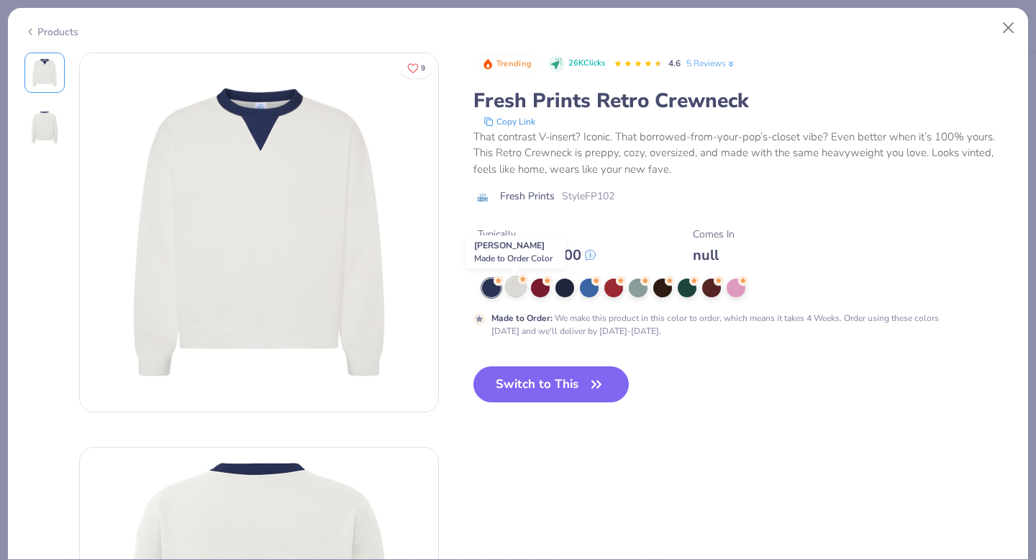
click at [517, 290] on div at bounding box center [516, 286] width 19 height 19
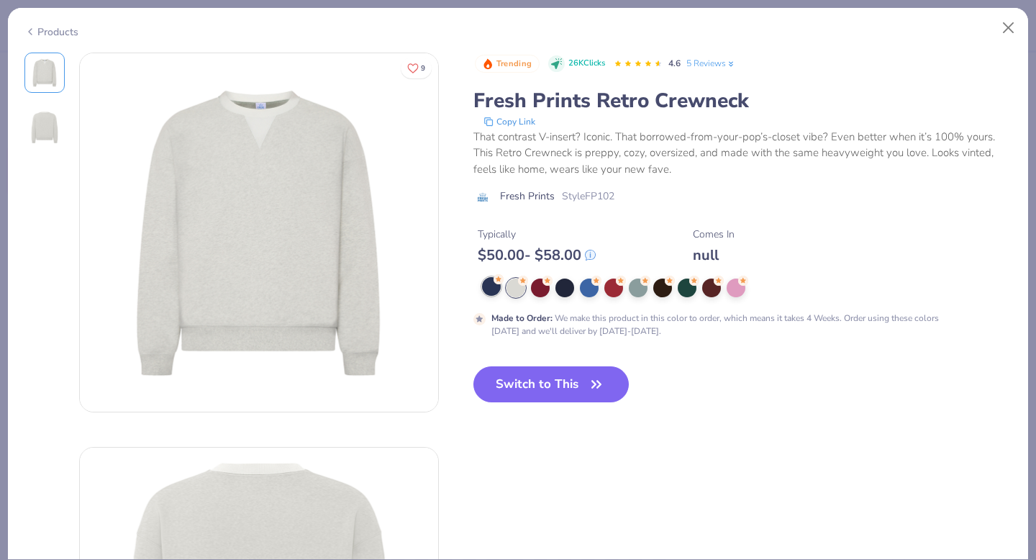
click at [490, 289] on div at bounding box center [491, 286] width 19 height 19
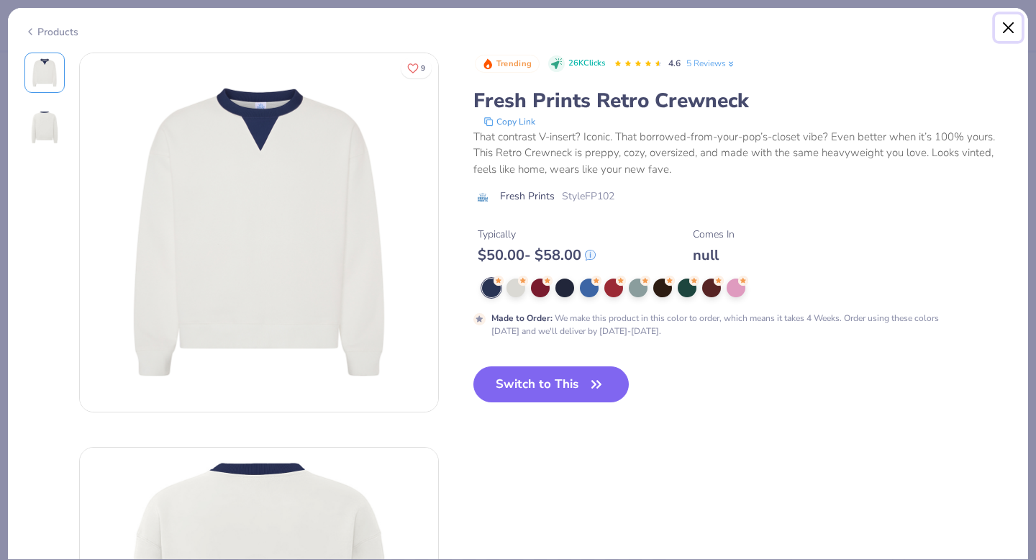
click at [1015, 28] on button "Close" at bounding box center [1008, 27] width 27 height 27
